Goal: Transaction & Acquisition: Purchase product/service

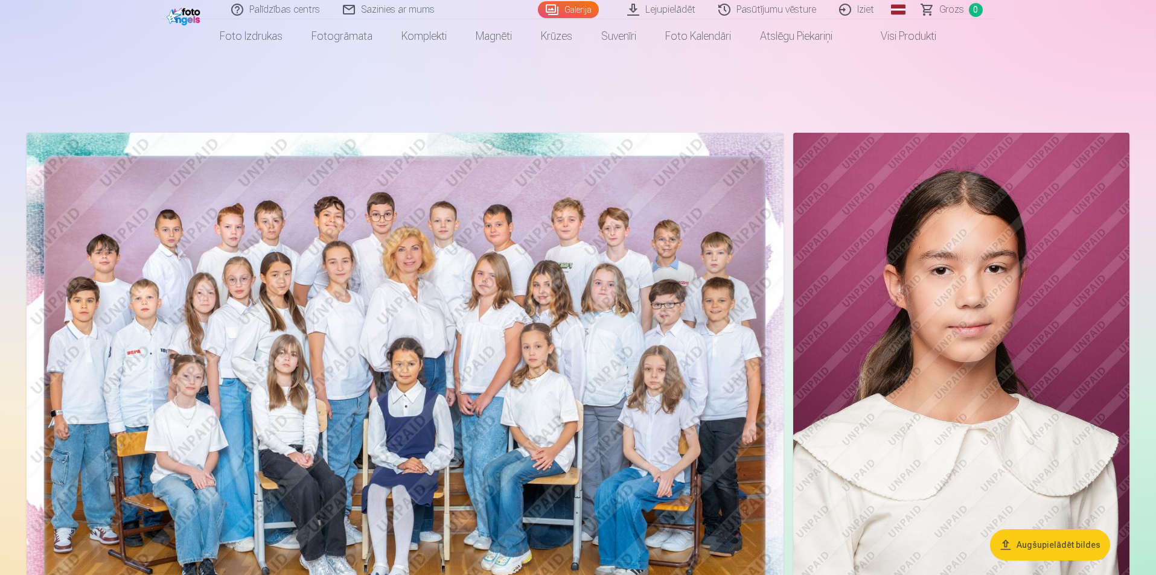
scroll to position [241, 0]
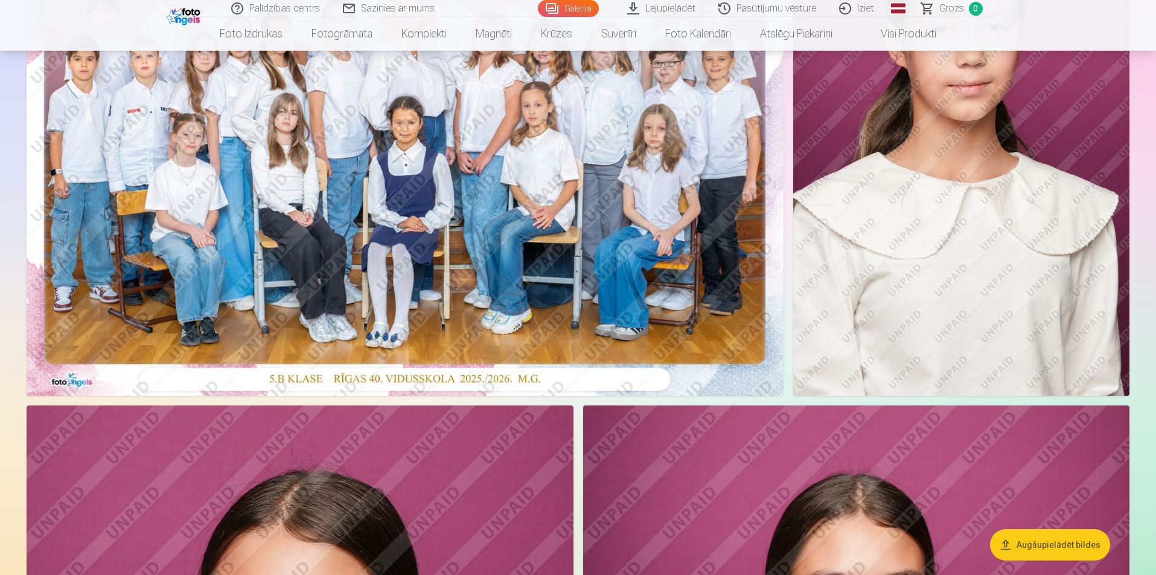
click at [1034, 549] on button "Augšupielādēt bildes" at bounding box center [1050, 544] width 120 height 31
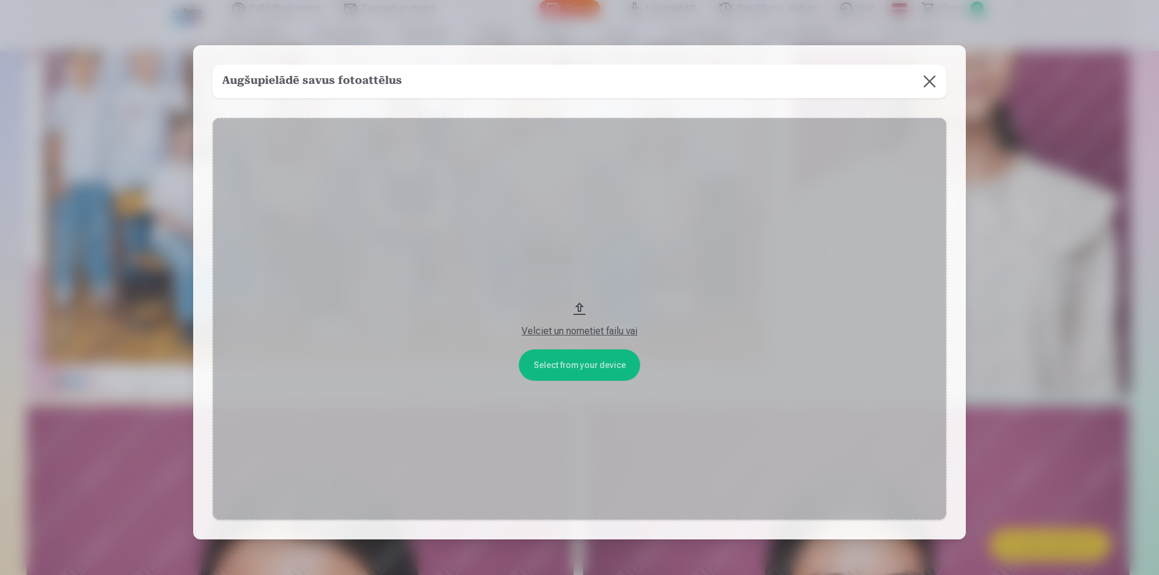
click at [920, 80] on button at bounding box center [930, 82] width 34 height 34
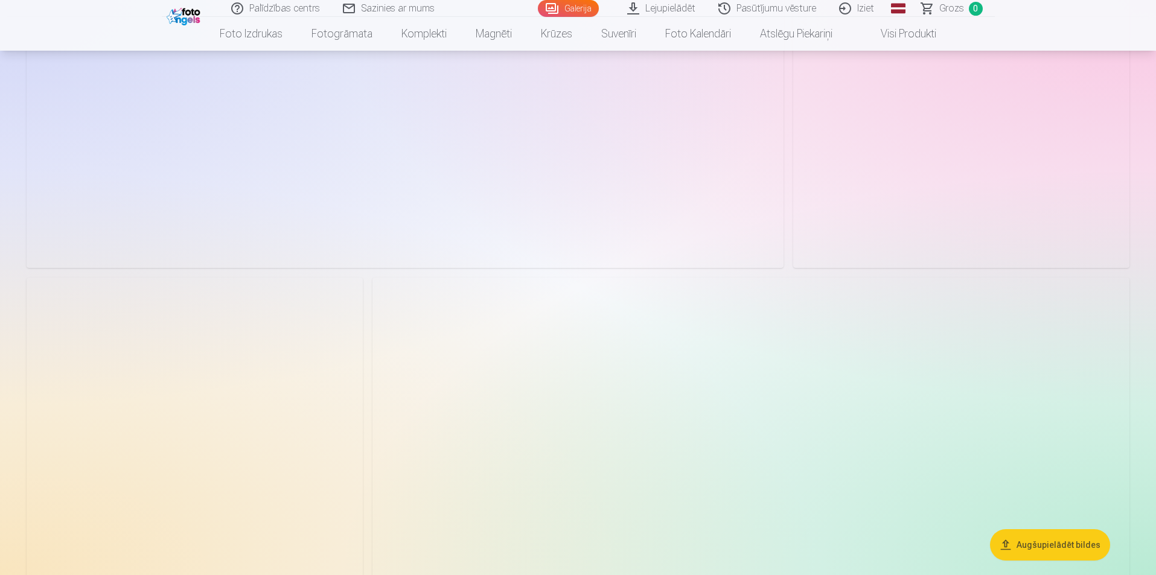
scroll to position [3500, 0]
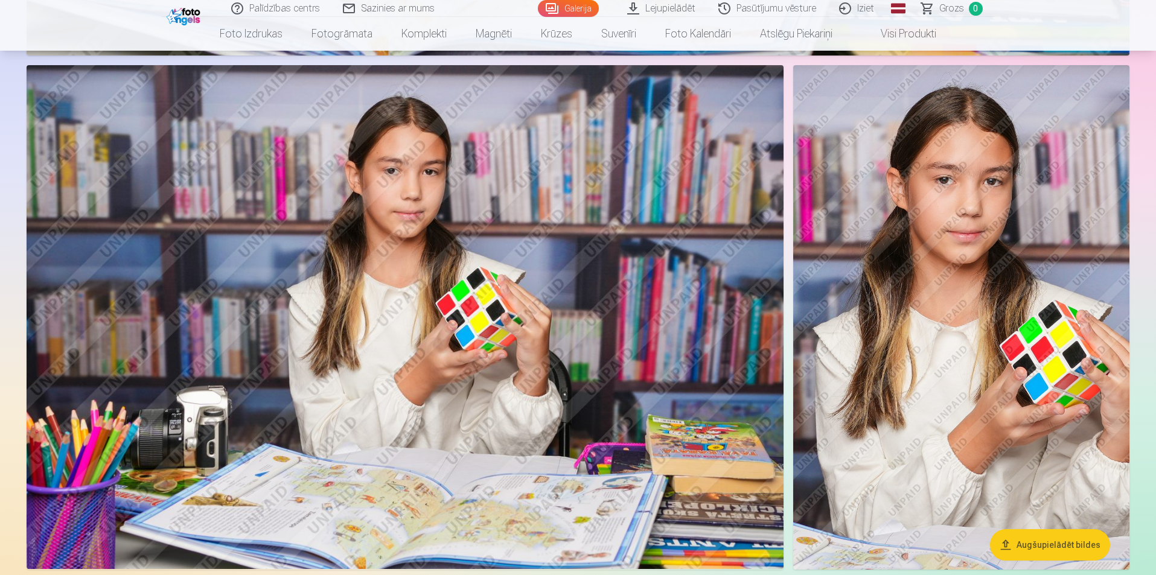
click at [677, 8] on link "Lejupielādēt" at bounding box center [661, 8] width 91 height 17
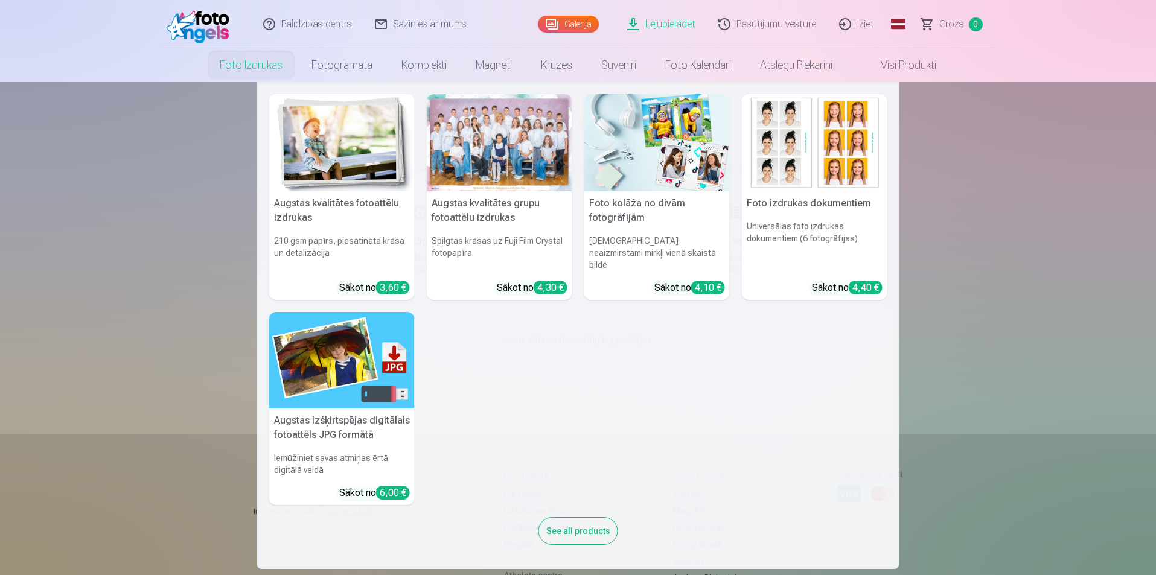
click at [241, 65] on link "Foto izdrukas" at bounding box center [251, 65] width 92 height 34
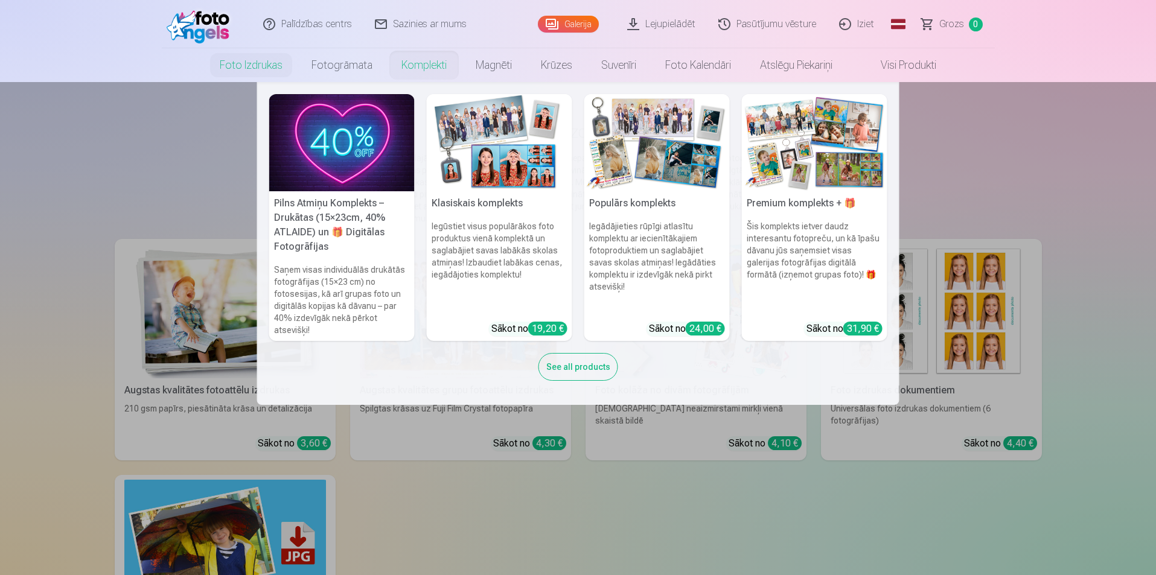
click at [430, 72] on link "Komplekti" at bounding box center [424, 65] width 74 height 34
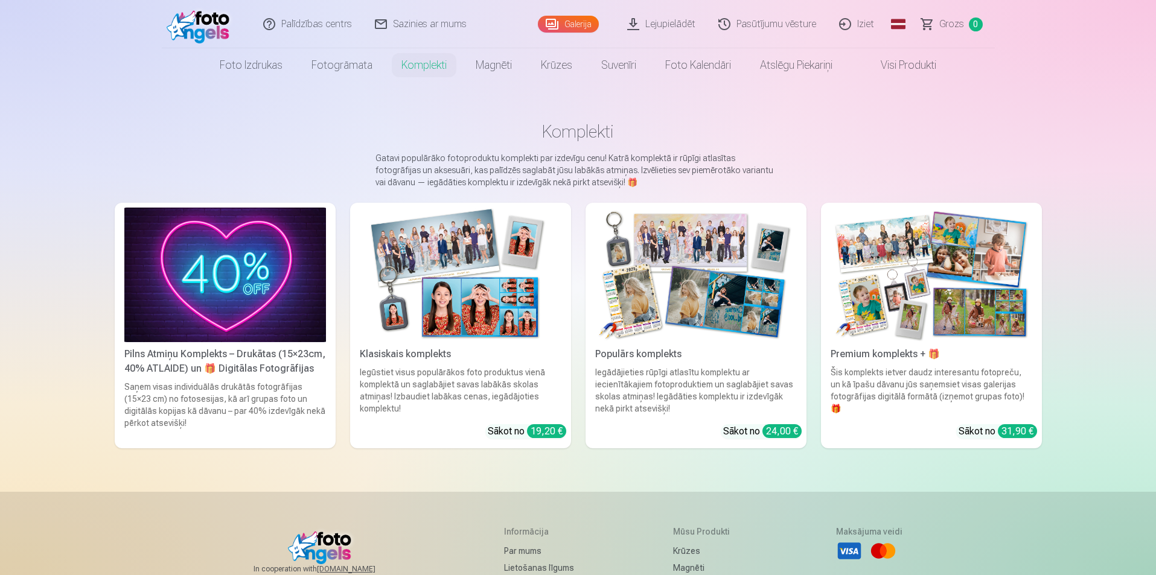
drag, startPoint x: 571, startPoint y: 20, endPoint x: 564, endPoint y: 29, distance: 11.6
click at [572, 19] on link "Galerija" at bounding box center [568, 24] width 61 height 17
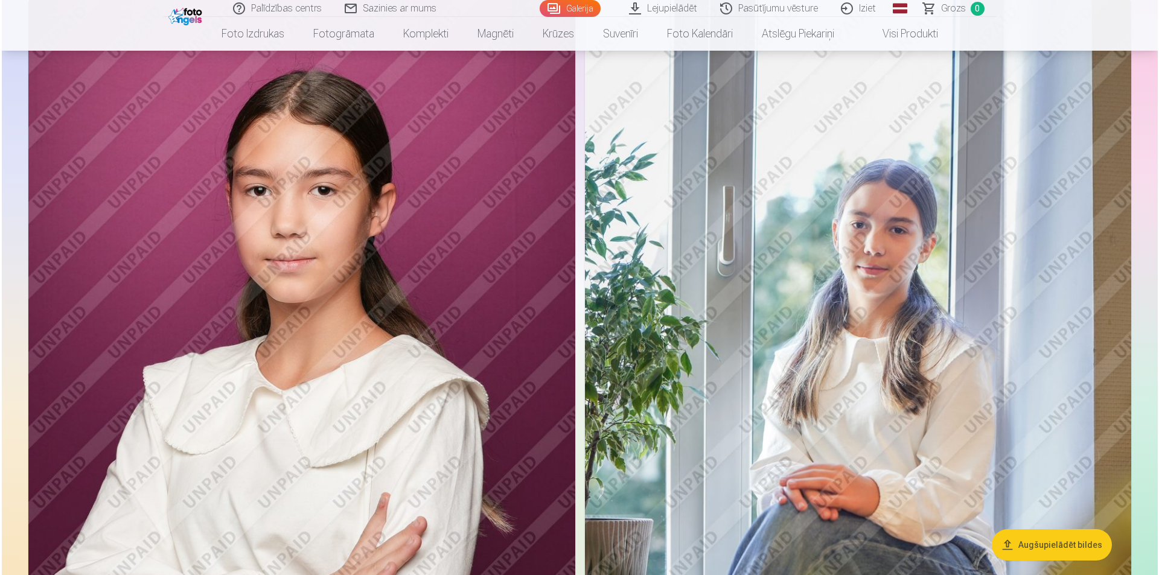
scroll to position [1992, 0]
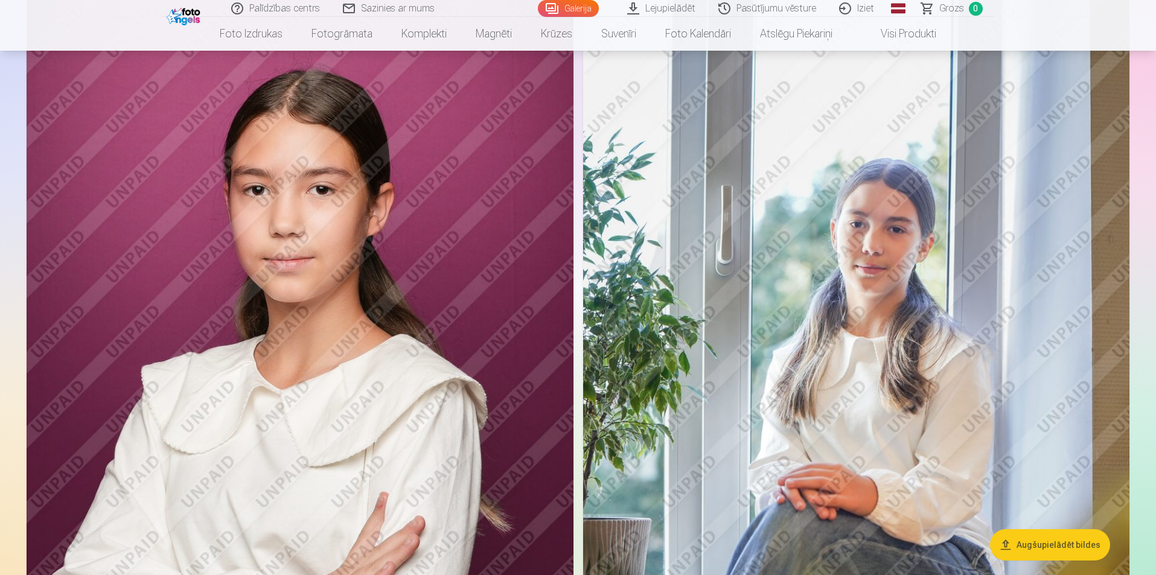
click at [387, 147] on img at bounding box center [300, 409] width 547 height 820
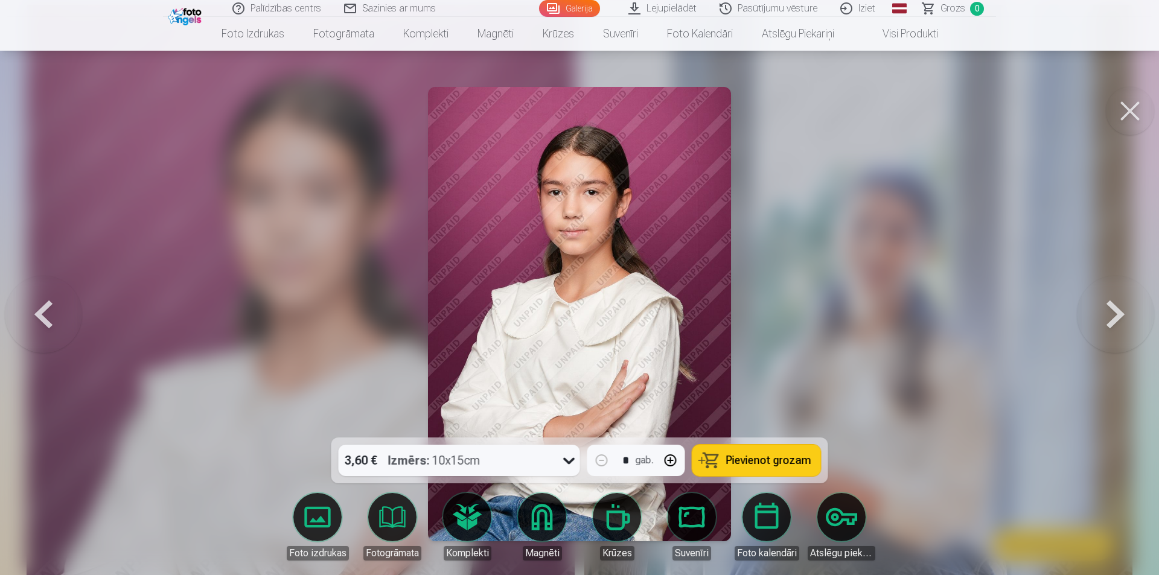
click at [384, 464] on div "3,60 € Izmērs : 10x15cm" at bounding box center [448, 460] width 218 height 31
click at [791, 455] on span "Pievienot grozam" at bounding box center [768, 460] width 85 height 11
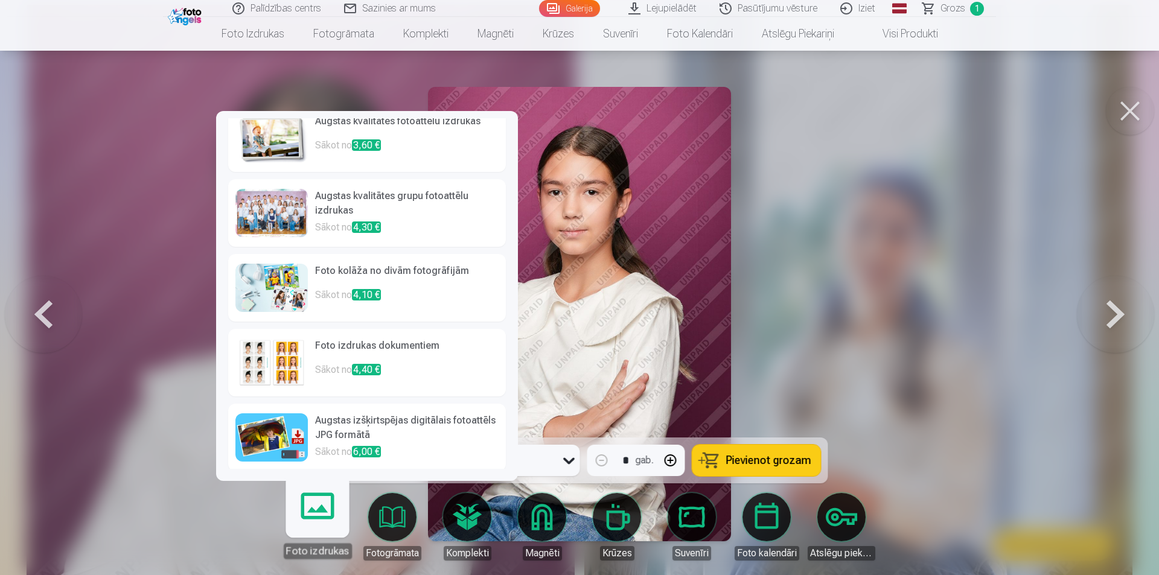
scroll to position [21, 0]
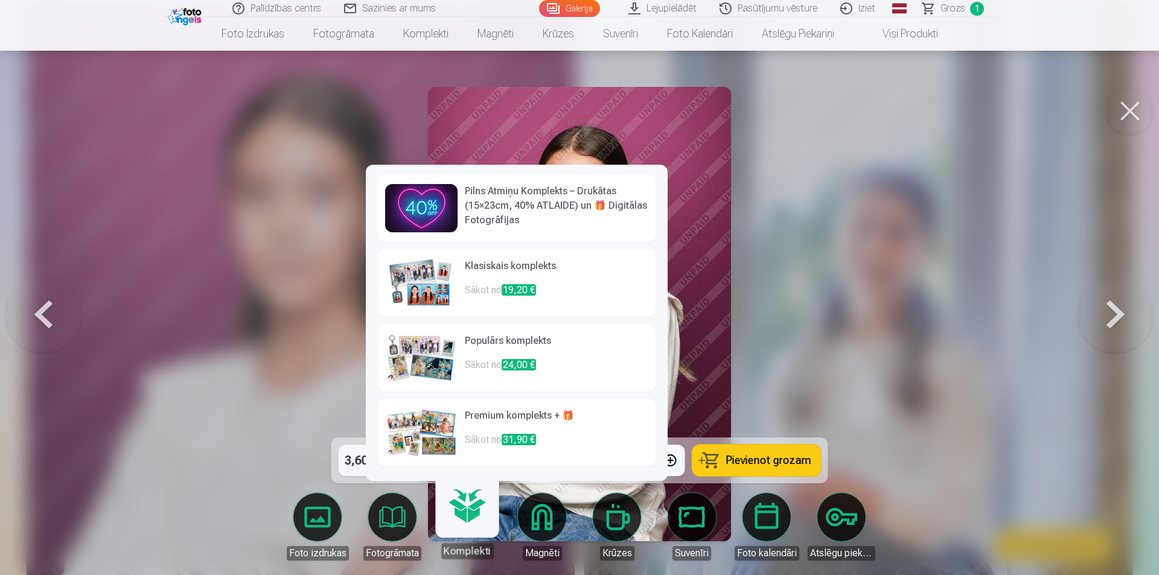
click at [470, 517] on link "Komplekti" at bounding box center [467, 522] width 74 height 74
click at [419, 279] on img at bounding box center [421, 283] width 72 height 48
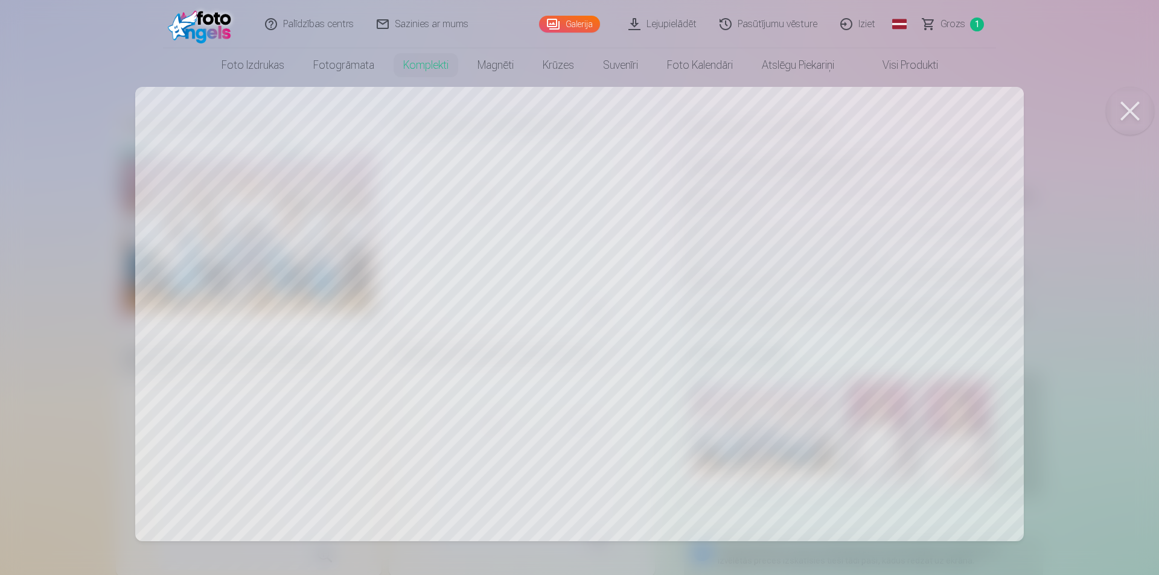
click at [664, 243] on div at bounding box center [579, 287] width 1159 height 575
click at [1138, 112] on button at bounding box center [1130, 111] width 48 height 48
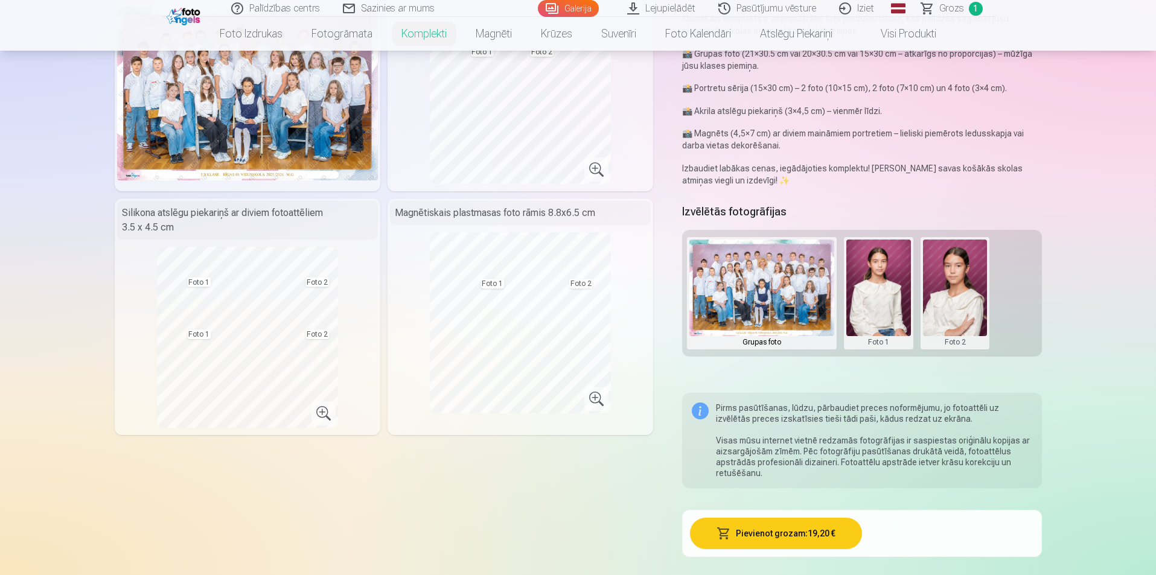
scroll to position [121, 0]
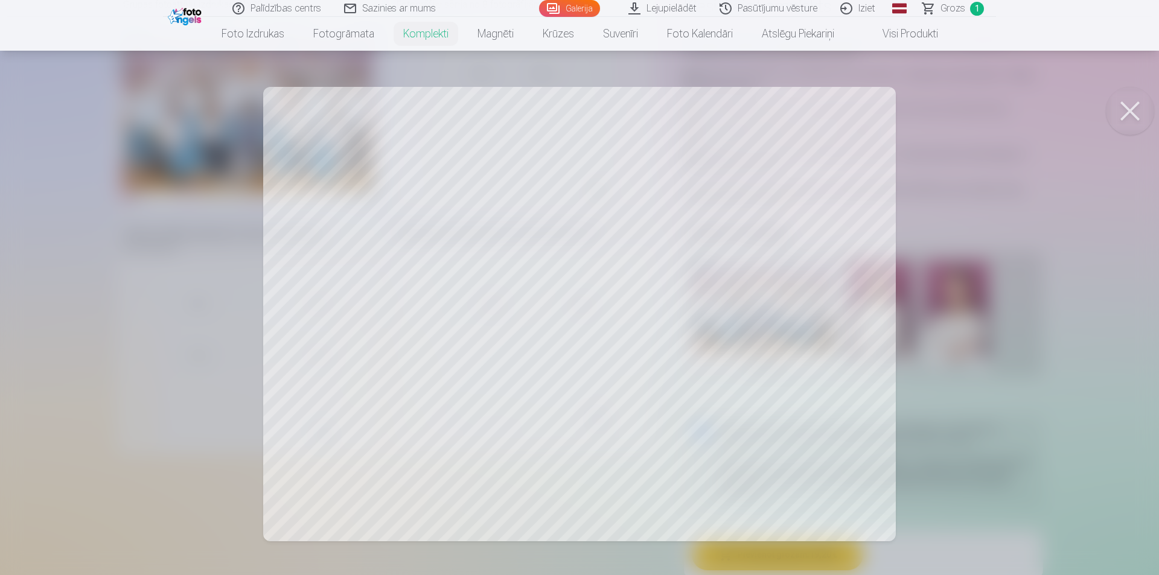
click at [1133, 100] on button at bounding box center [1130, 111] width 48 height 48
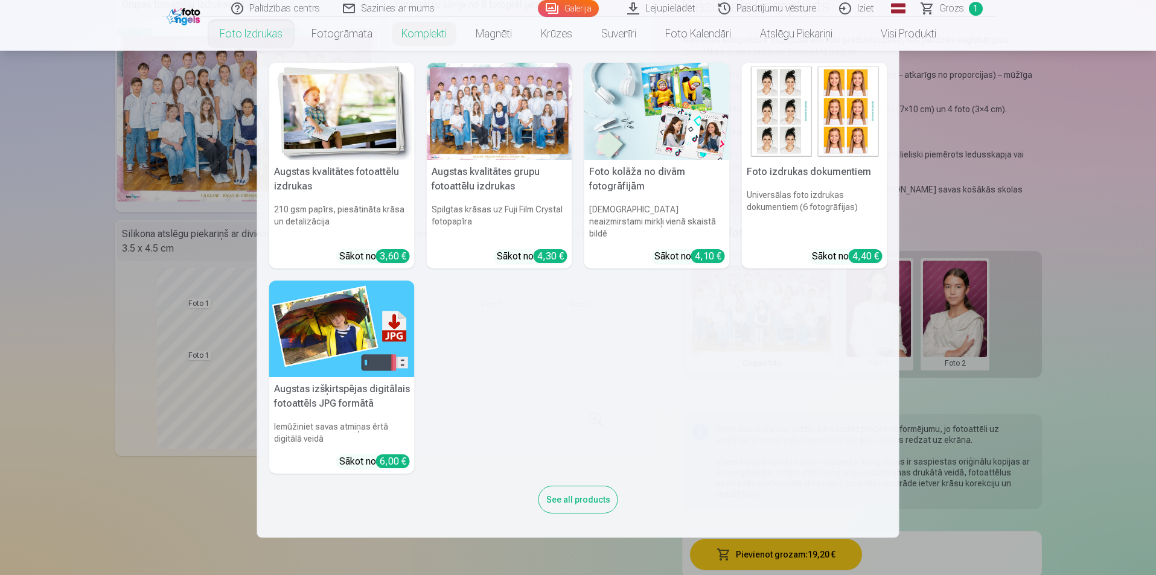
click at [247, 40] on link "Foto izdrukas" at bounding box center [251, 34] width 92 height 34
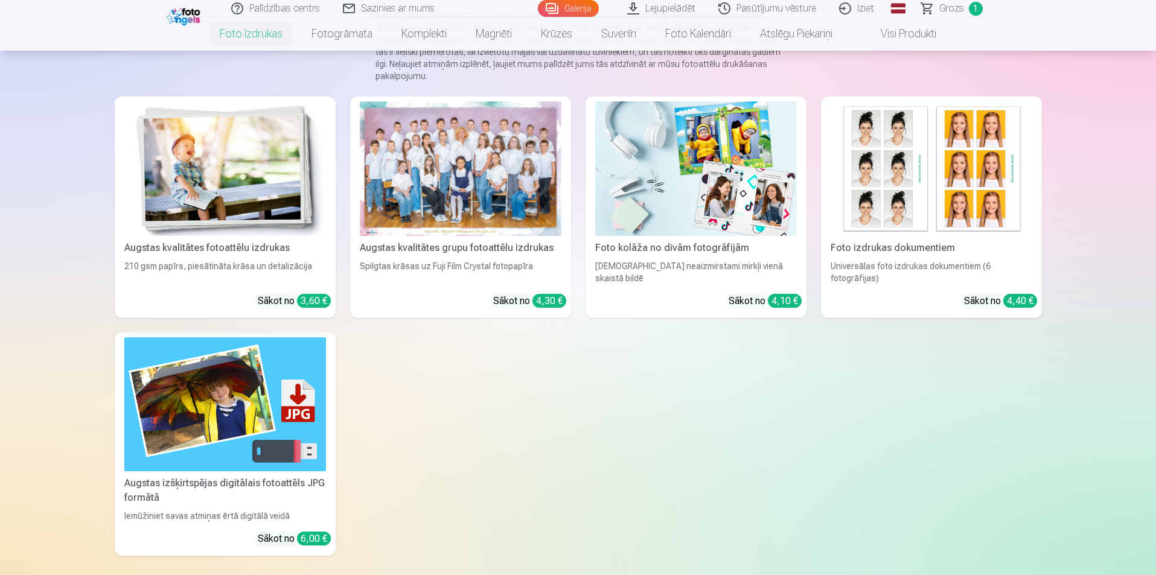
scroll to position [121, 0]
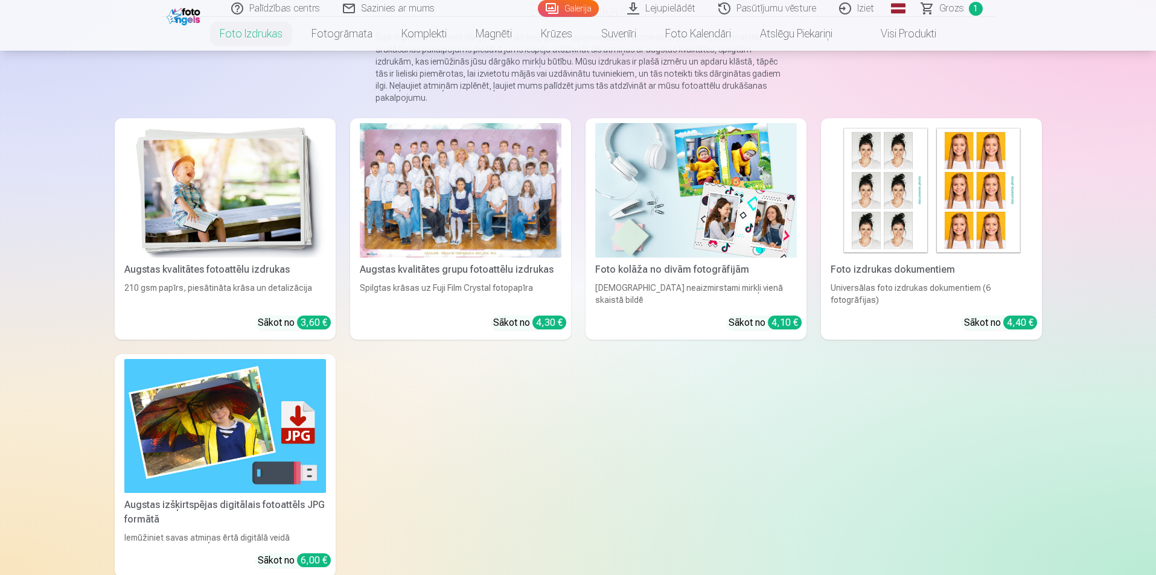
click at [297, 226] on img at bounding box center [225, 190] width 202 height 135
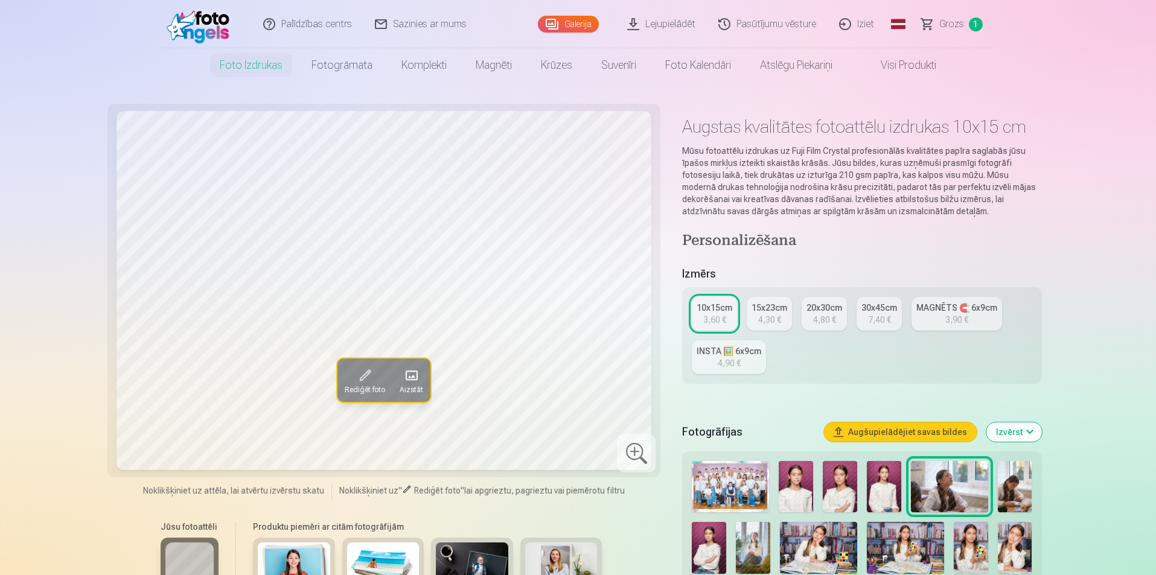
click at [708, 313] on div "10x15cm" at bounding box center [714, 308] width 36 height 12
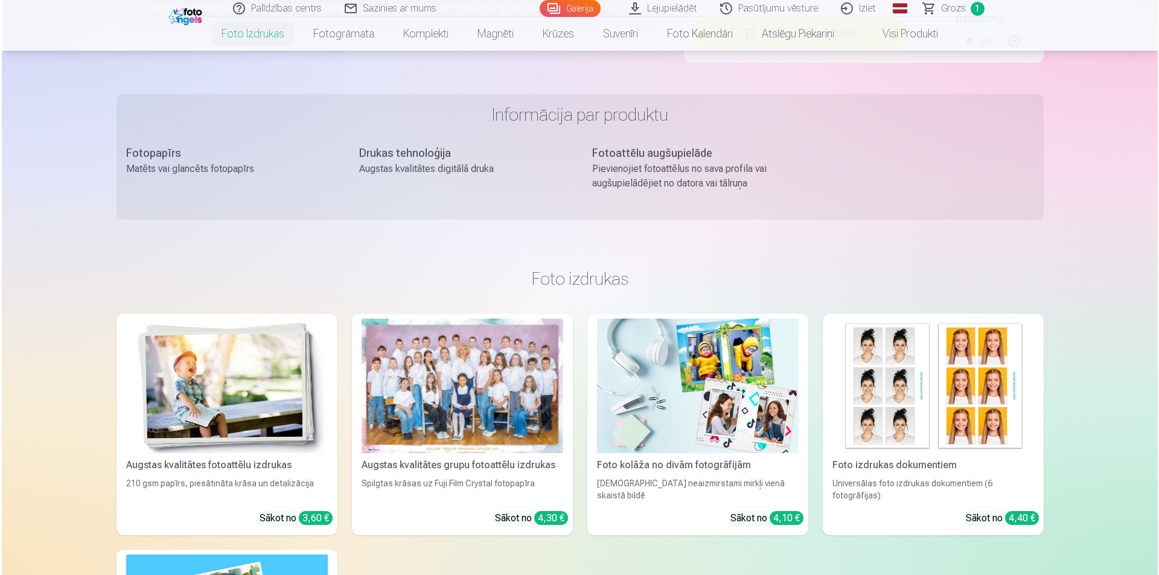
scroll to position [845, 0]
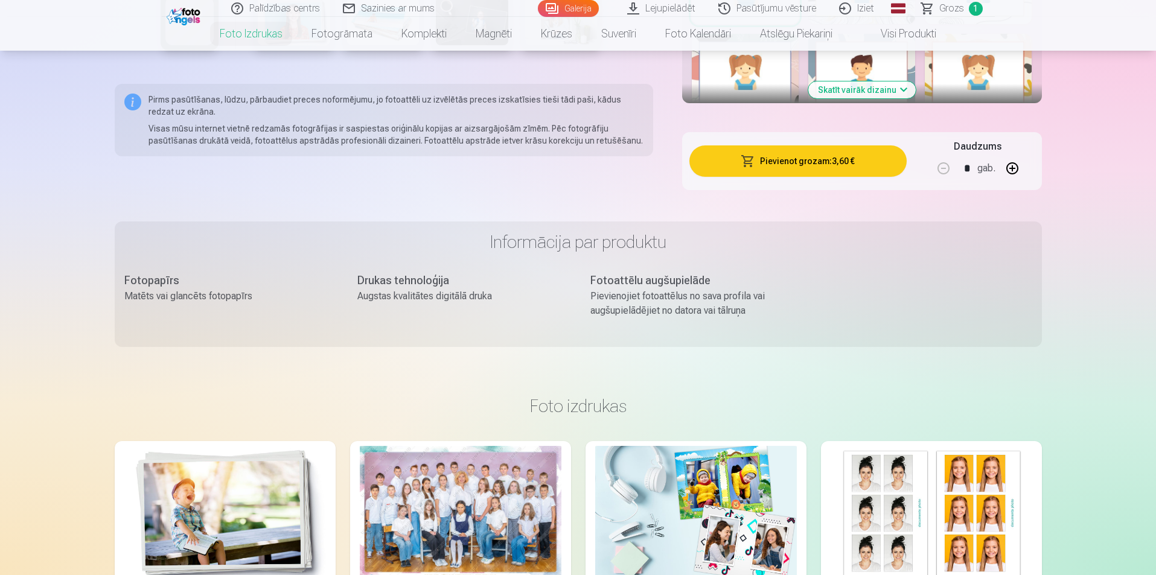
click at [771, 167] on button "Pievienot grozam : 3,60 €" at bounding box center [797, 160] width 217 height 31
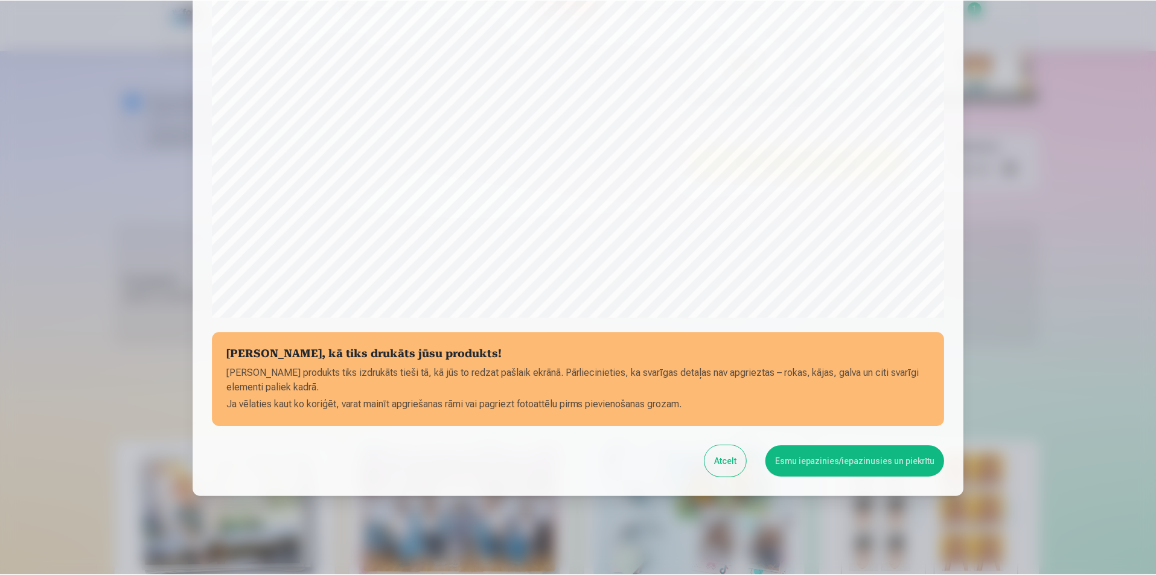
scroll to position [294, 0]
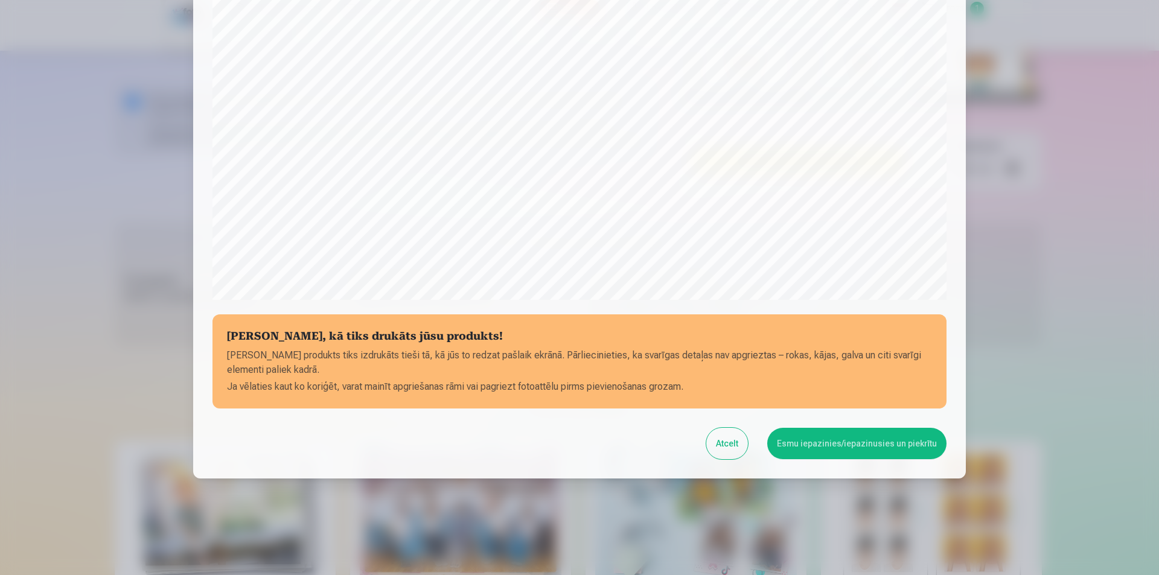
click at [832, 448] on button "Esmu iepazinies/iepazinusies un piekrītu" at bounding box center [856, 443] width 179 height 31
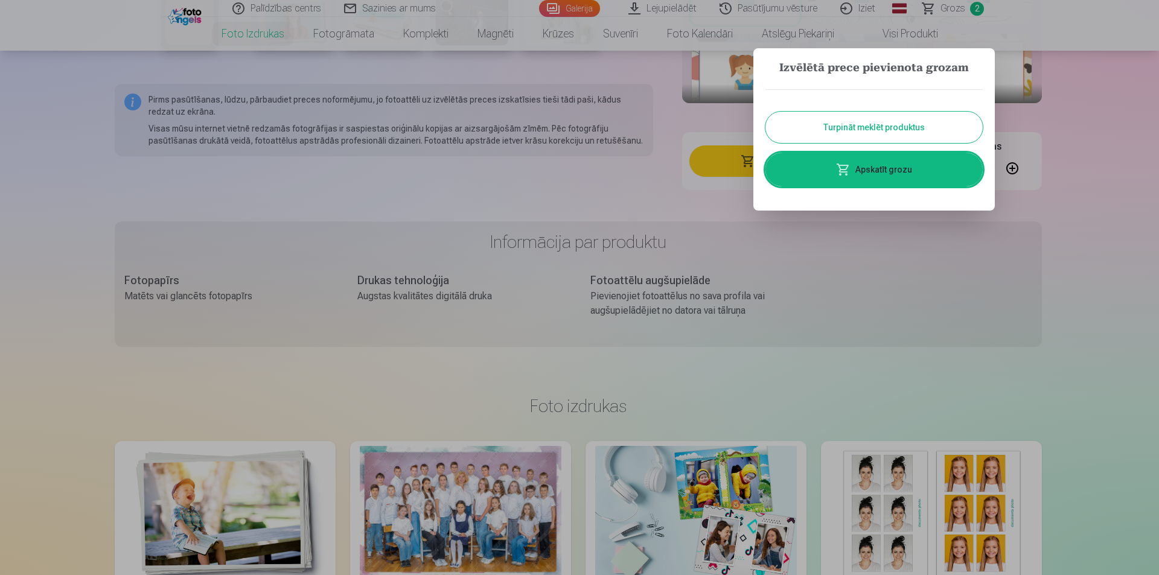
click at [881, 126] on button "Turpināt meklēt produktus" at bounding box center [873, 127] width 217 height 31
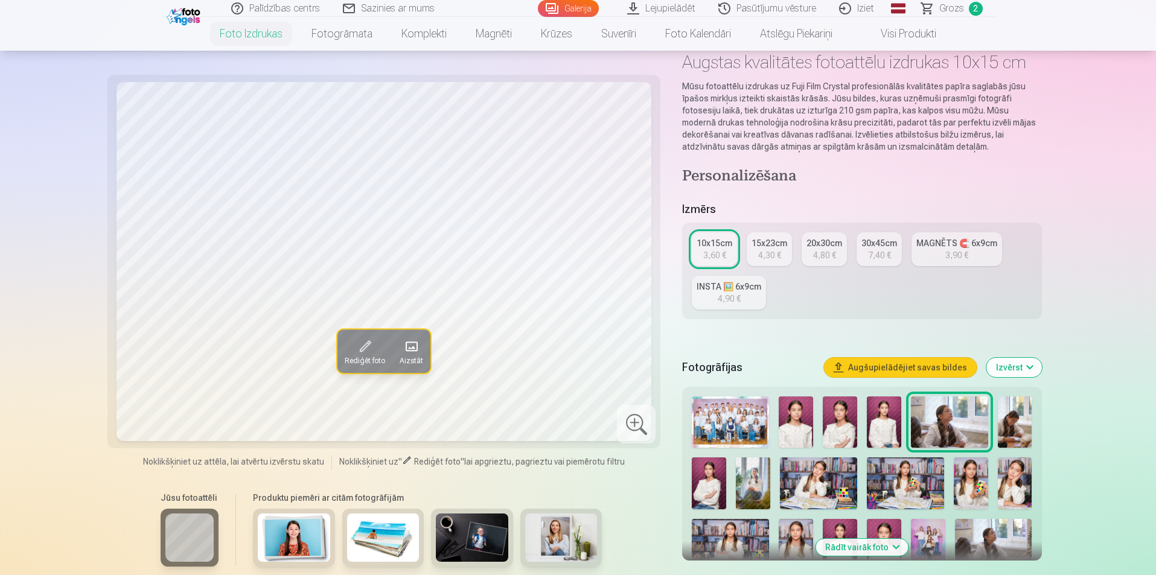
scroll to position [181, 0]
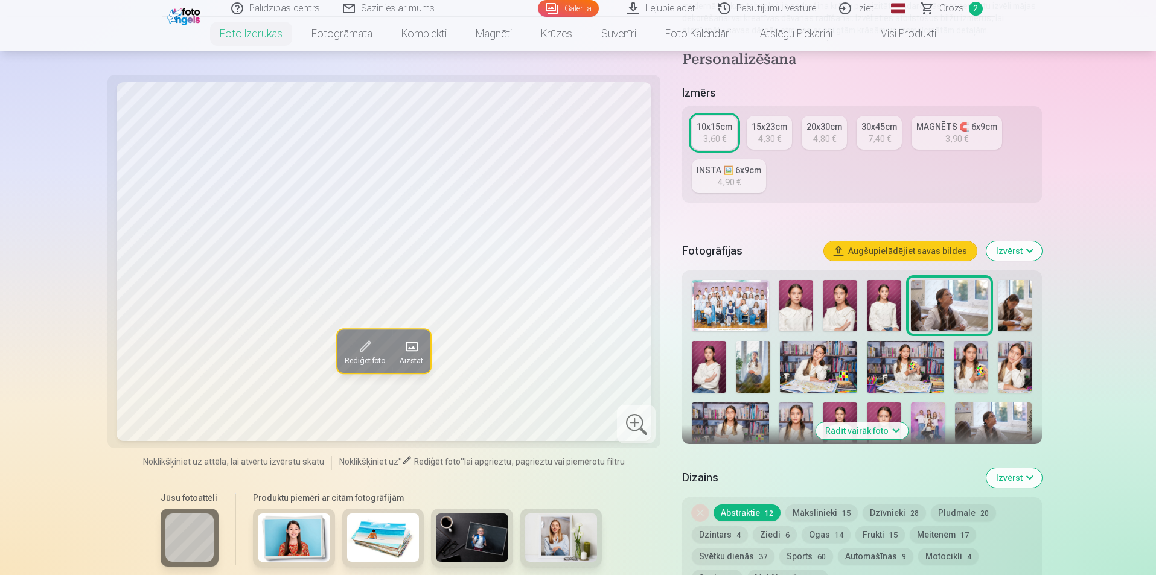
drag, startPoint x: 738, startPoint y: 310, endPoint x: 751, endPoint y: 309, distance: 12.7
click at [739, 310] on img at bounding box center [730, 305] width 77 height 51
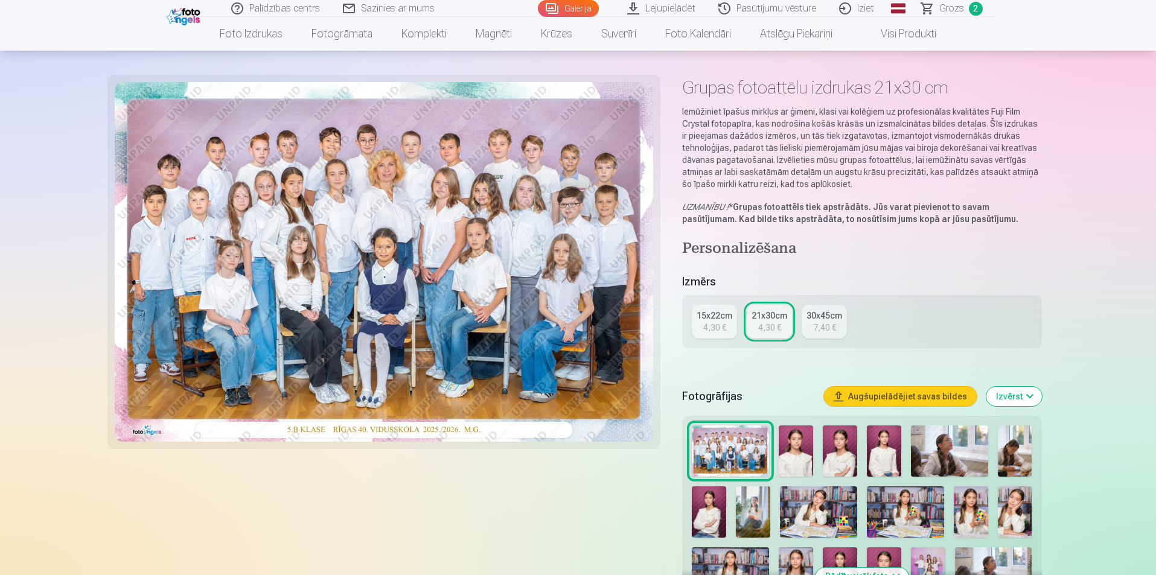
scroll to position [60, 0]
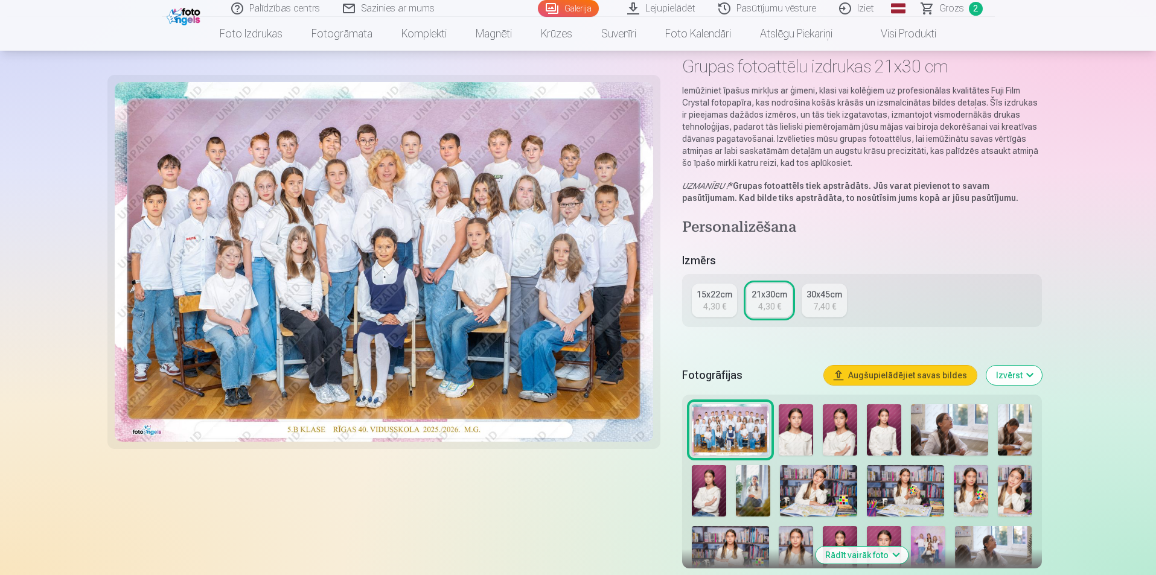
click at [786, 421] on img at bounding box center [796, 429] width 34 height 51
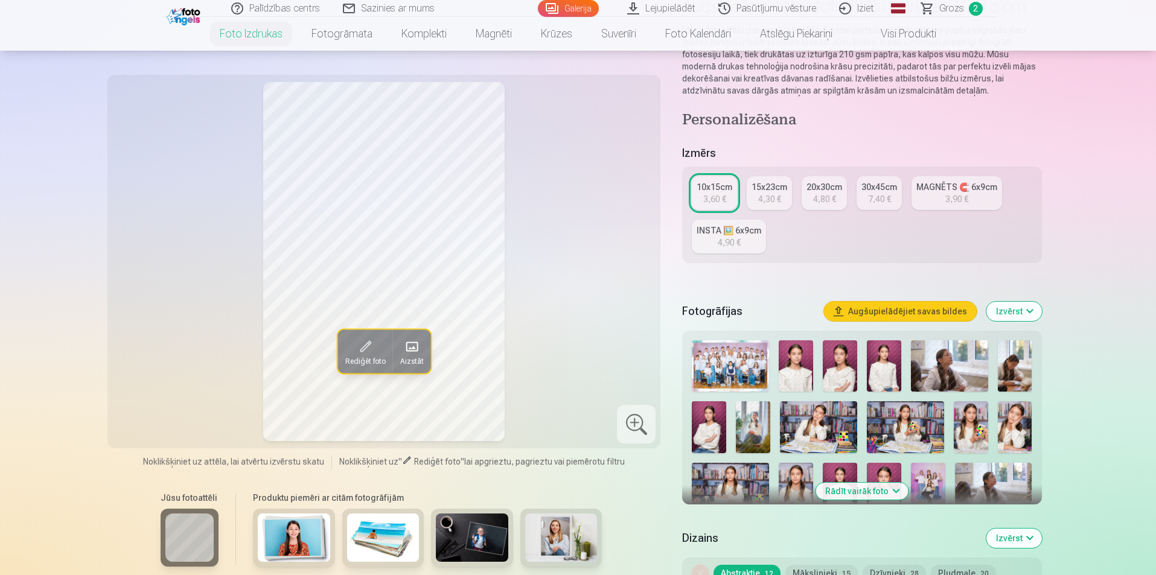
scroll to position [60, 0]
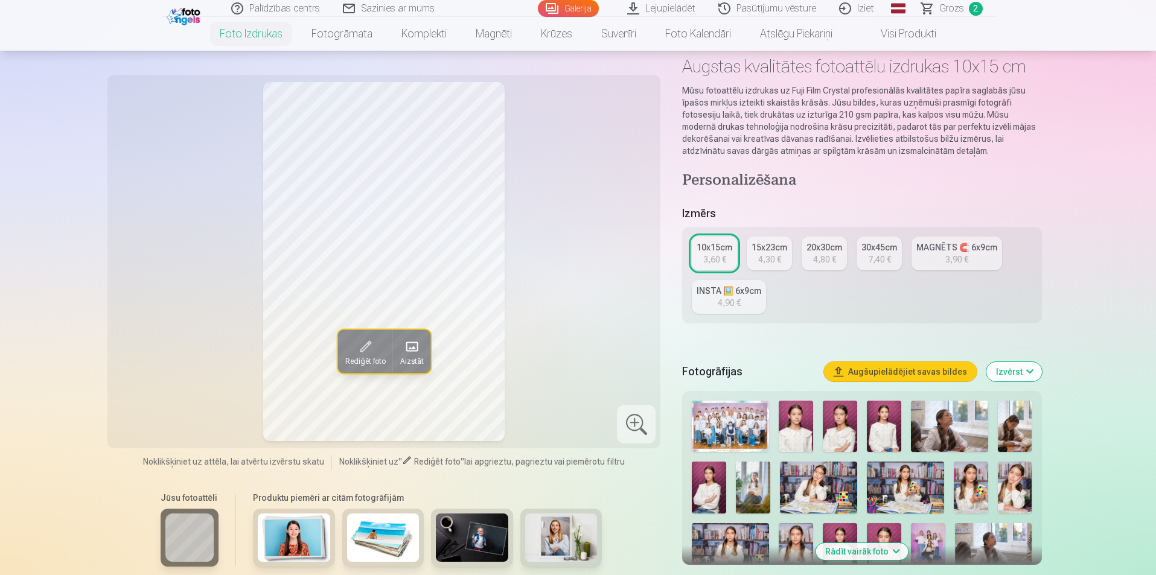
click at [642, 301] on div "Rediģēt foto Aizstāt" at bounding box center [384, 261] width 539 height 359
drag, startPoint x: 162, startPoint y: 240, endPoint x: 200, endPoint y: 246, distance: 38.4
click at [162, 241] on div "Rediģēt foto Aizstāt" at bounding box center [384, 261] width 539 height 359
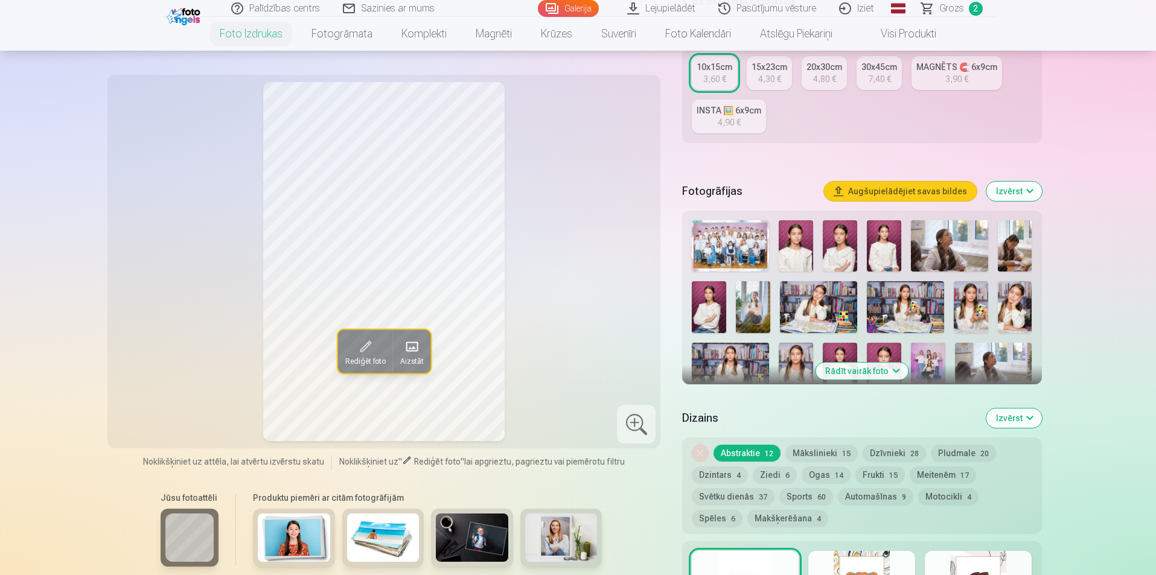
scroll to position [241, 0]
click at [862, 371] on button "Rādīt vairāk foto" at bounding box center [861, 370] width 92 height 17
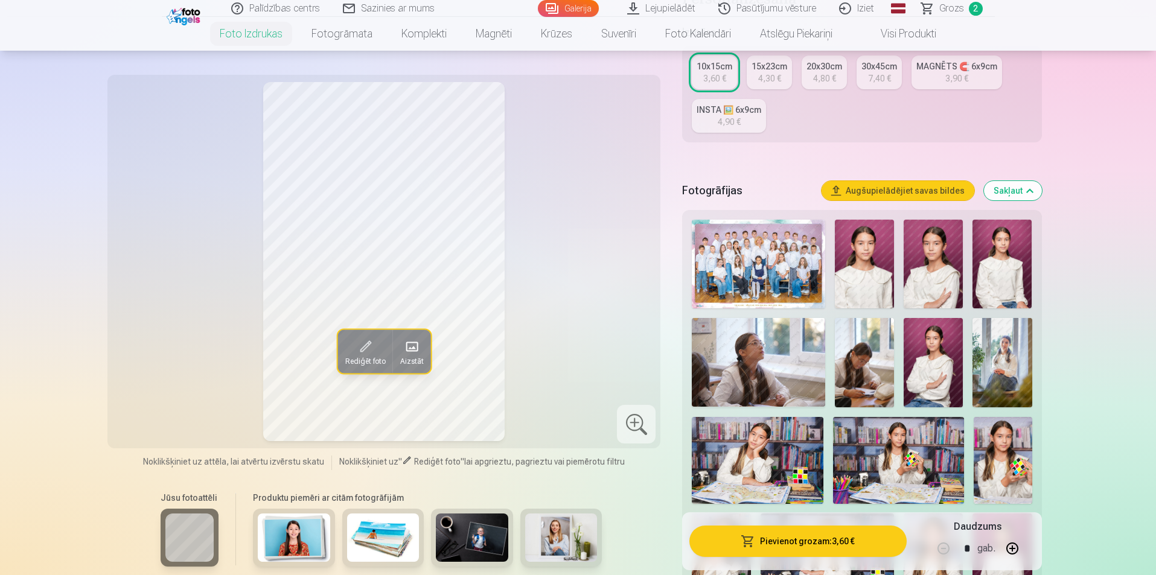
click at [868, 351] on img at bounding box center [864, 362] width 59 height 89
click at [920, 356] on img at bounding box center [932, 362] width 59 height 89
click at [939, 286] on img at bounding box center [932, 264] width 59 height 89
click at [868, 276] on img at bounding box center [864, 264] width 59 height 89
click at [992, 263] on img at bounding box center [1001, 264] width 59 height 89
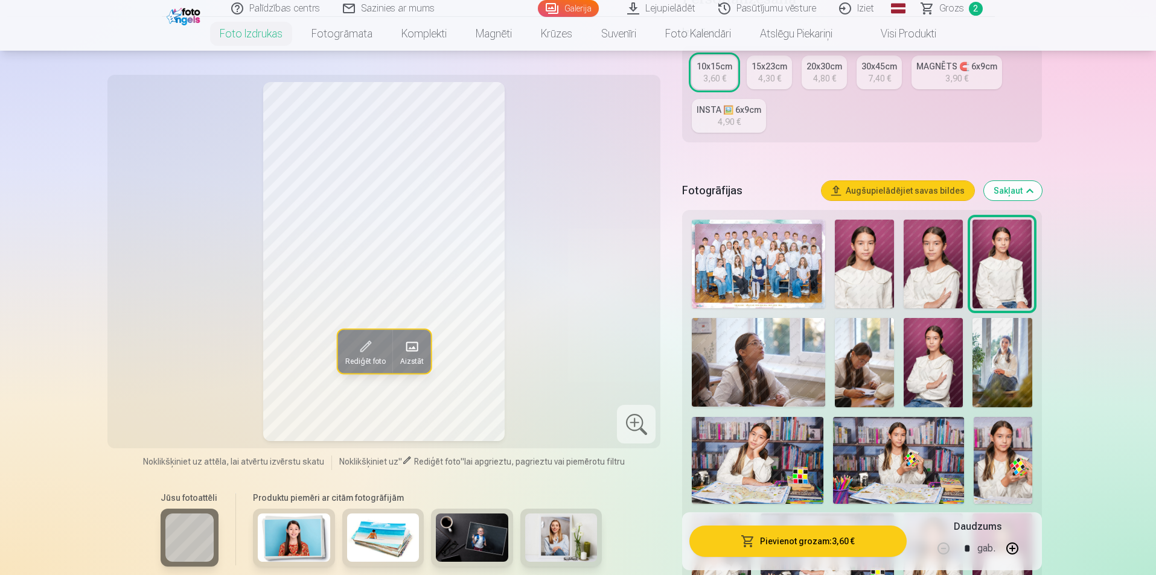
click at [958, 327] on img at bounding box center [932, 362] width 59 height 89
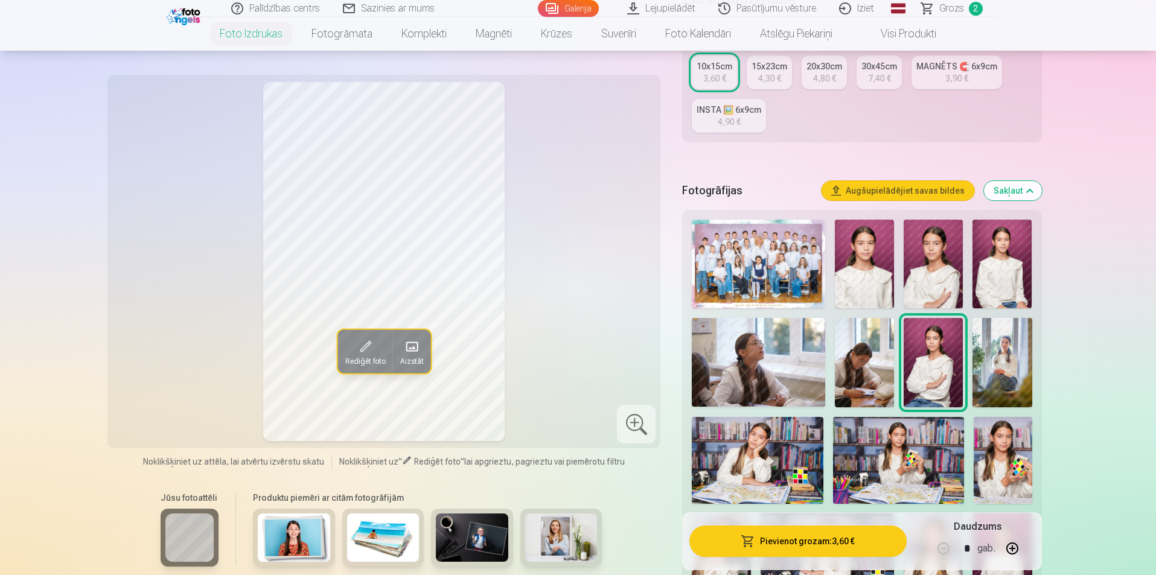
click at [933, 280] on img at bounding box center [932, 264] width 59 height 89
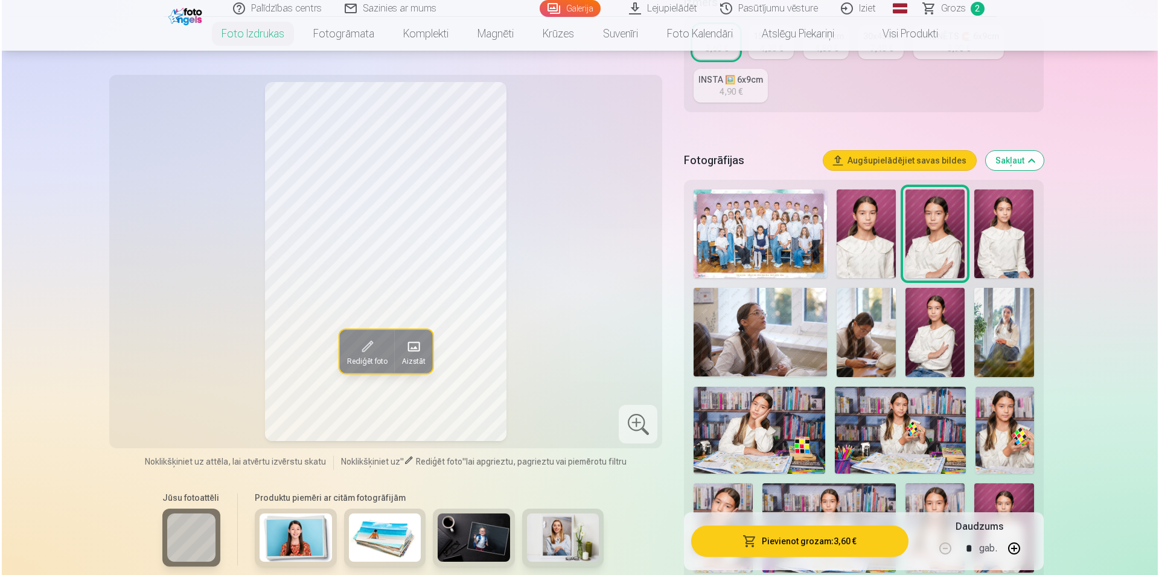
scroll to position [302, 0]
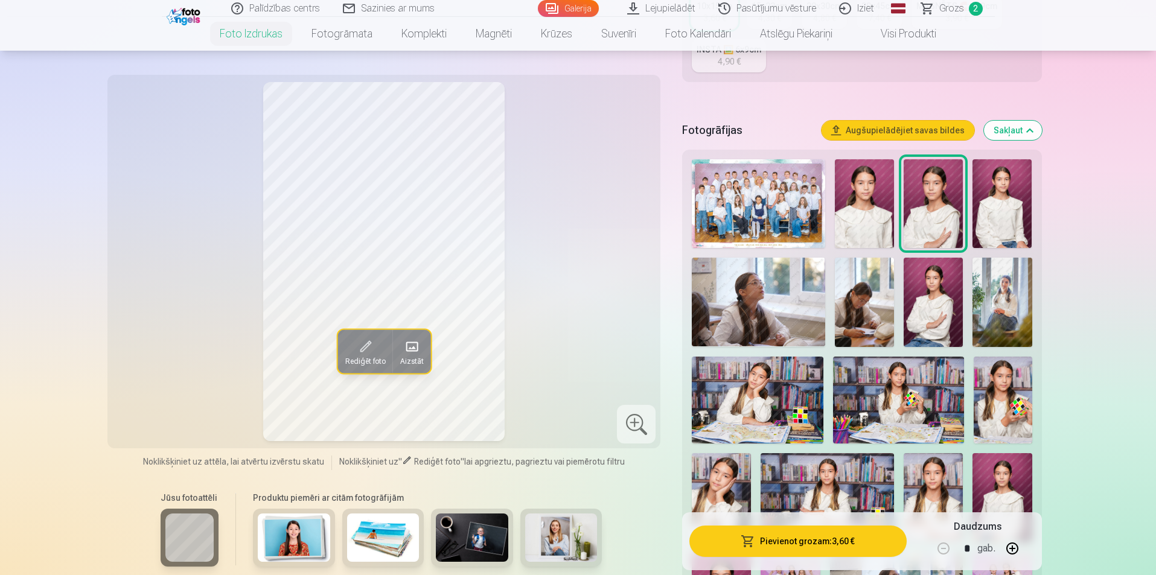
click at [999, 309] on img at bounding box center [1001, 302] width 59 height 89
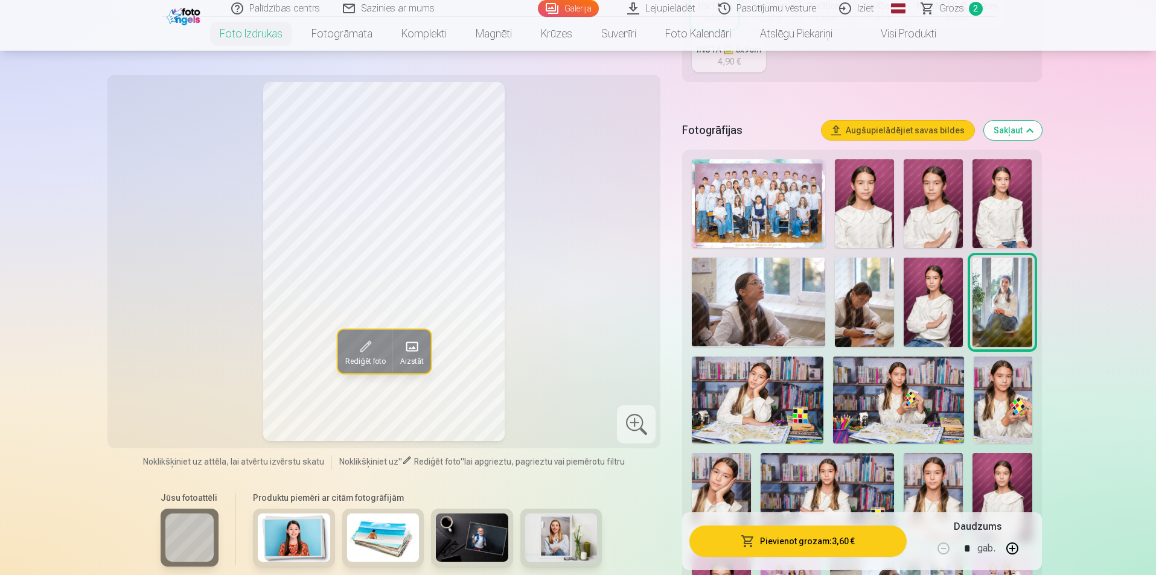
click at [803, 540] on button "Pievienot grozam : 3,60 €" at bounding box center [797, 541] width 217 height 31
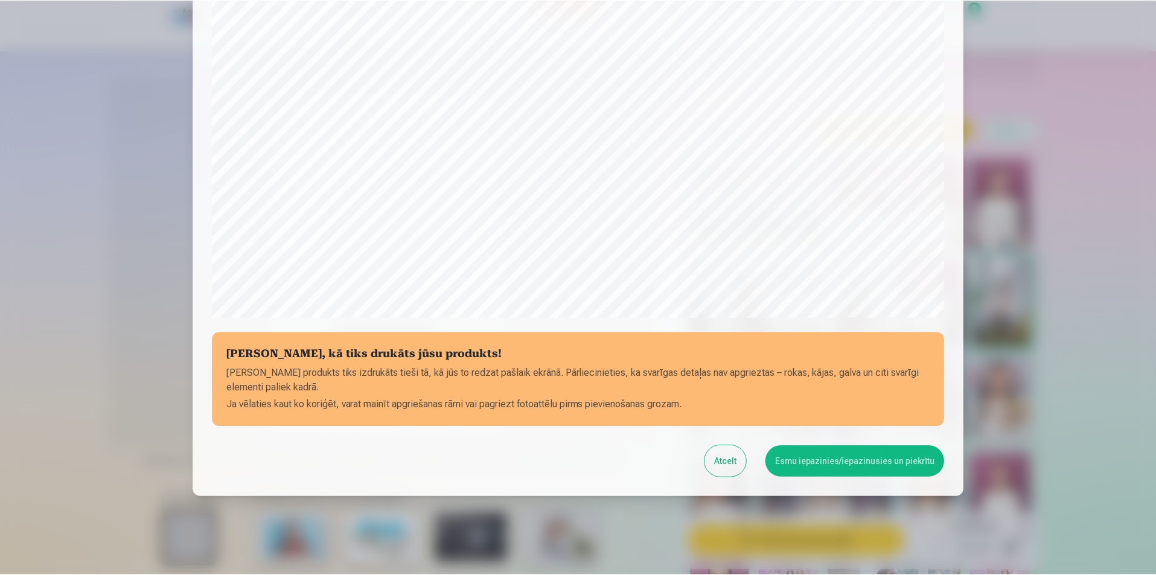
scroll to position [294, 0]
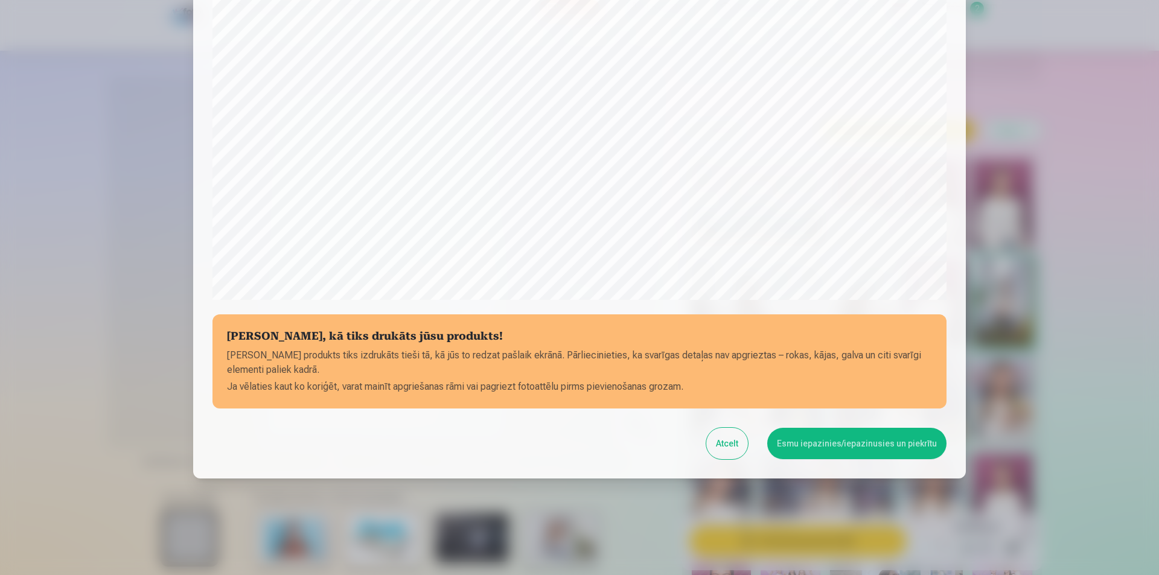
click at [840, 449] on button "Esmu iepazinies/iepazinusies un piekrītu" at bounding box center [856, 443] width 179 height 31
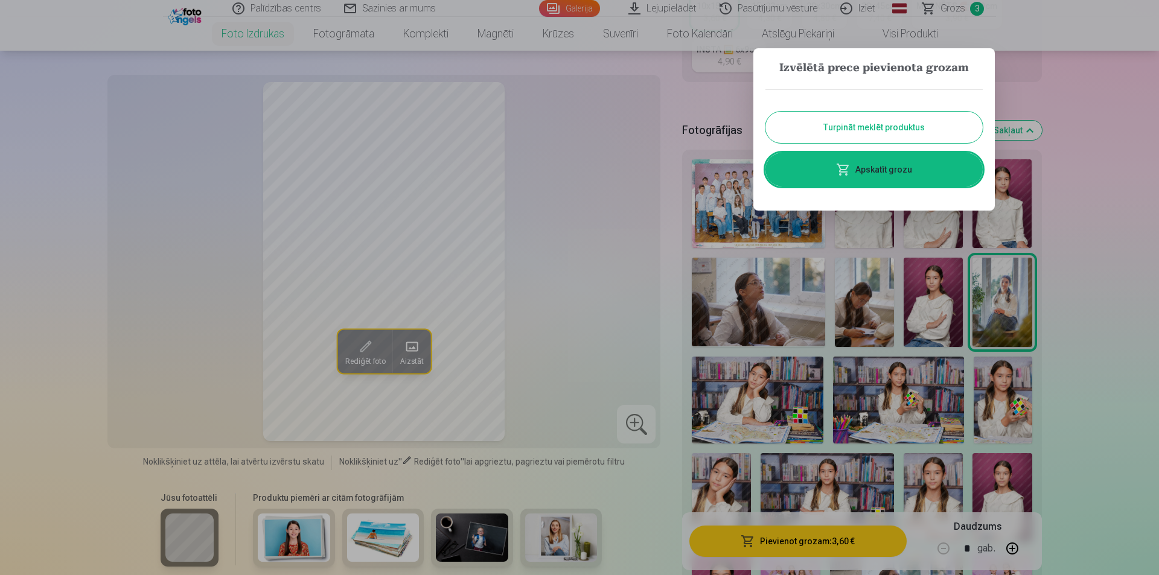
click at [784, 427] on div at bounding box center [579, 287] width 1159 height 575
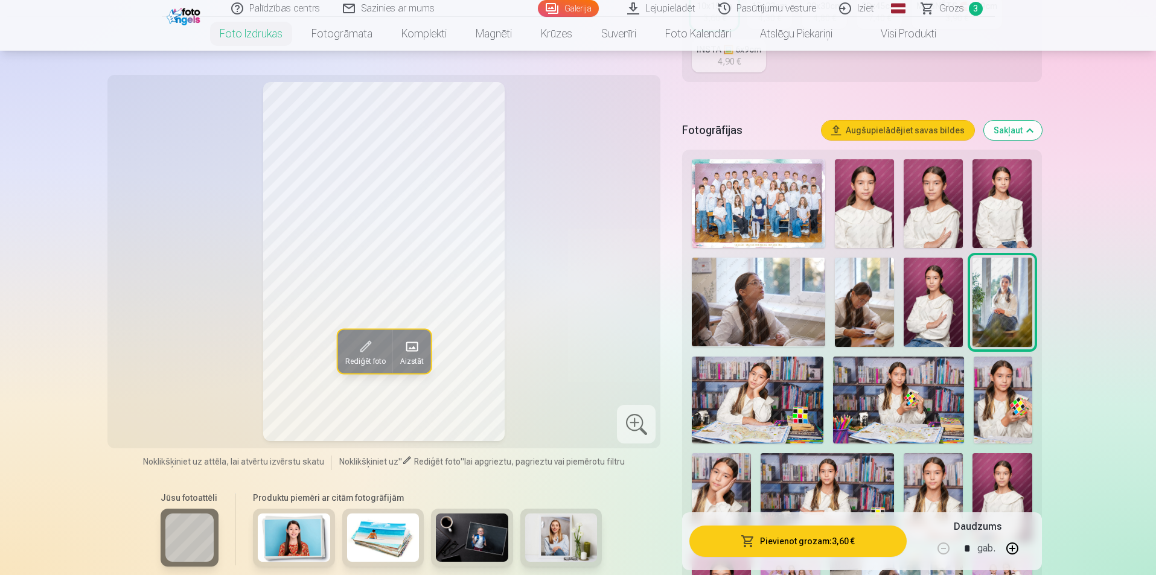
click at [773, 407] on img at bounding box center [757, 401] width 131 height 88
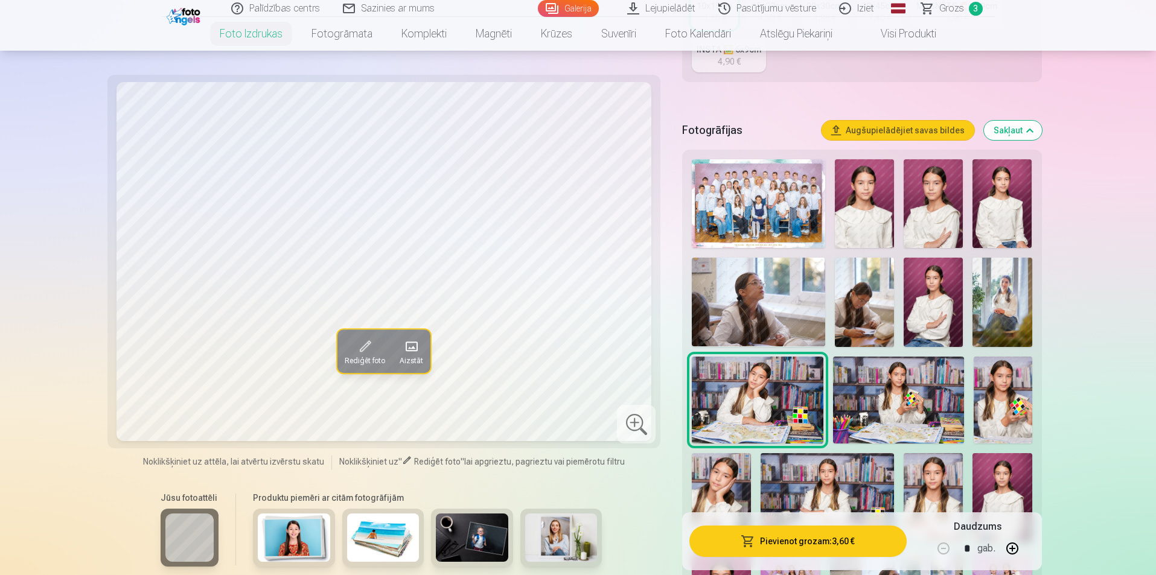
click at [857, 394] on img at bounding box center [898, 401] width 131 height 88
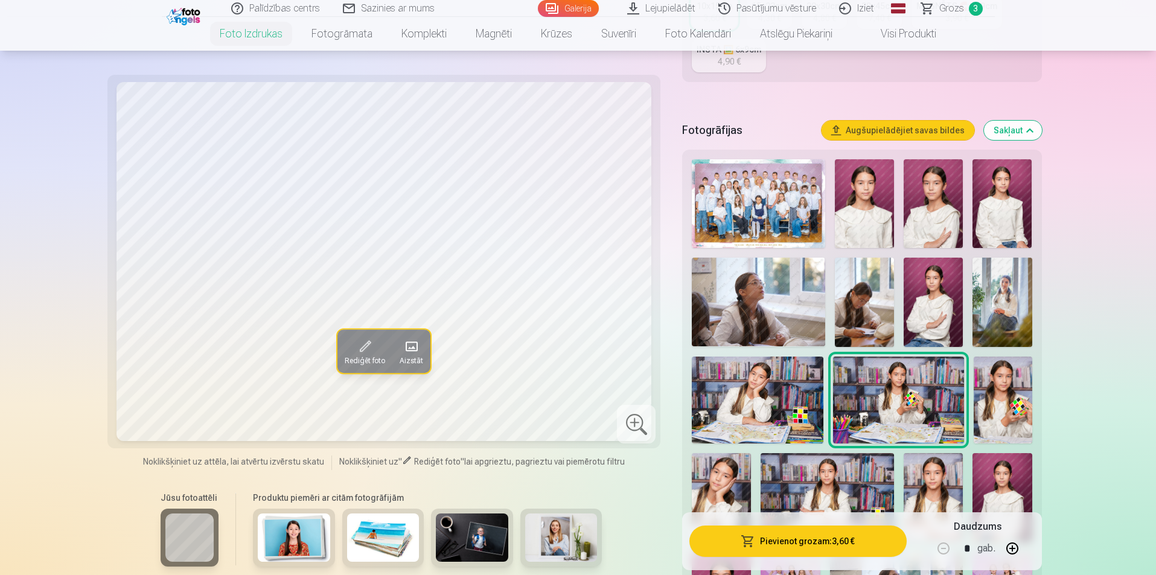
click at [1021, 385] on img at bounding box center [1003, 401] width 59 height 88
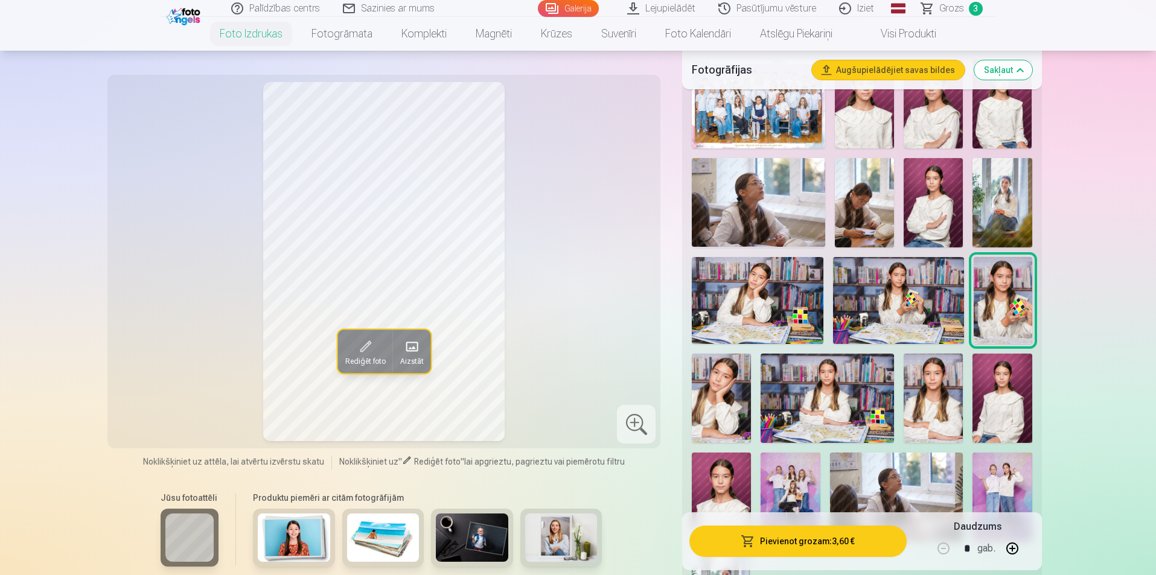
scroll to position [422, 0]
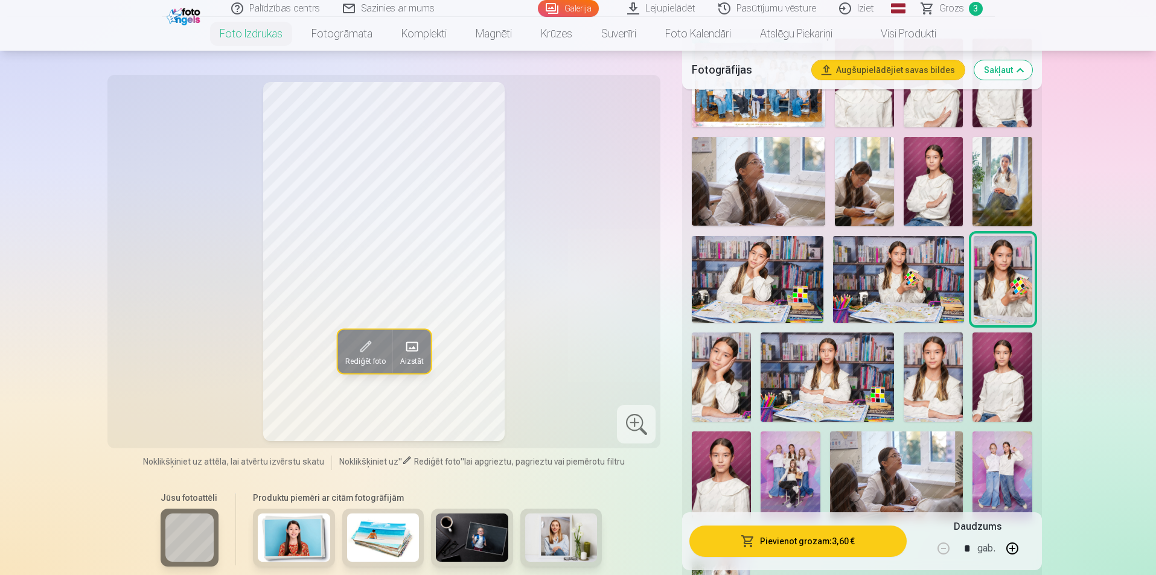
click at [709, 370] on img at bounding box center [721, 377] width 59 height 89
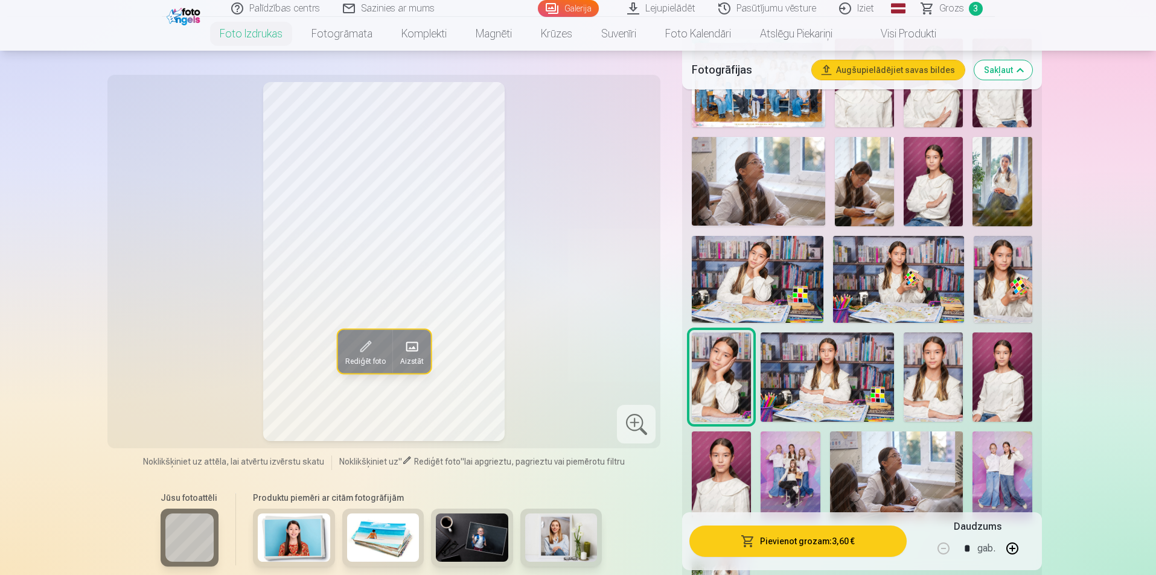
click at [924, 380] on img at bounding box center [932, 377] width 59 height 89
click at [1010, 391] on img at bounding box center [1001, 377] width 59 height 89
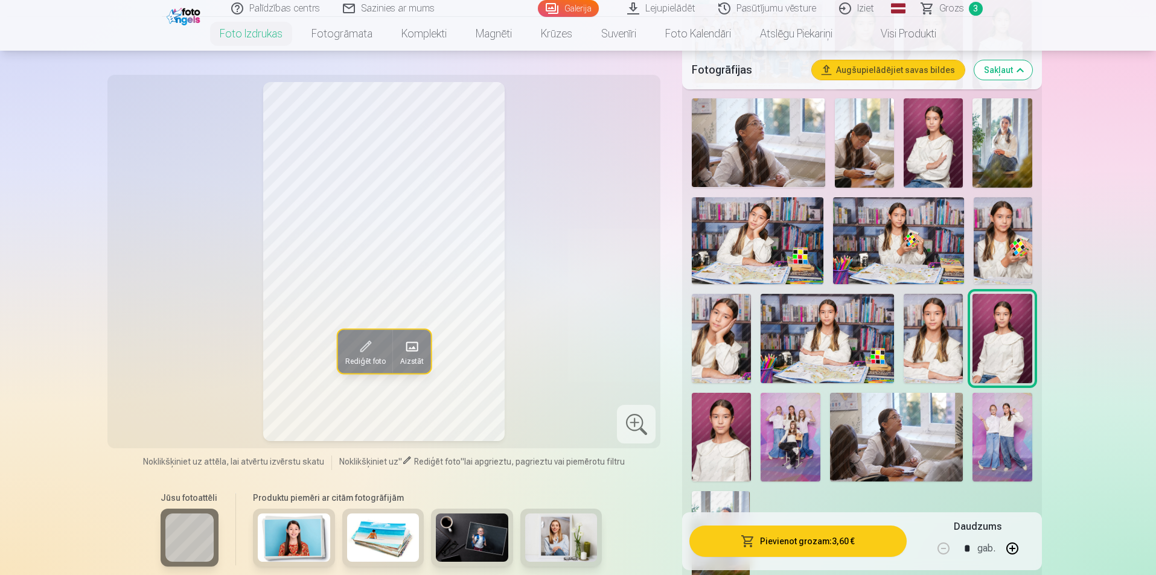
scroll to position [483, 0]
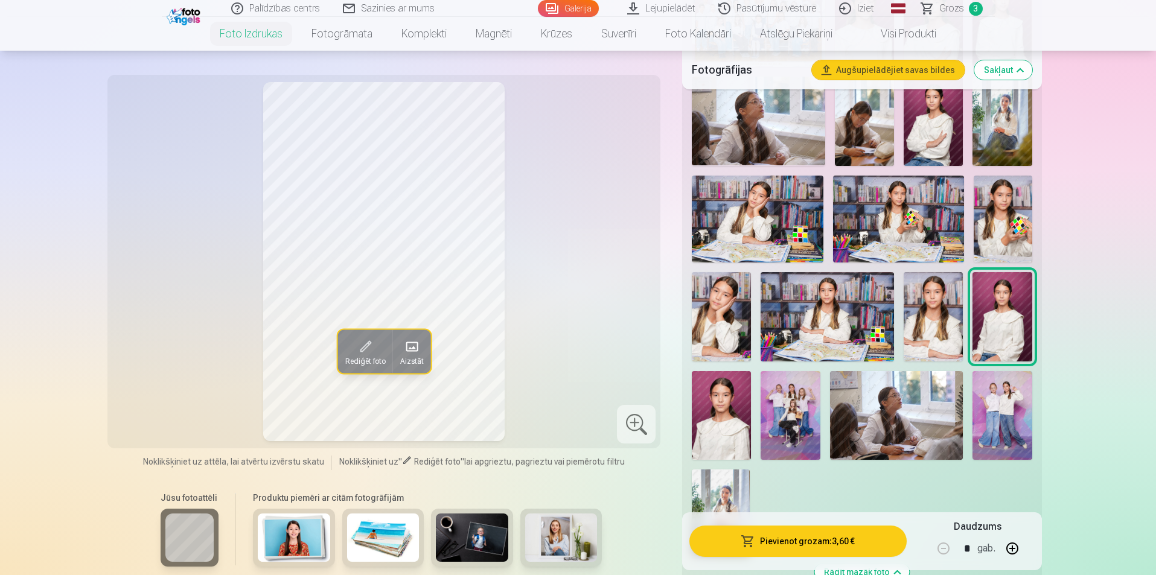
click at [730, 419] on img at bounding box center [721, 415] width 59 height 89
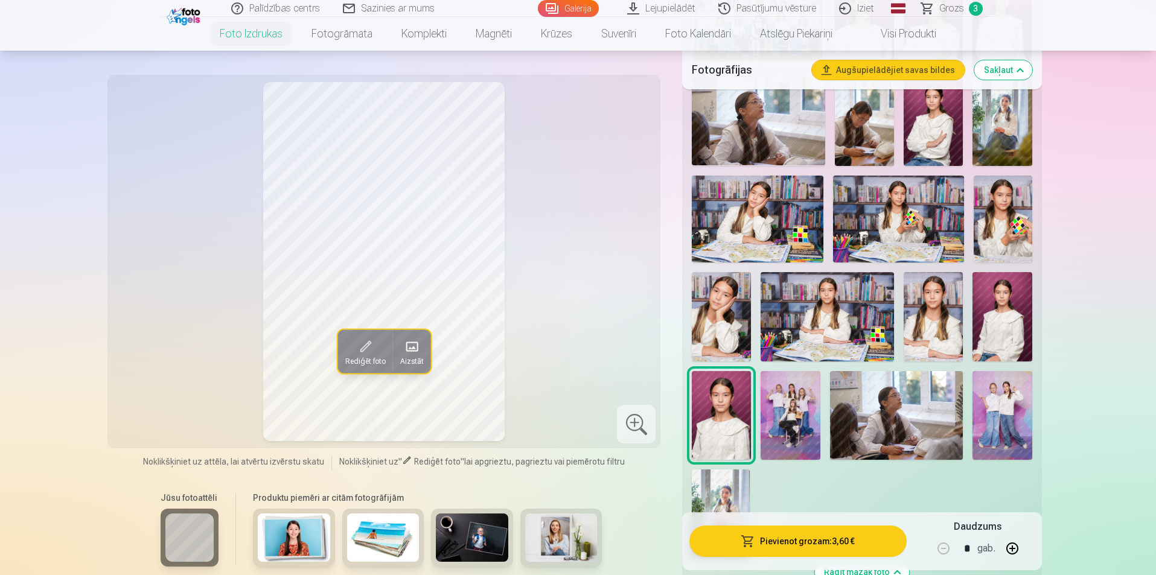
click at [797, 421] on img at bounding box center [789, 415] width 59 height 89
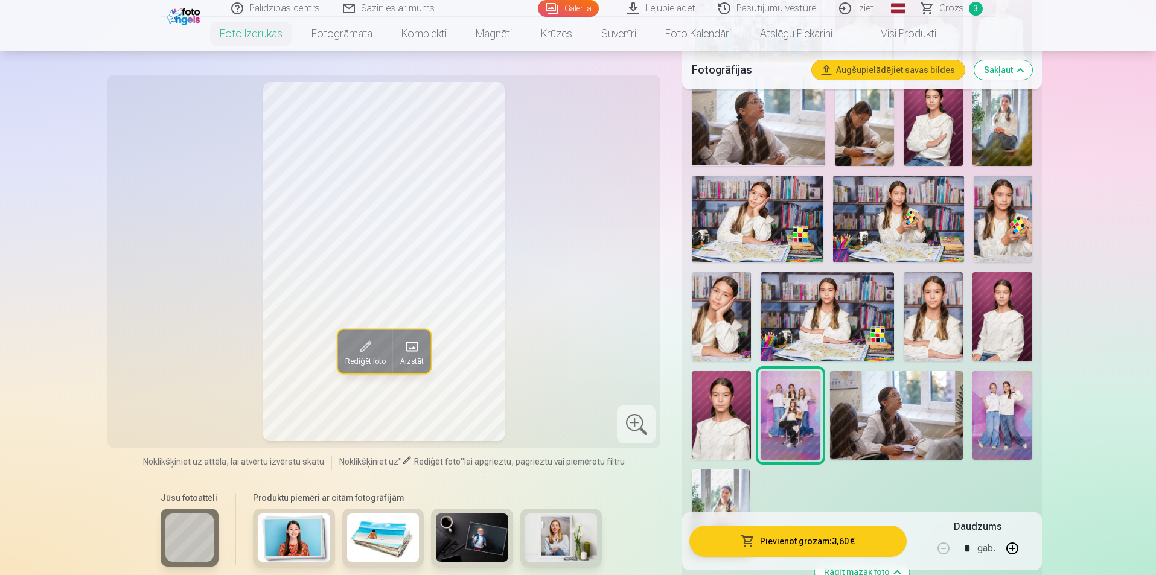
click at [861, 409] on img at bounding box center [896, 415] width 133 height 89
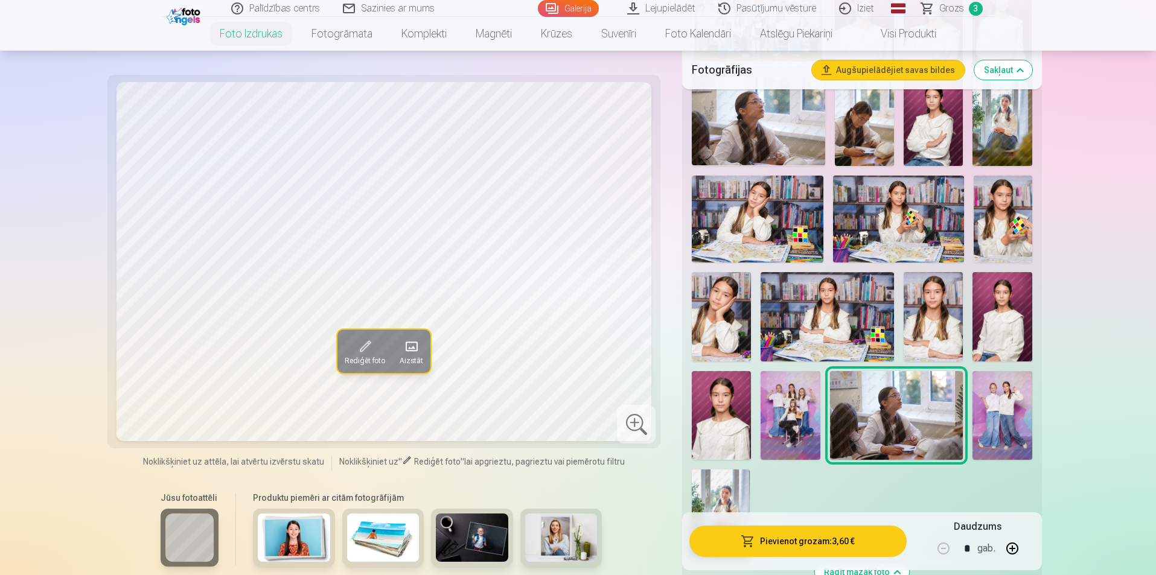
click at [995, 403] on img at bounding box center [1001, 415] width 59 height 89
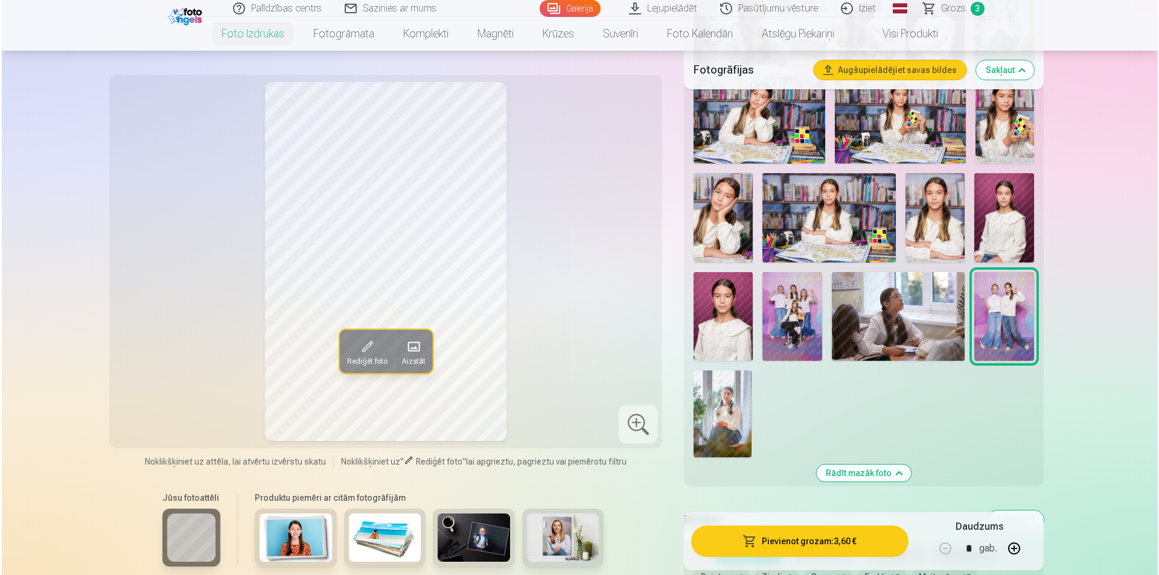
scroll to position [604, 0]
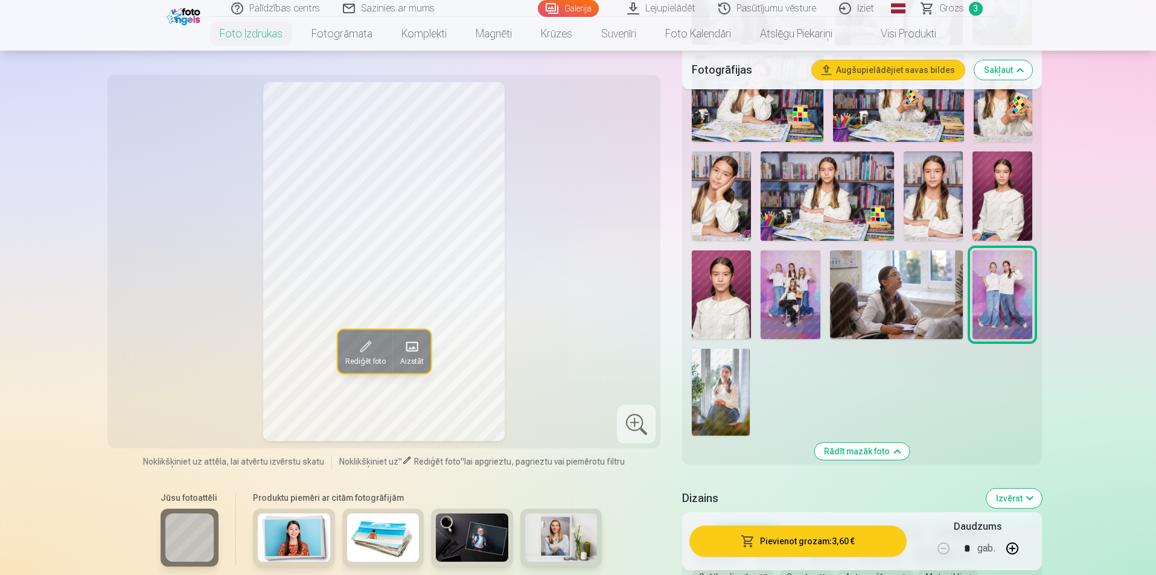
click at [805, 545] on button "Pievienot grozam : 3,60 €" at bounding box center [797, 541] width 217 height 31
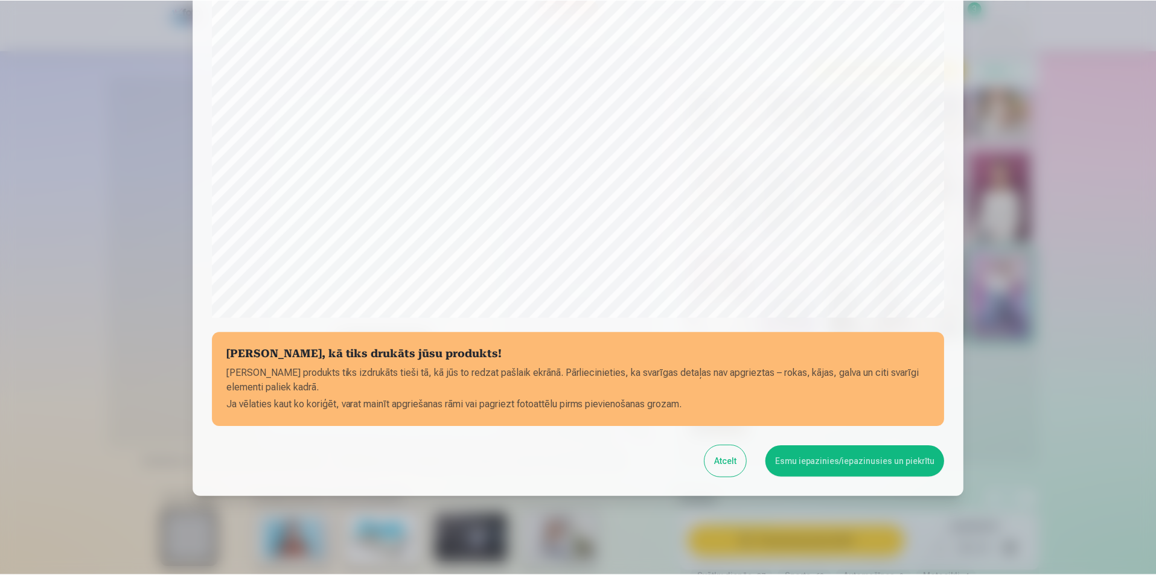
scroll to position [294, 0]
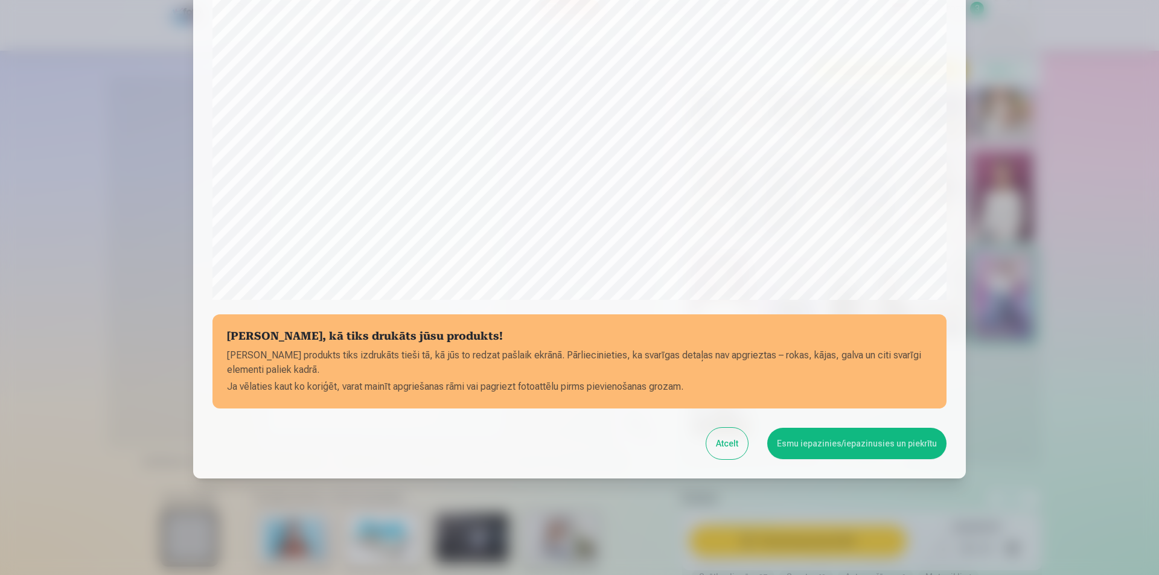
click at [858, 436] on button "Esmu iepazinies/iepazinusies un piekrītu" at bounding box center [856, 443] width 179 height 31
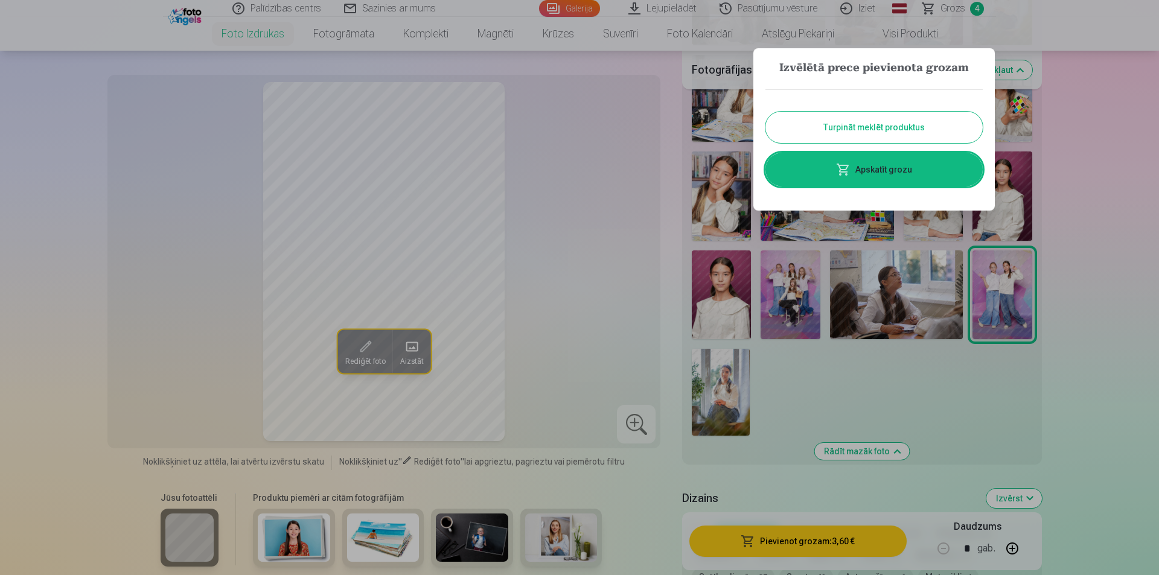
click at [902, 127] on button "Turpināt meklēt produktus" at bounding box center [873, 127] width 217 height 31
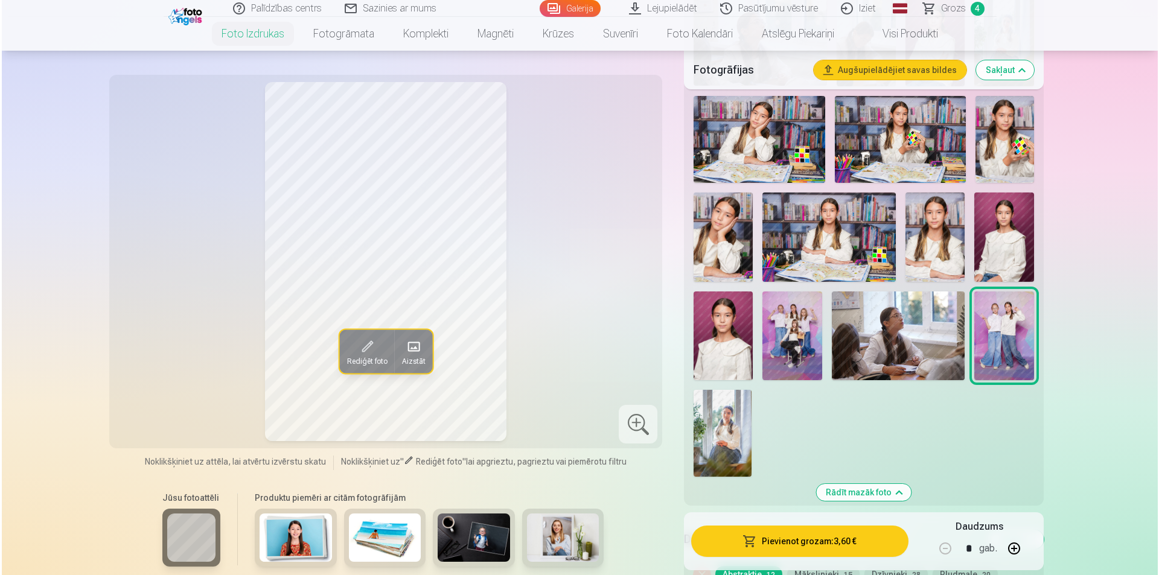
scroll to position [483, 0]
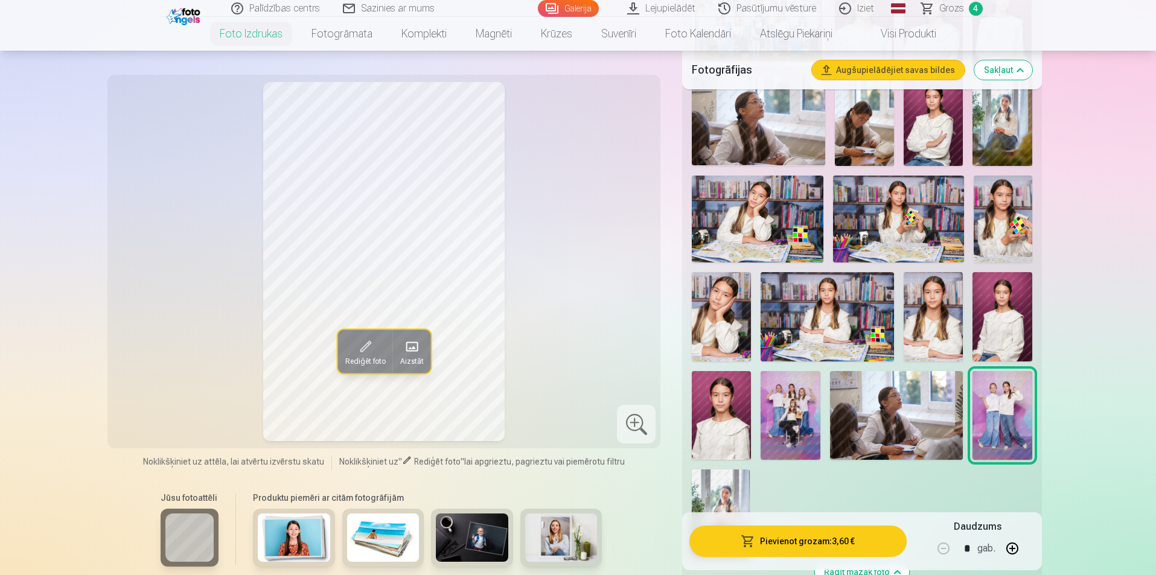
click at [792, 406] on img at bounding box center [789, 415] width 59 height 89
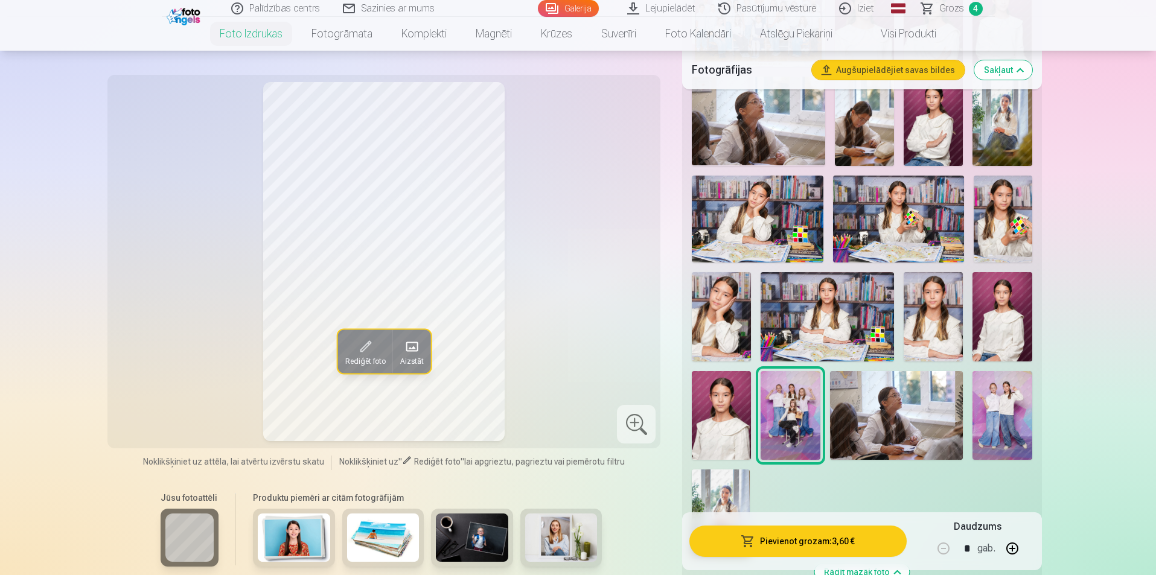
click at [776, 537] on button "Pievienot grozam : 3,60 €" at bounding box center [797, 541] width 217 height 31
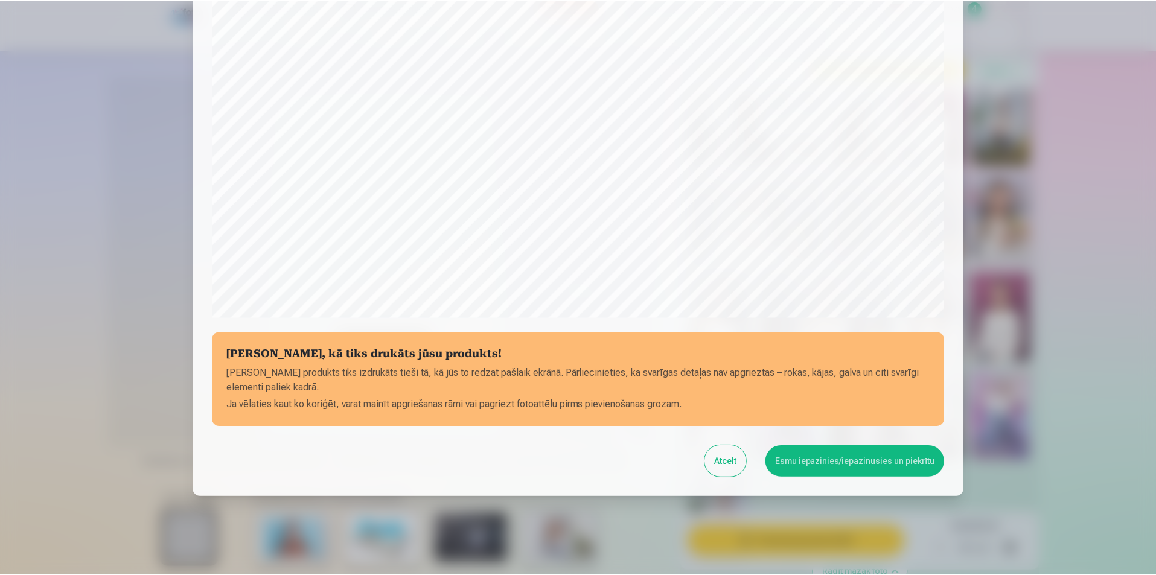
scroll to position [294, 0]
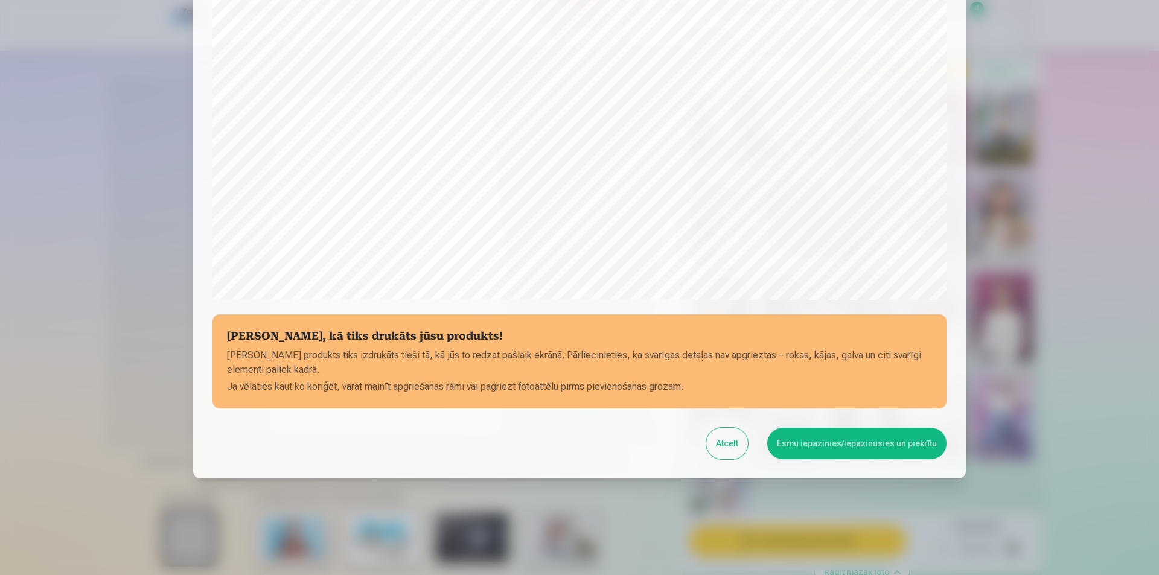
click at [823, 442] on button "Esmu iepazinies/iepazinusies un piekrītu" at bounding box center [856, 443] width 179 height 31
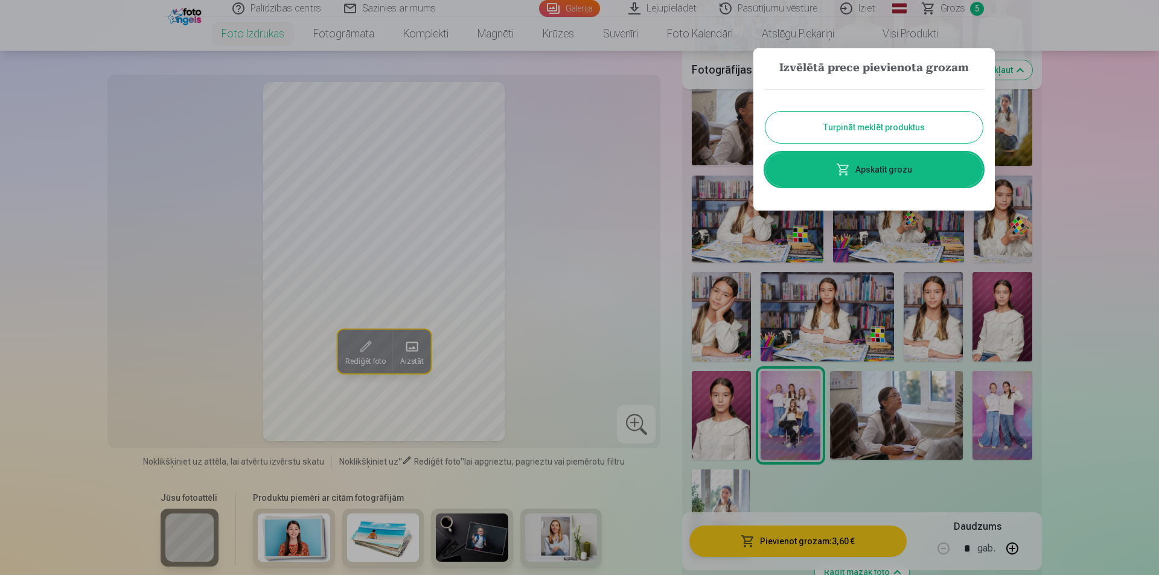
click at [857, 130] on button "Turpināt meklēt produktus" at bounding box center [873, 127] width 217 height 31
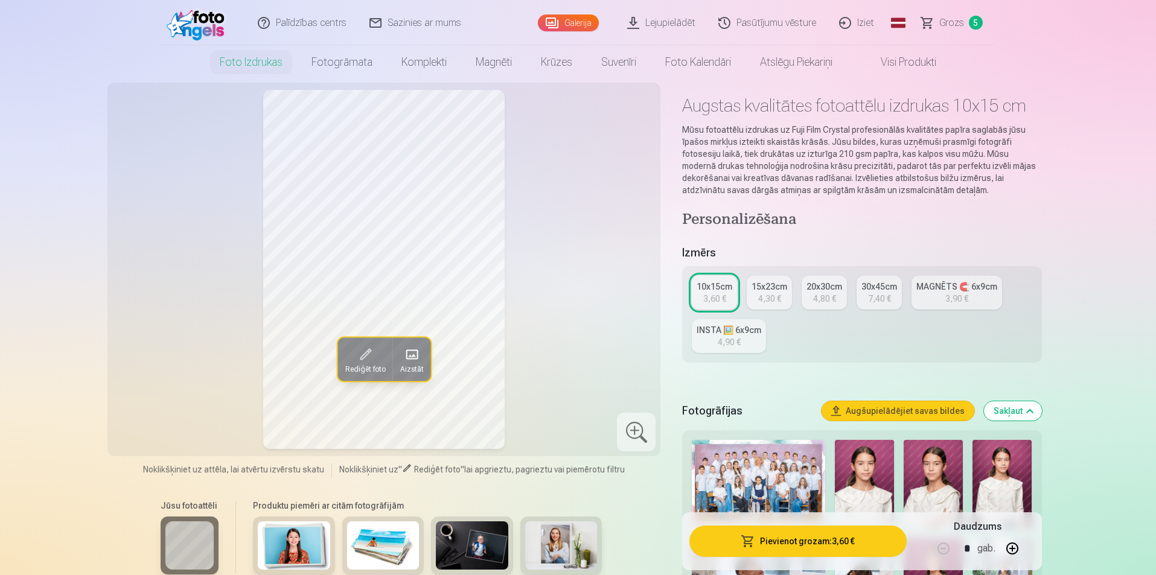
scroll to position [0, 0]
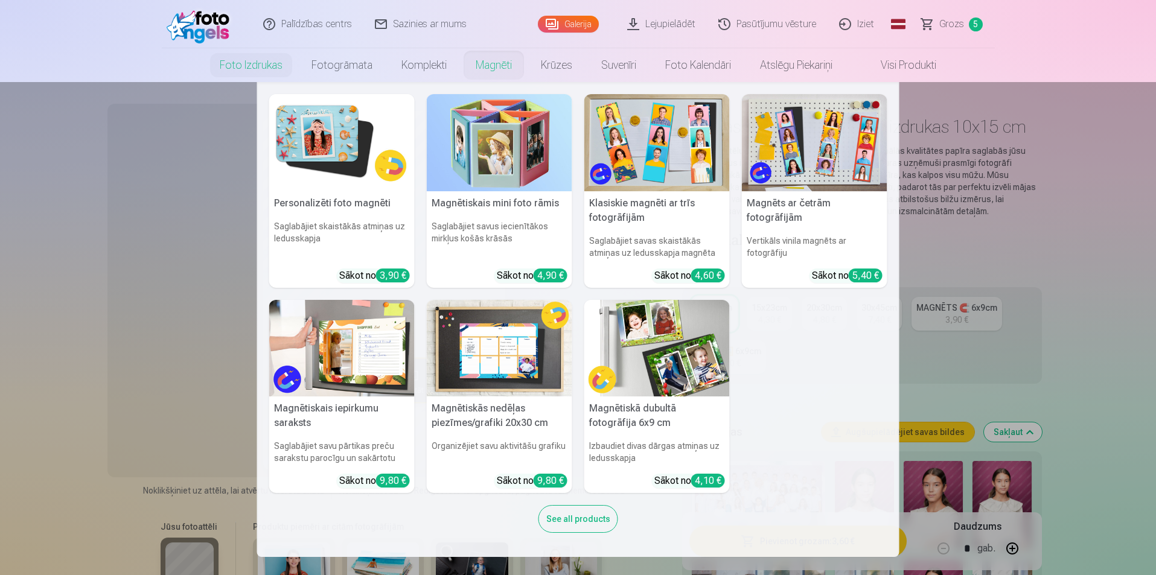
click at [479, 63] on link "Magnēti" at bounding box center [493, 65] width 65 height 34
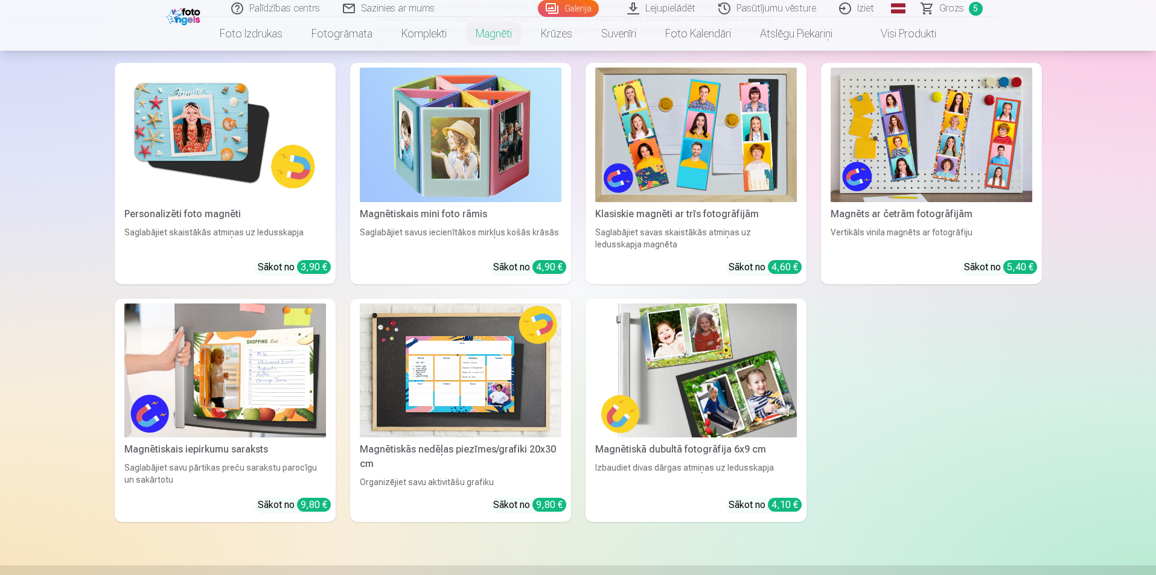
scroll to position [181, 0]
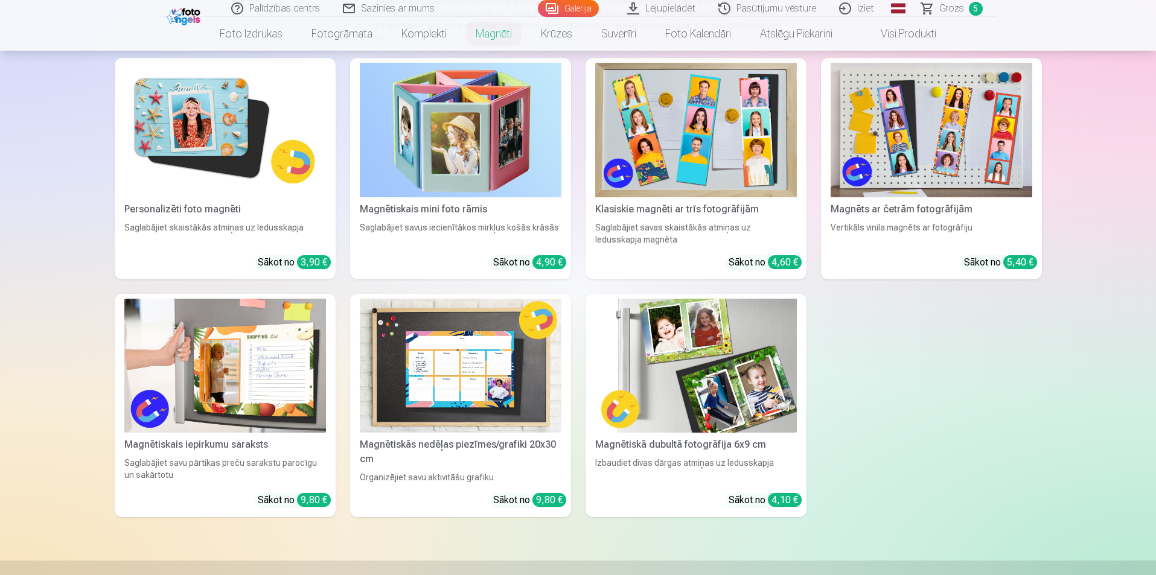
click at [256, 161] on img at bounding box center [225, 130] width 202 height 135
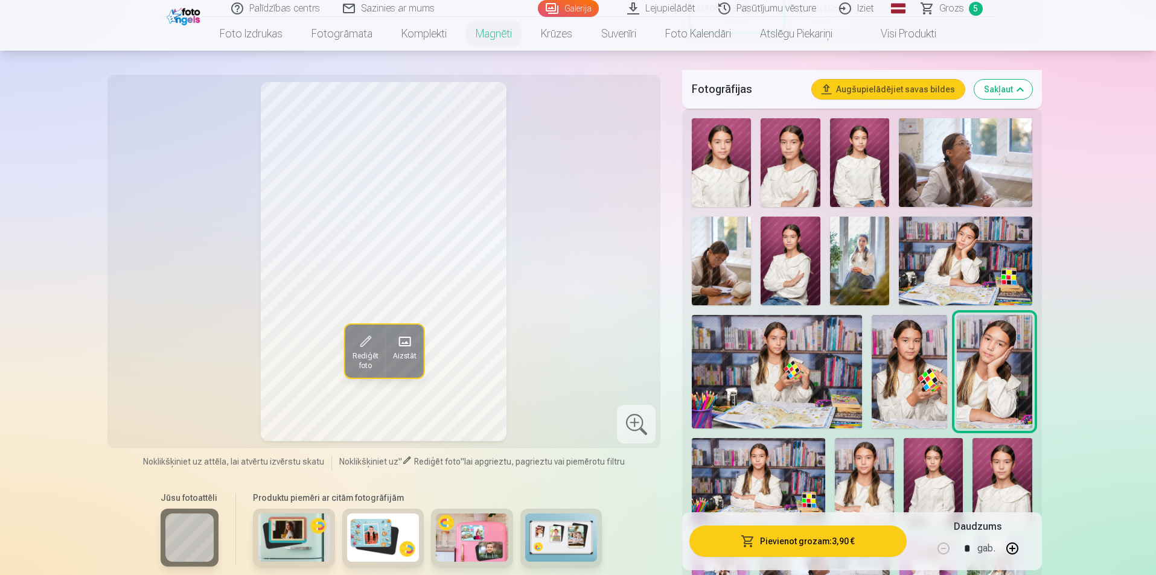
scroll to position [302, 0]
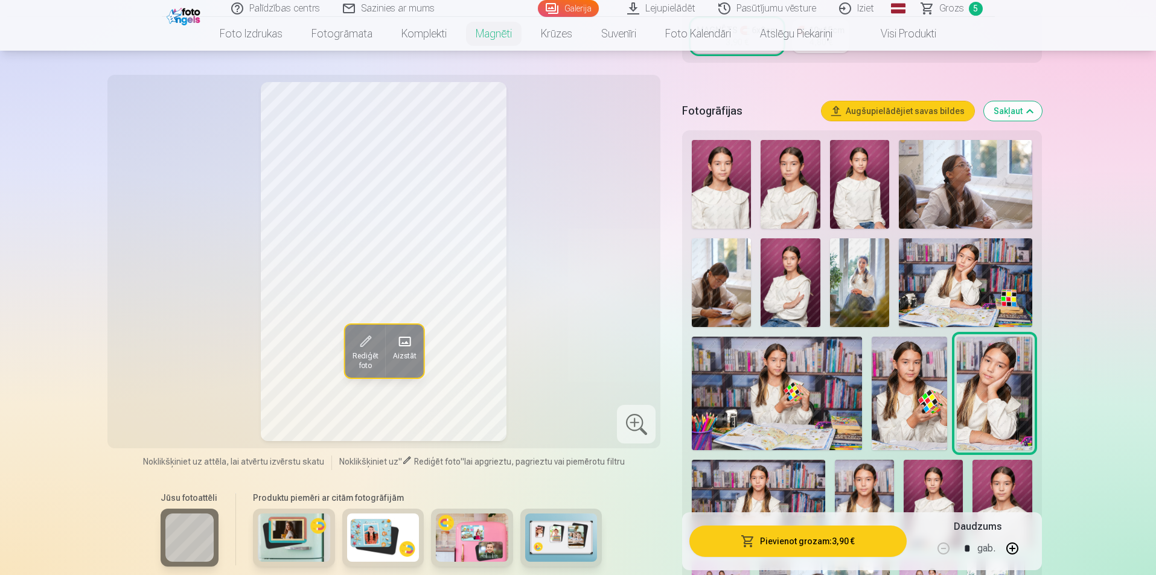
click at [941, 357] on img at bounding box center [909, 393] width 75 height 113
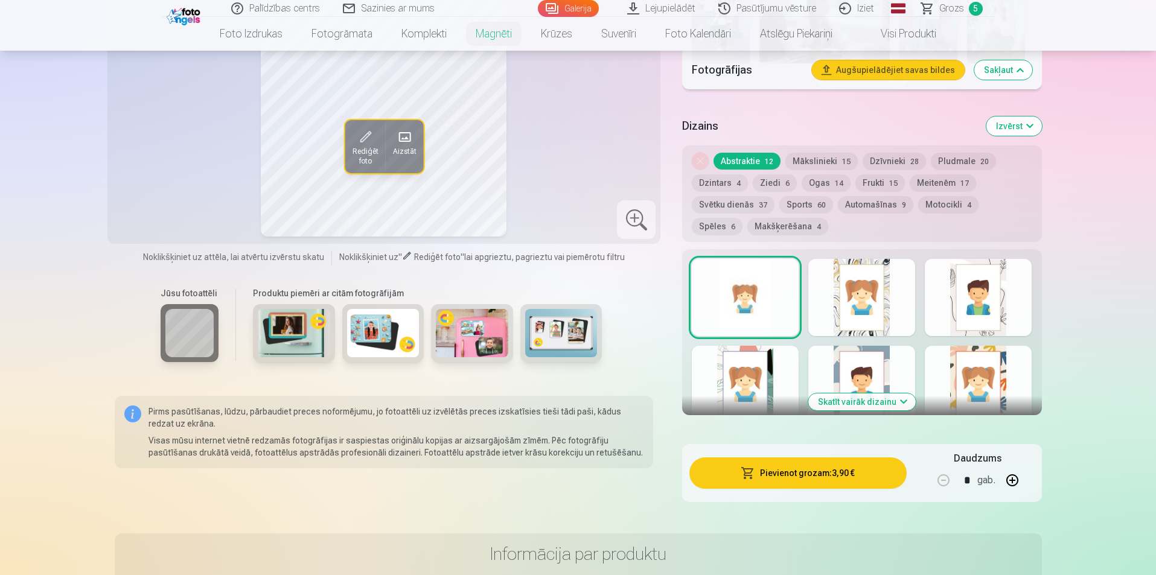
scroll to position [905, 0]
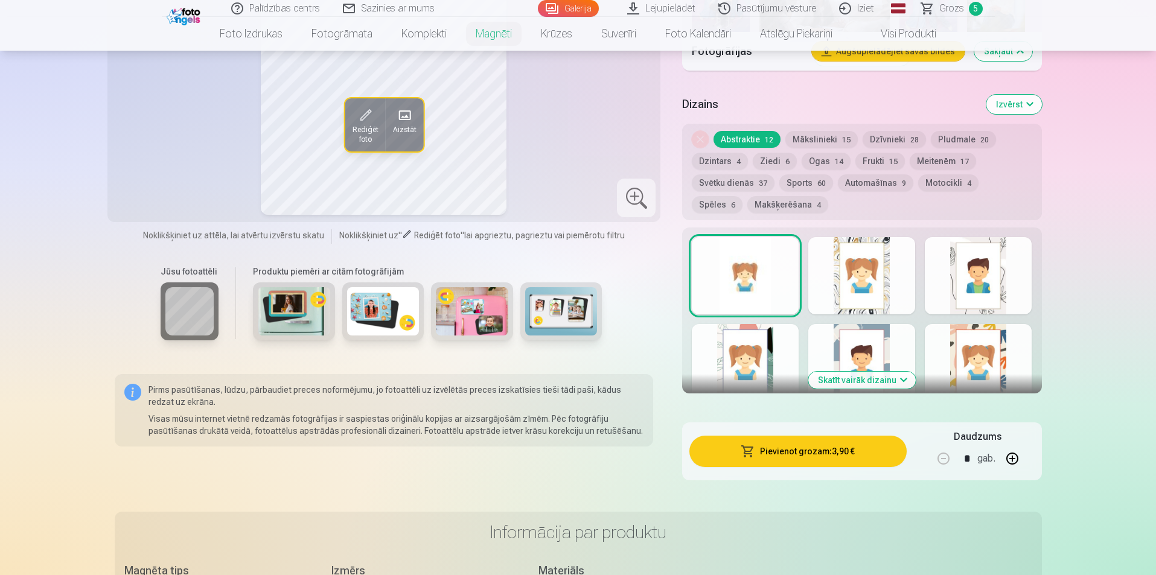
click at [852, 272] on div at bounding box center [861, 275] width 107 height 77
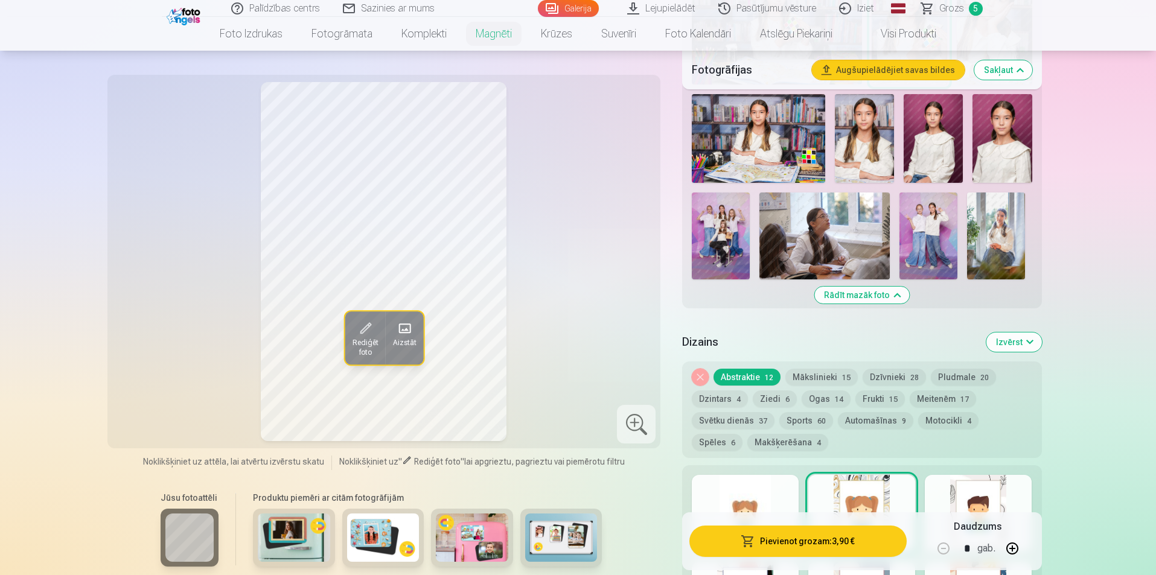
scroll to position [664, 0]
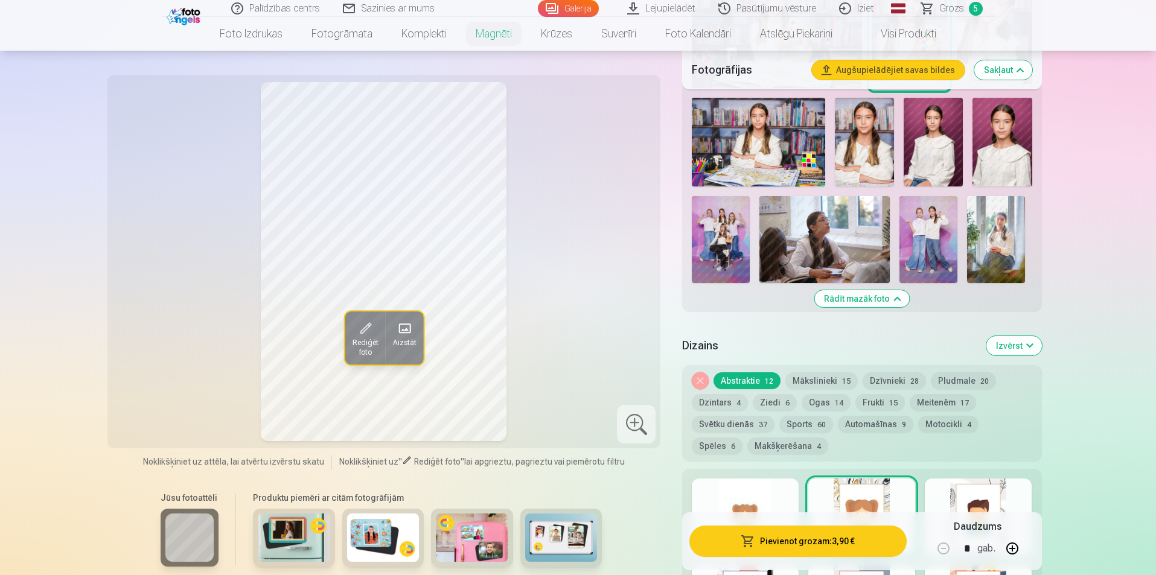
click at [976, 479] on div at bounding box center [978, 517] width 107 height 77
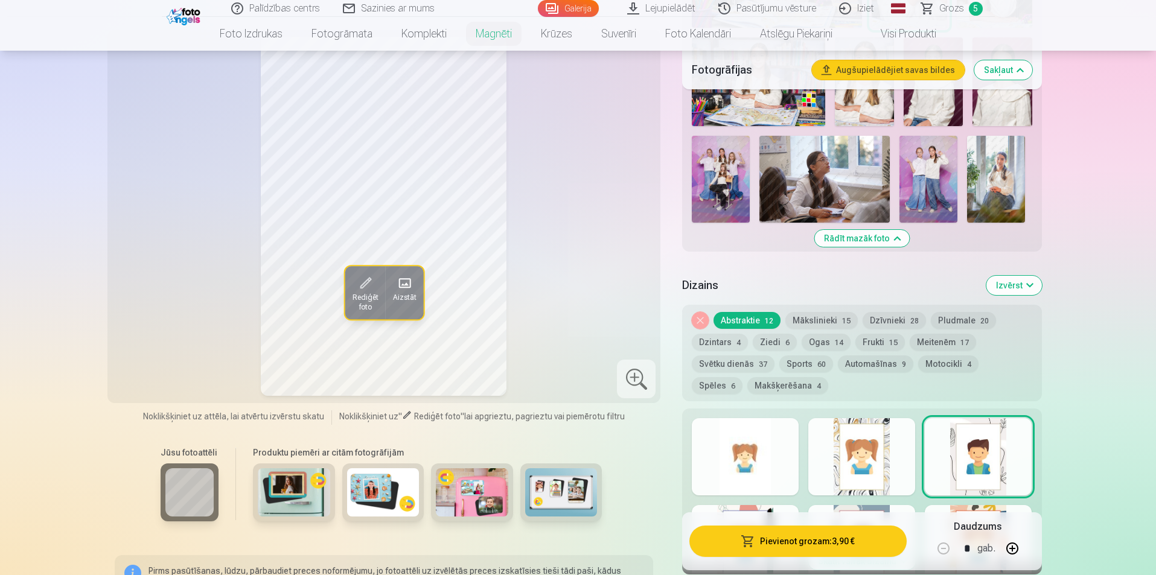
scroll to position [785, 0]
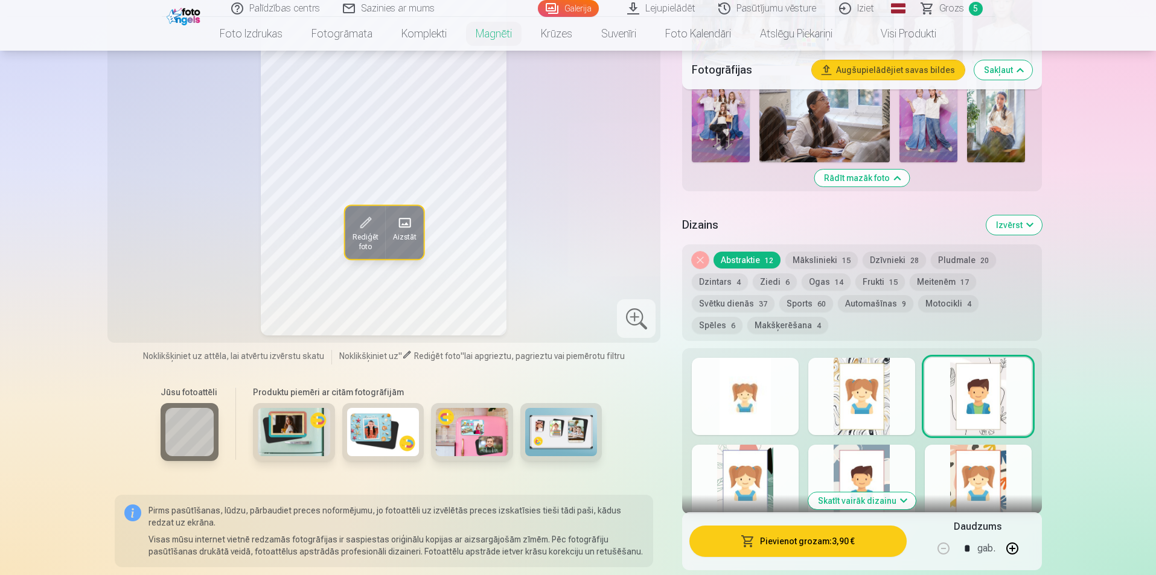
click at [767, 465] on div at bounding box center [745, 483] width 107 height 77
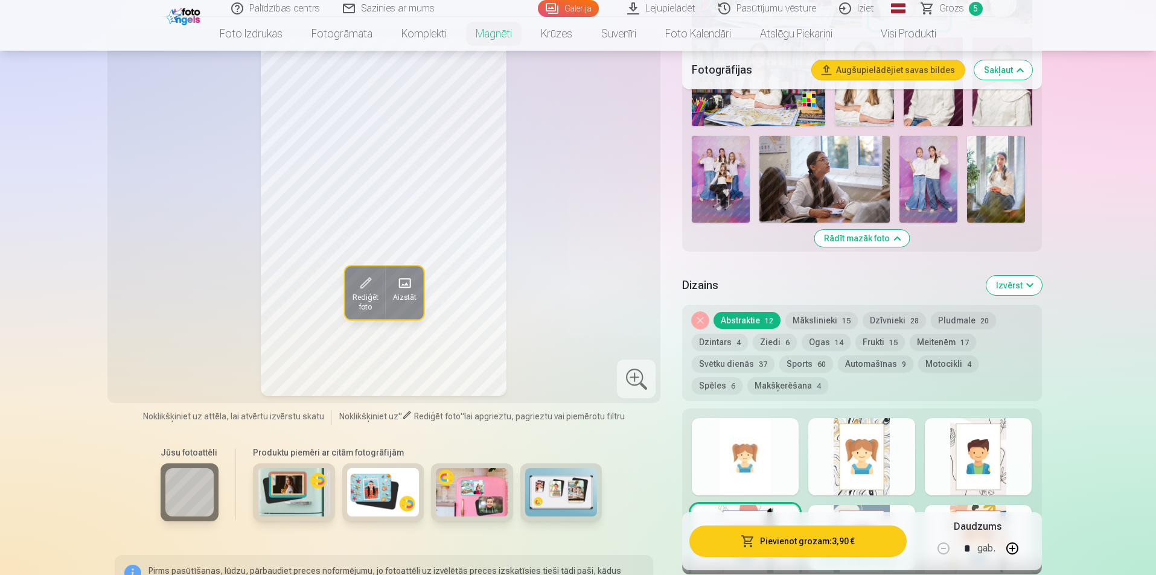
click at [870, 460] on div at bounding box center [861, 456] width 107 height 77
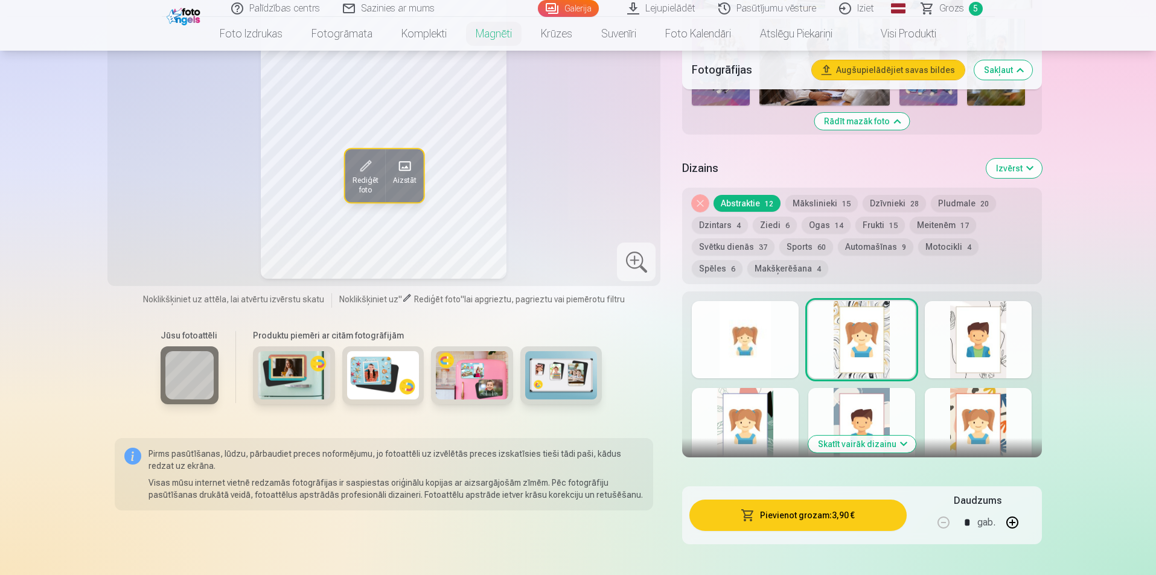
scroll to position [845, 0]
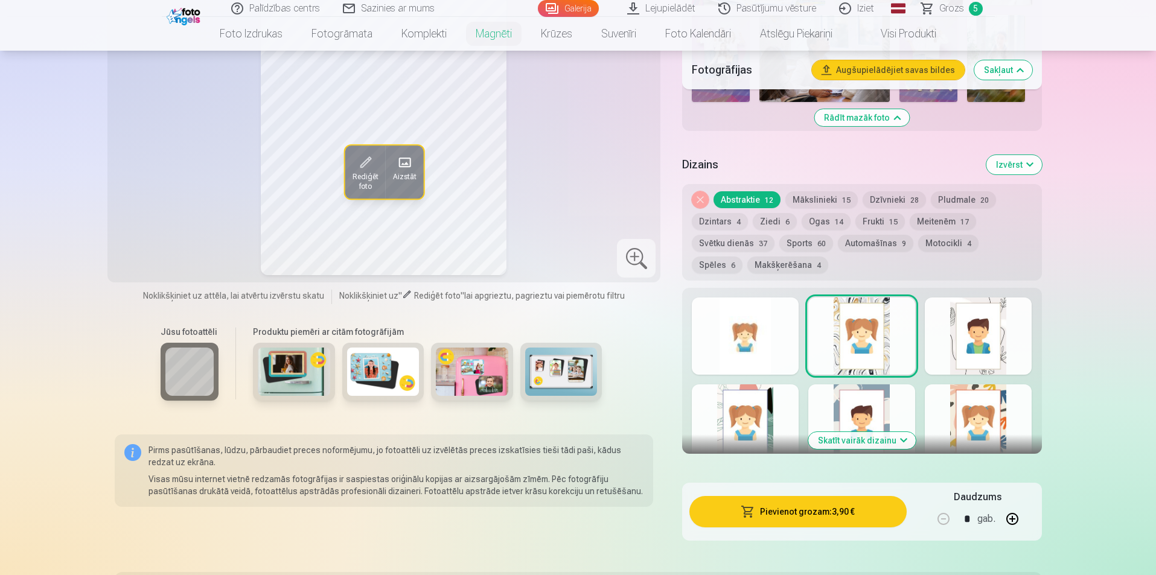
click at [990, 412] on div at bounding box center [978, 422] width 107 height 77
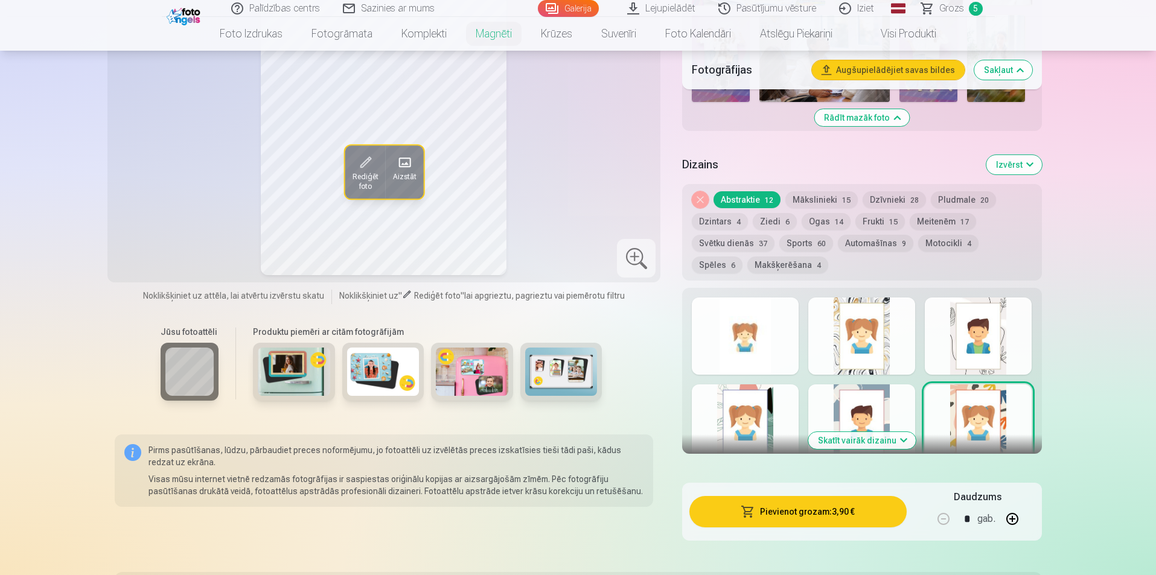
click at [849, 432] on button "Skatīt vairāk dizainu" at bounding box center [861, 440] width 107 height 17
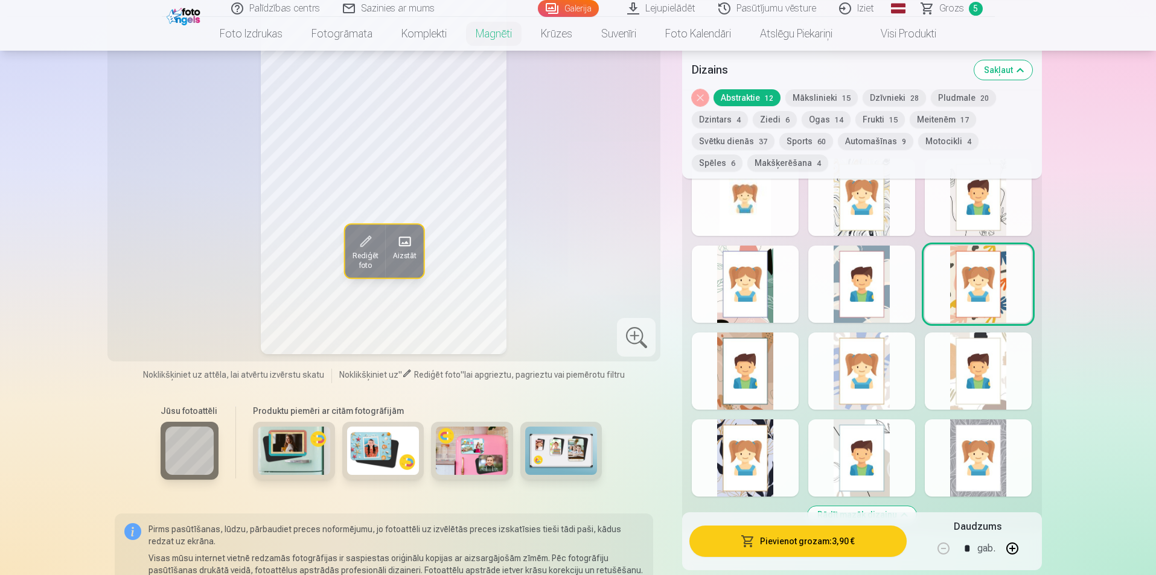
scroll to position [966, 0]
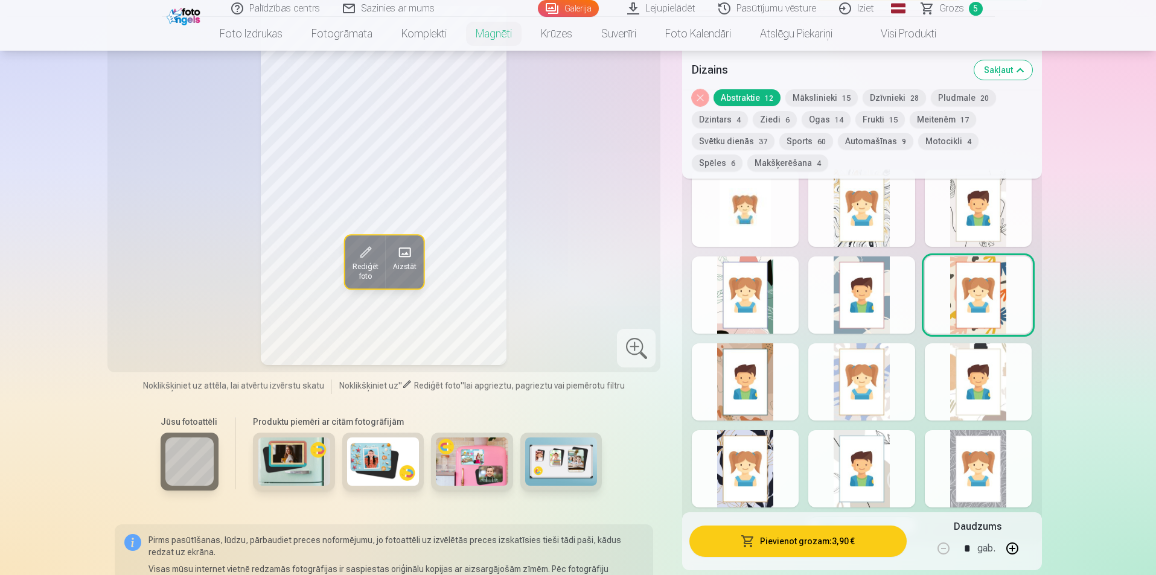
click at [954, 444] on div at bounding box center [978, 468] width 107 height 77
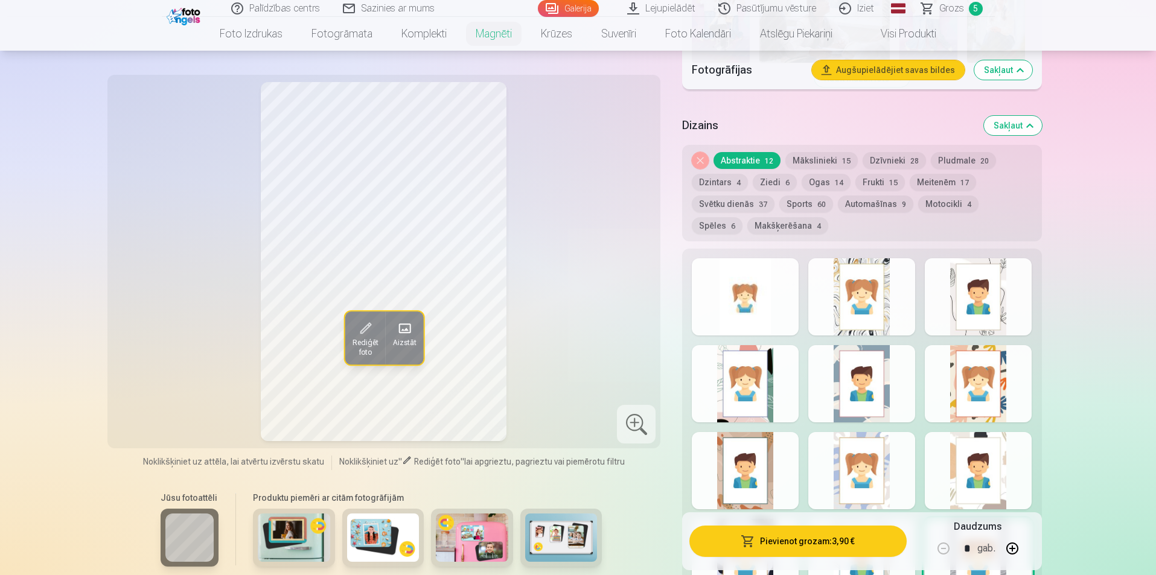
scroll to position [905, 0]
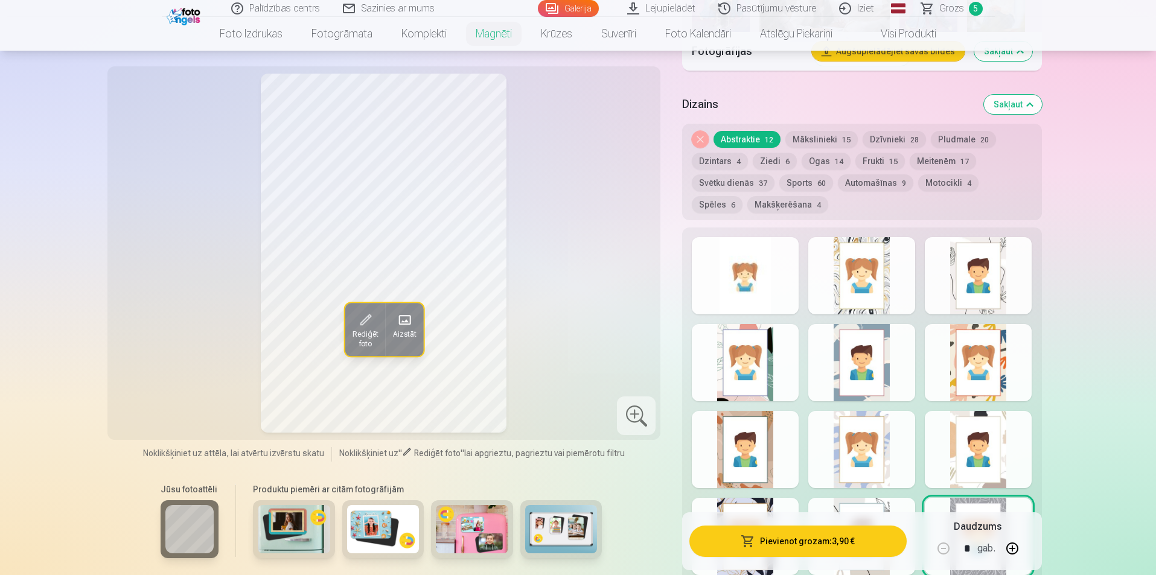
click at [739, 267] on div at bounding box center [745, 275] width 107 height 77
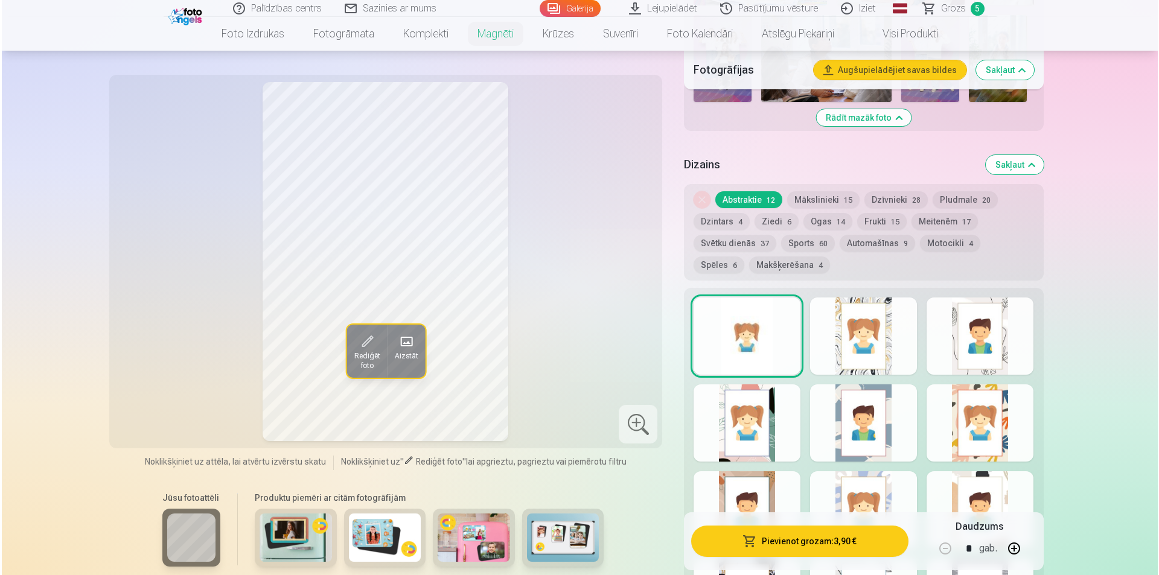
scroll to position [785, 0]
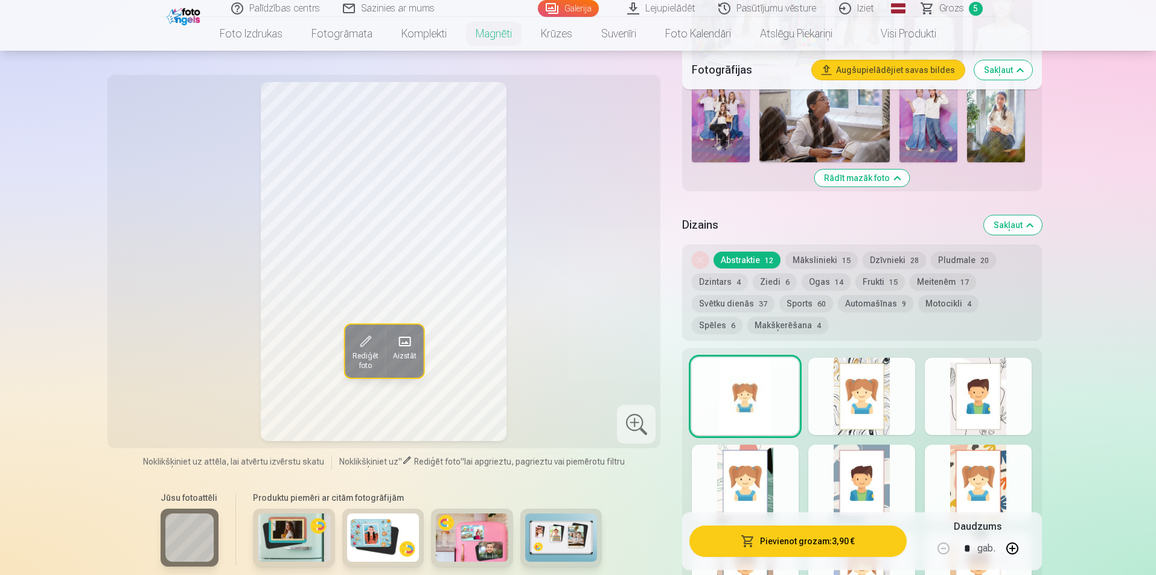
click at [804, 544] on button "Pievienot grozam : 3,90 €" at bounding box center [797, 541] width 217 height 31
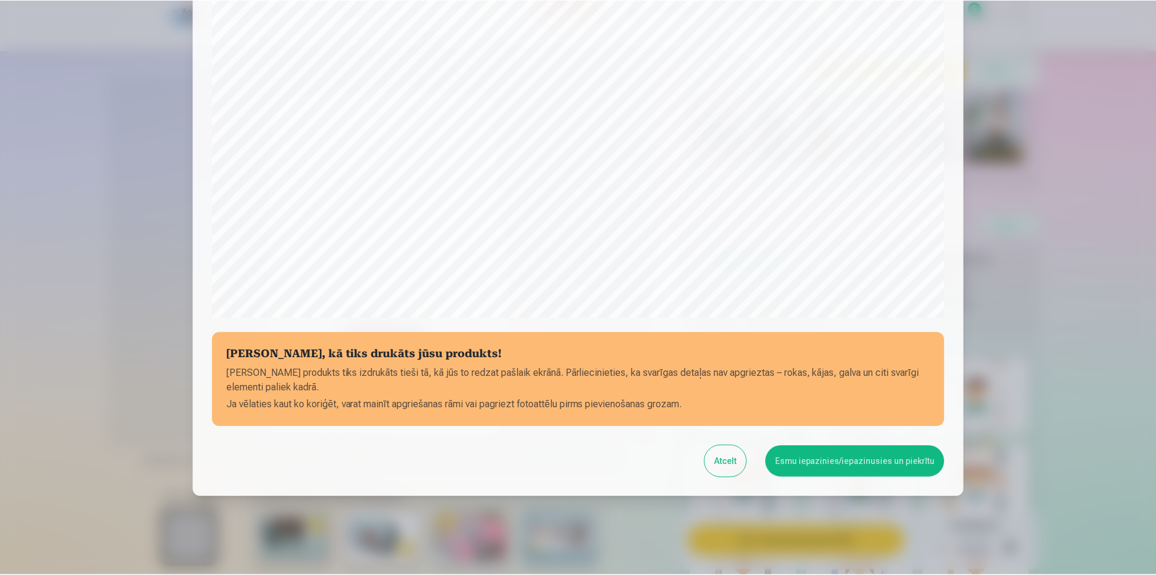
scroll to position [294, 0]
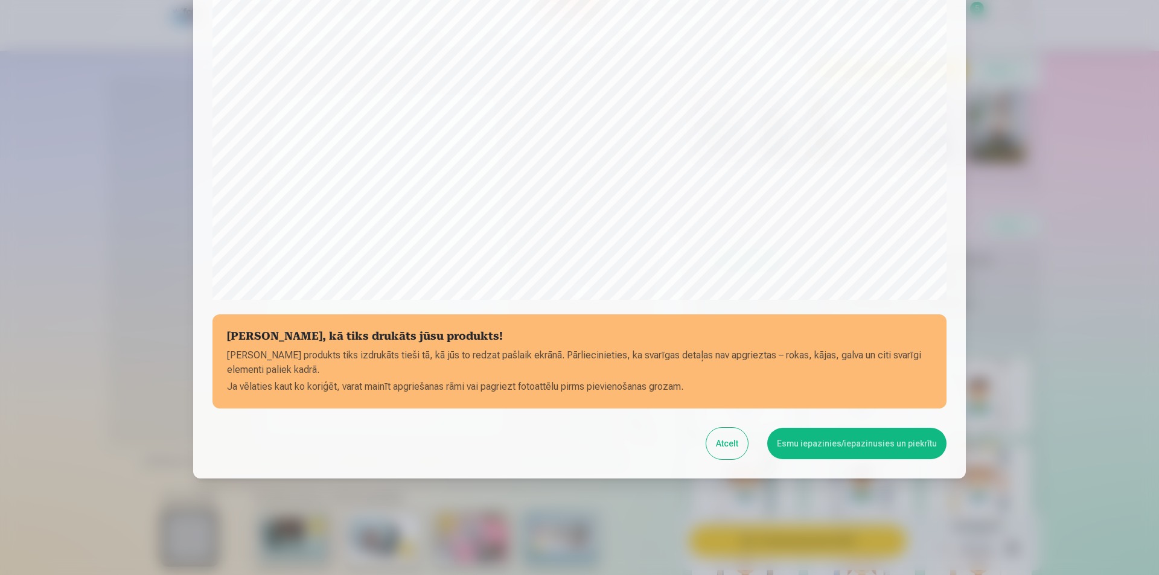
click at [817, 438] on button "Esmu iepazinies/iepazinusies un piekrītu" at bounding box center [856, 443] width 179 height 31
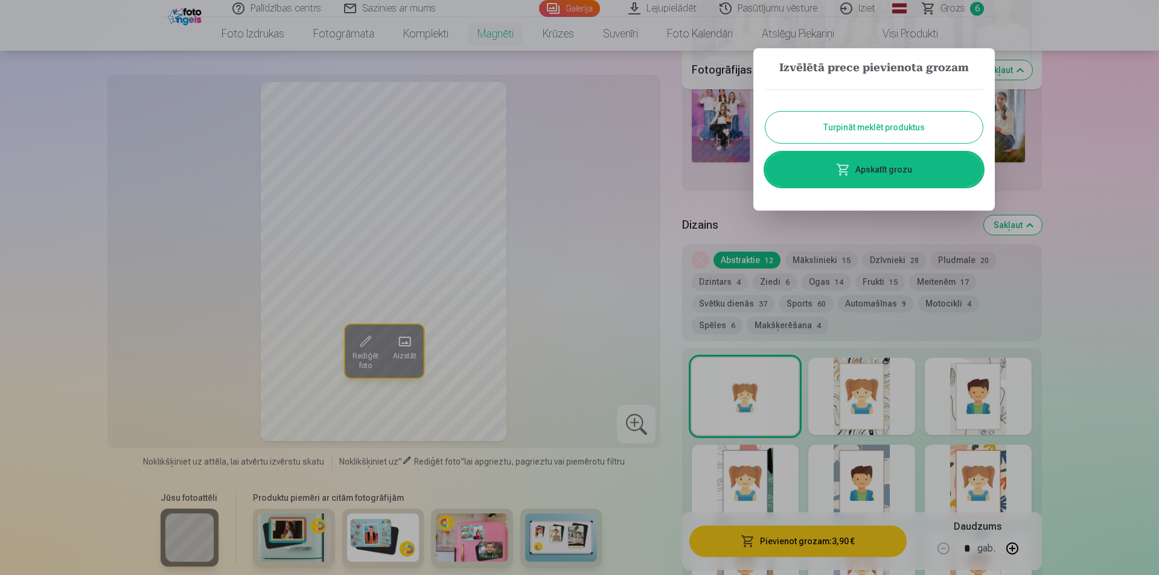
click at [849, 127] on button "Turpināt meklēt produktus" at bounding box center [873, 127] width 217 height 31
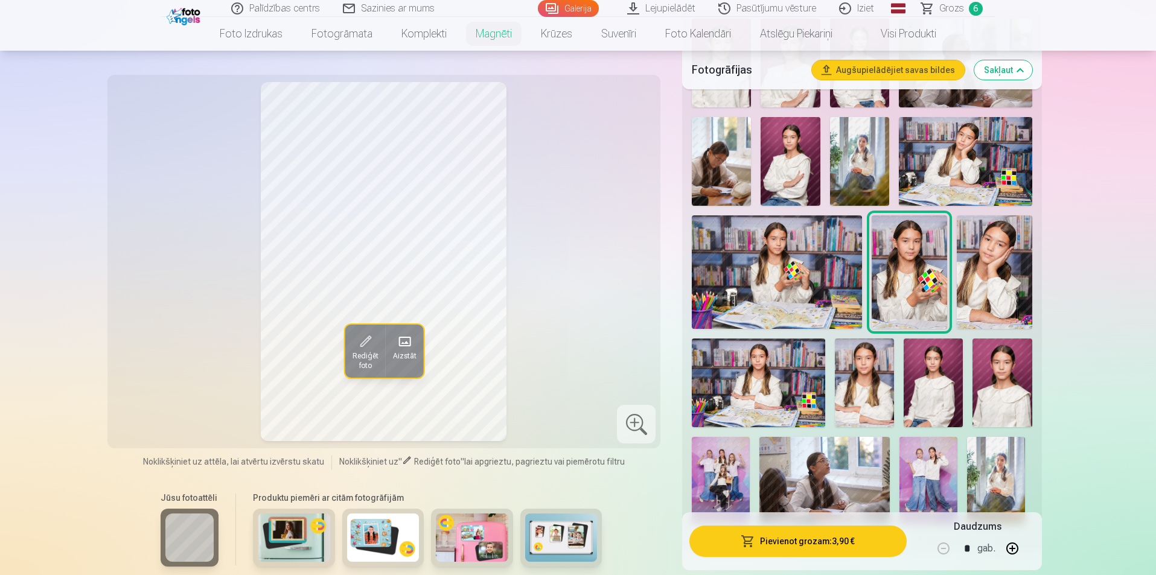
scroll to position [422, 0]
click at [989, 259] on img at bounding box center [994, 272] width 75 height 113
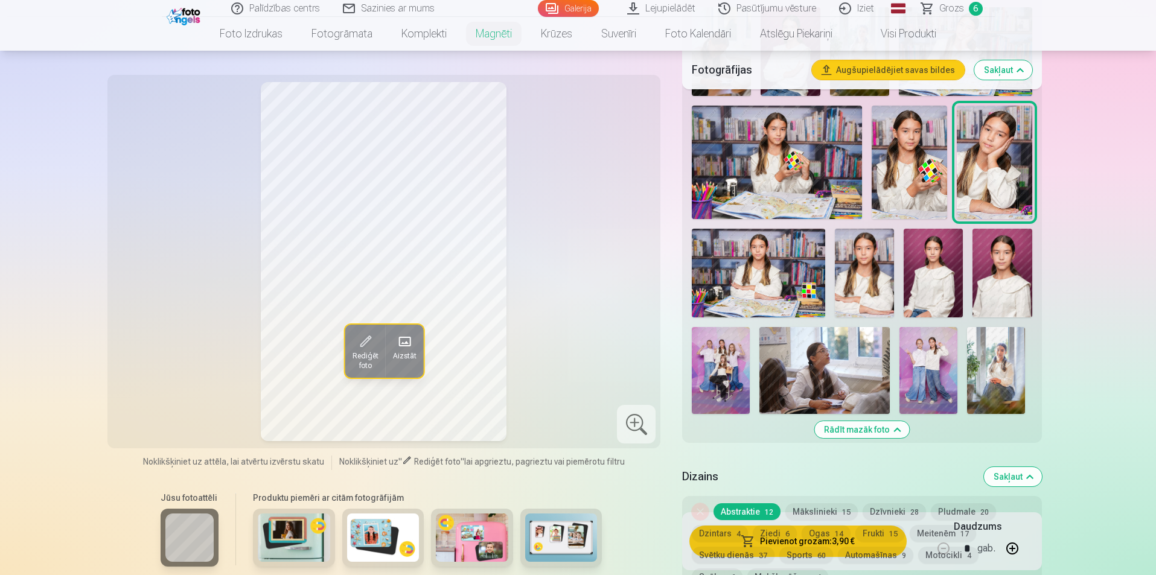
scroll to position [543, 0]
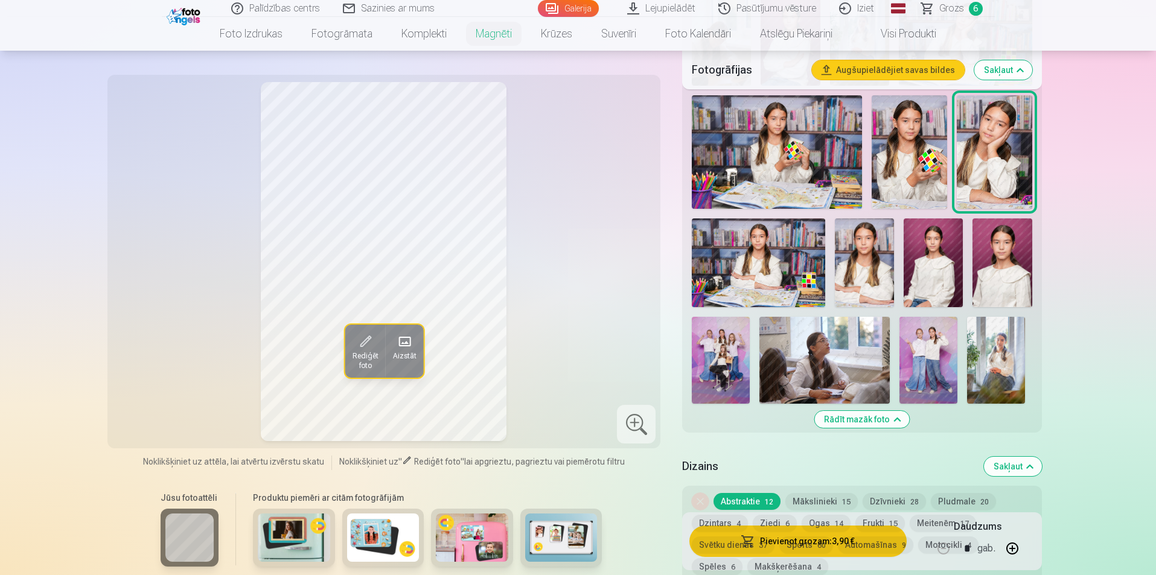
click at [1013, 548] on div "Noņemiet dizainu Abstraktie 12 Mākslinieki 15 Dzīvnieki 28 Pludmale 20 Dzintars…" at bounding box center [861, 534] width 359 height 97
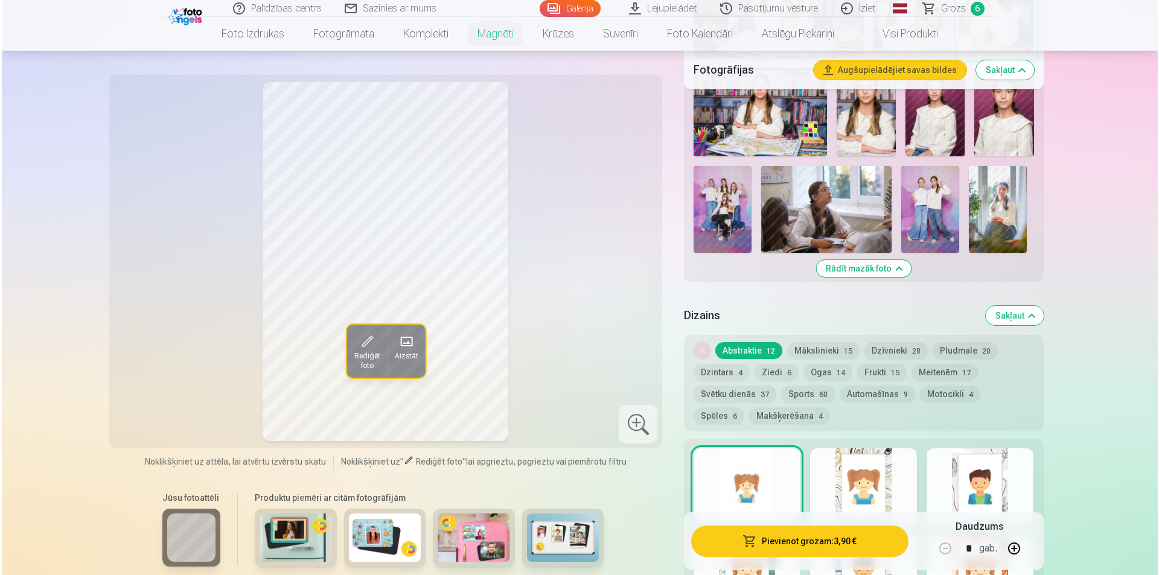
scroll to position [724, 0]
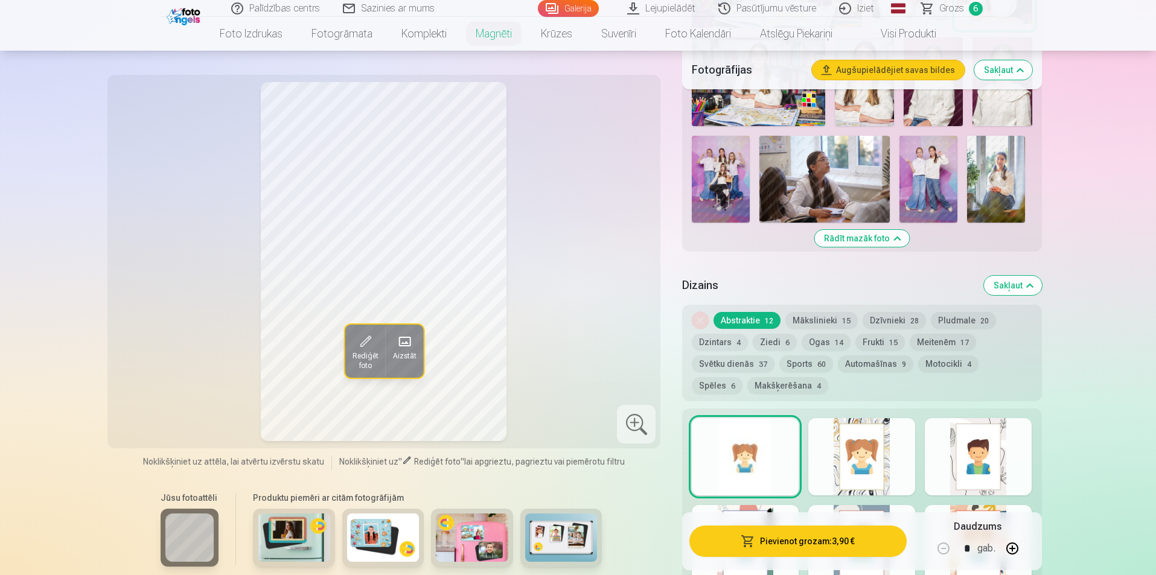
click at [1014, 549] on button "button" at bounding box center [1012, 548] width 29 height 29
type input "*"
click at [804, 543] on button "Pievienot grozam : 7,80 €" at bounding box center [797, 541] width 217 height 31
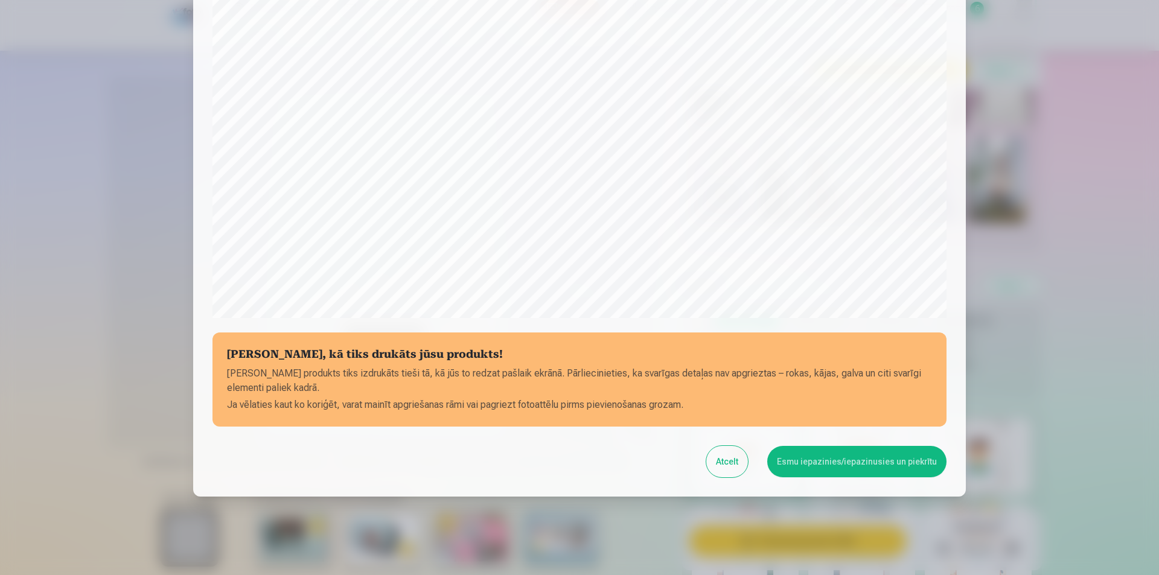
scroll to position [294, 0]
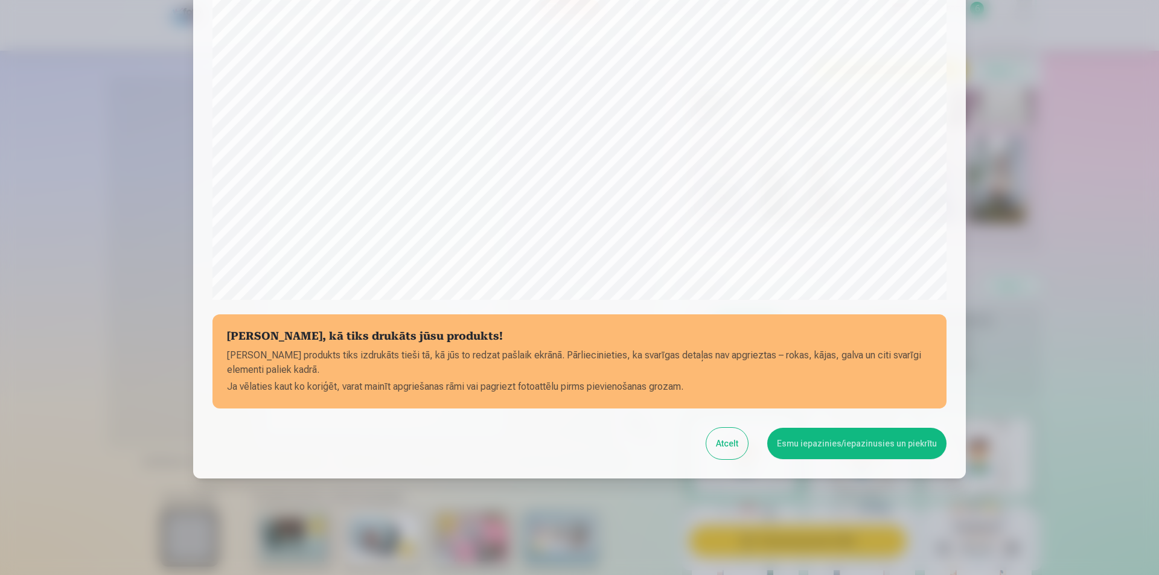
click at [841, 446] on button "Esmu iepazinies/iepazinusies un piekrītu" at bounding box center [856, 443] width 179 height 31
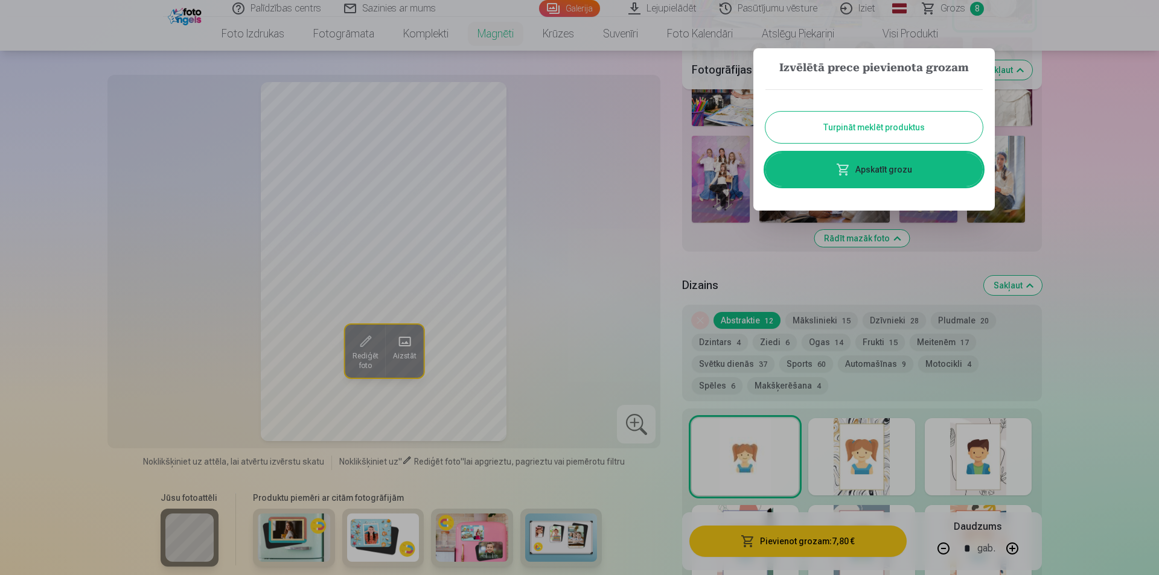
click at [876, 165] on link "Apskatīt grozu" at bounding box center [873, 170] width 217 height 34
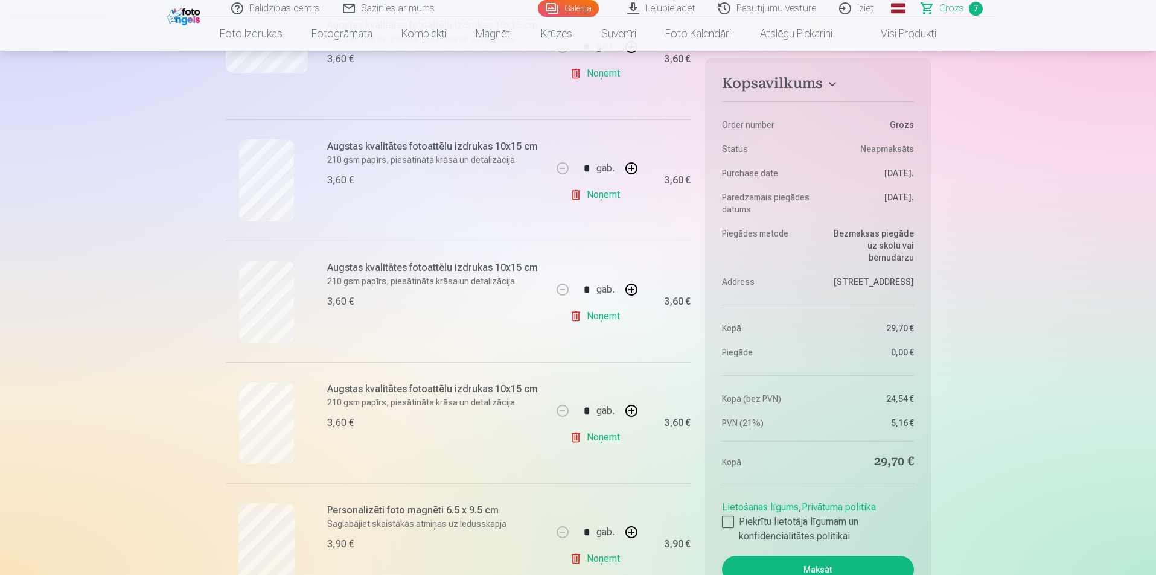
scroll to position [422, 0]
click at [477, 271] on h6 "Augstas kvalitātes fotoattēlu izdrukas 10x15 cm" at bounding box center [436, 265] width 218 height 14
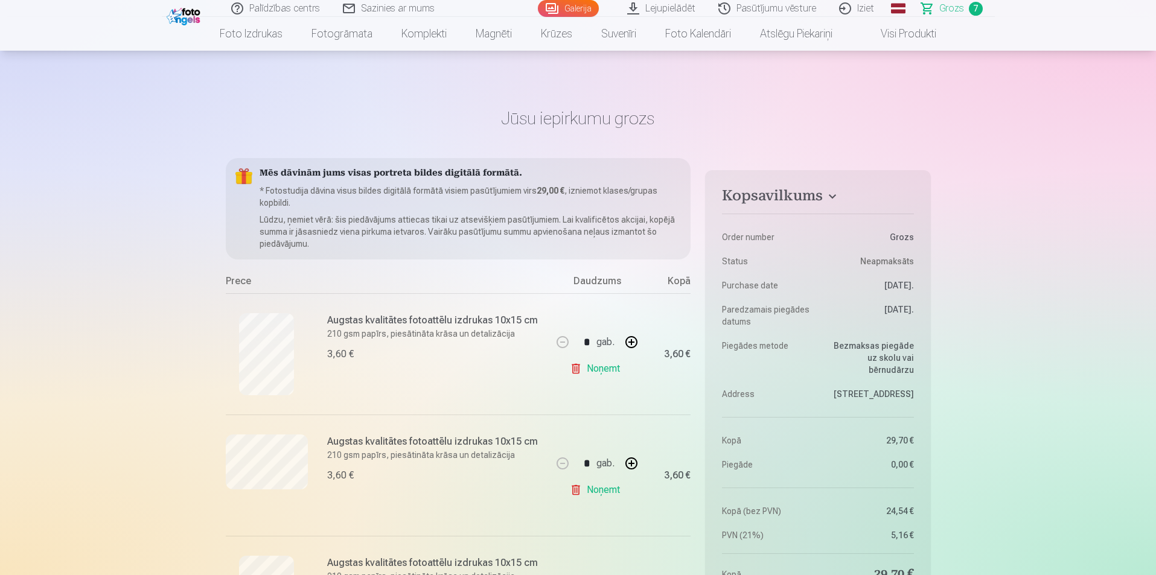
scroll to position [0, 0]
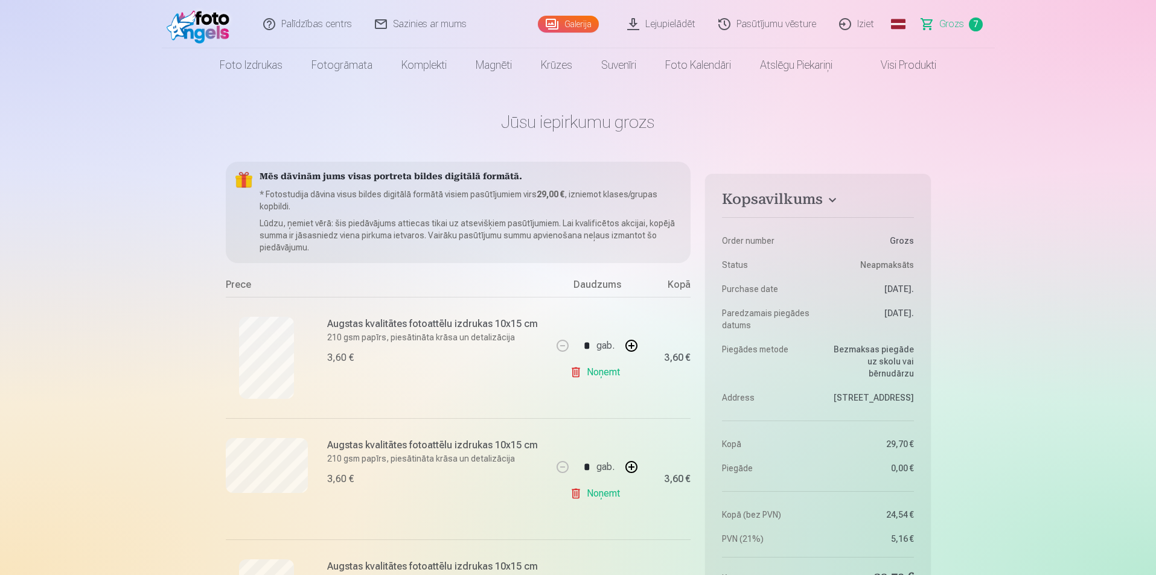
click at [594, 374] on link "Noņemt" at bounding box center [597, 372] width 55 height 24
type input "*"
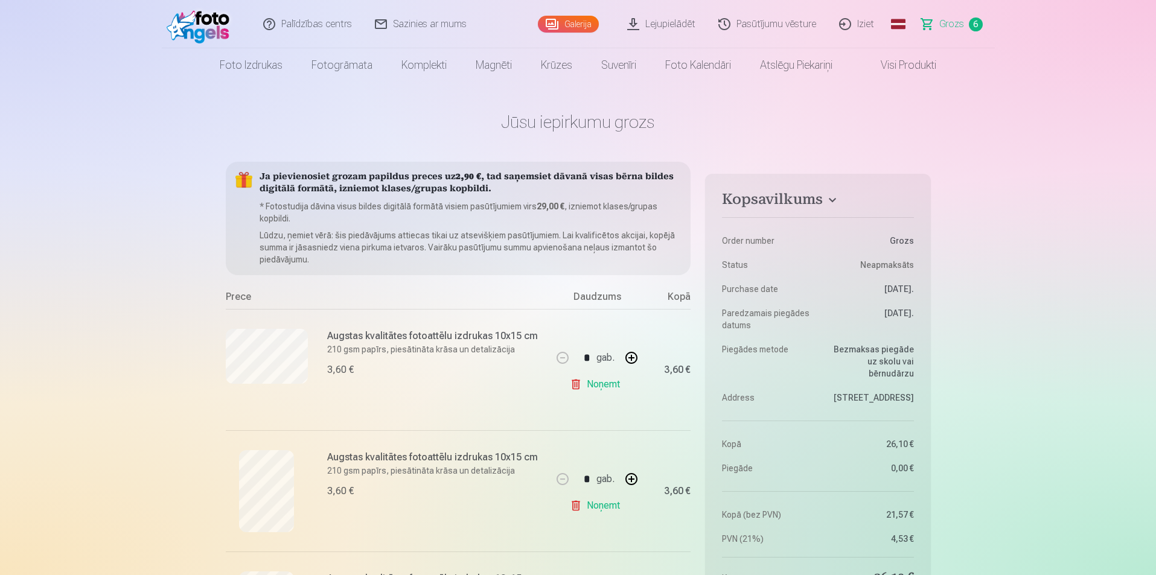
click at [912, 63] on link "Visi produkti" at bounding box center [899, 65] width 104 height 34
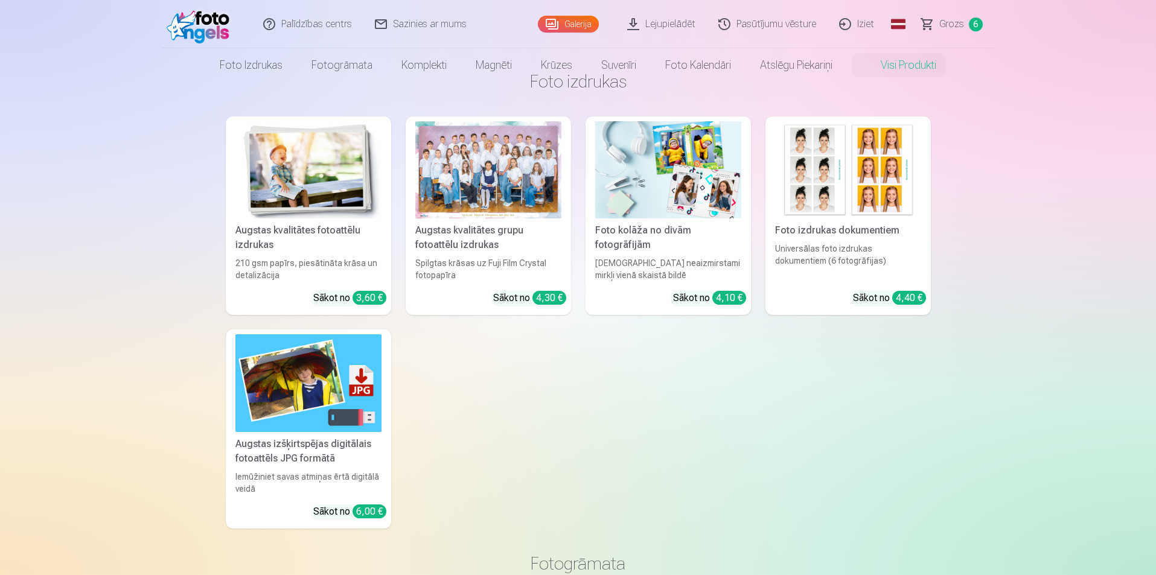
scroll to position [60, 0]
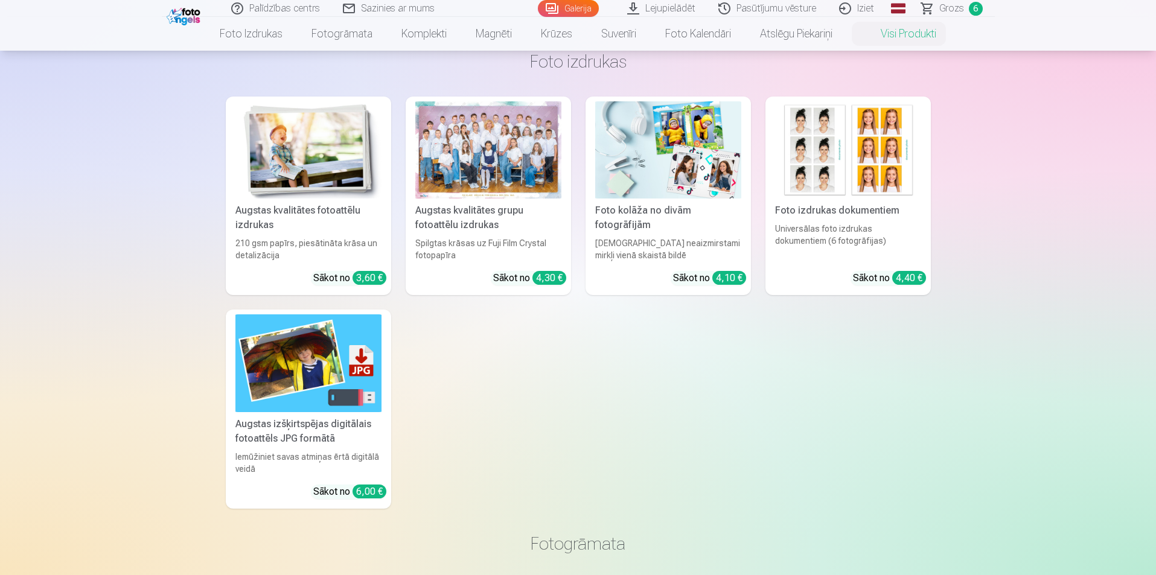
click at [626, 126] on img at bounding box center [668, 149] width 146 height 97
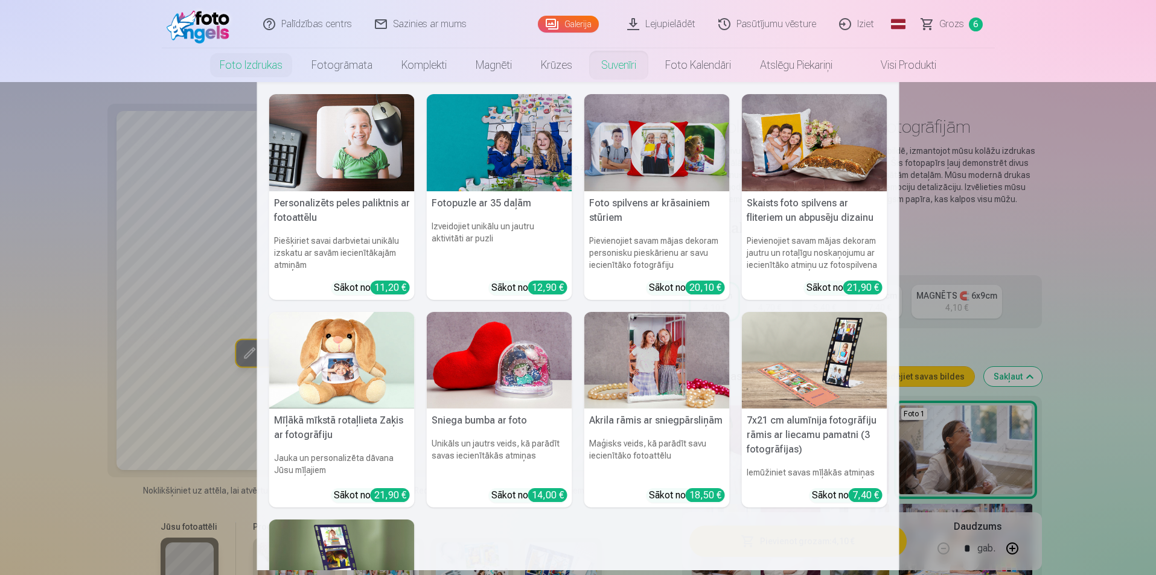
click at [608, 67] on link "Suvenīri" at bounding box center [619, 65] width 64 height 34
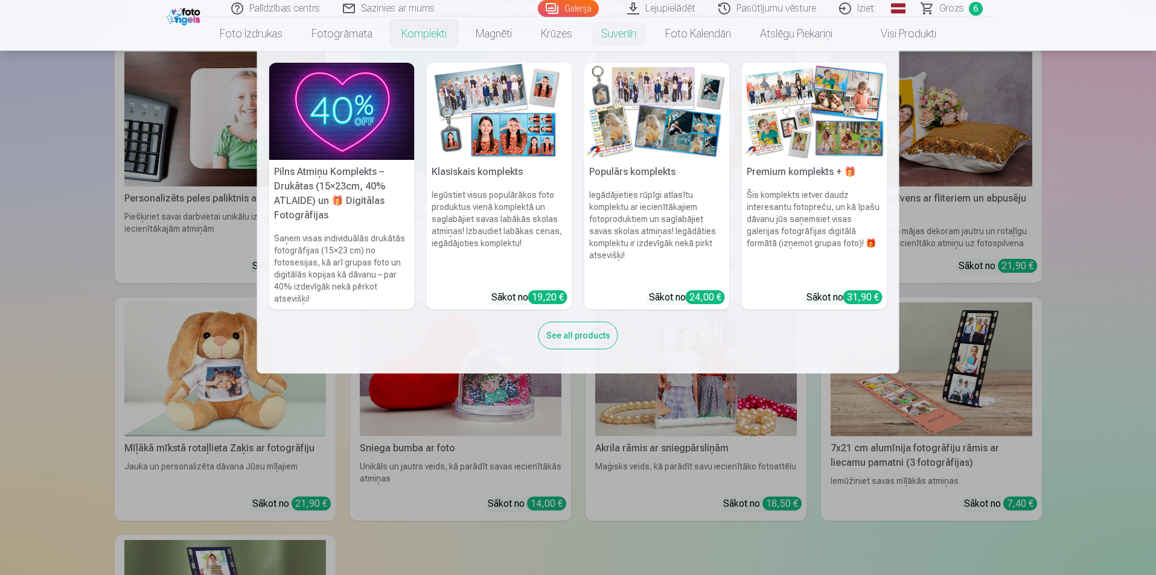
scroll to position [181, 0]
click at [584, 343] on div "See all products" at bounding box center [578, 336] width 80 height 28
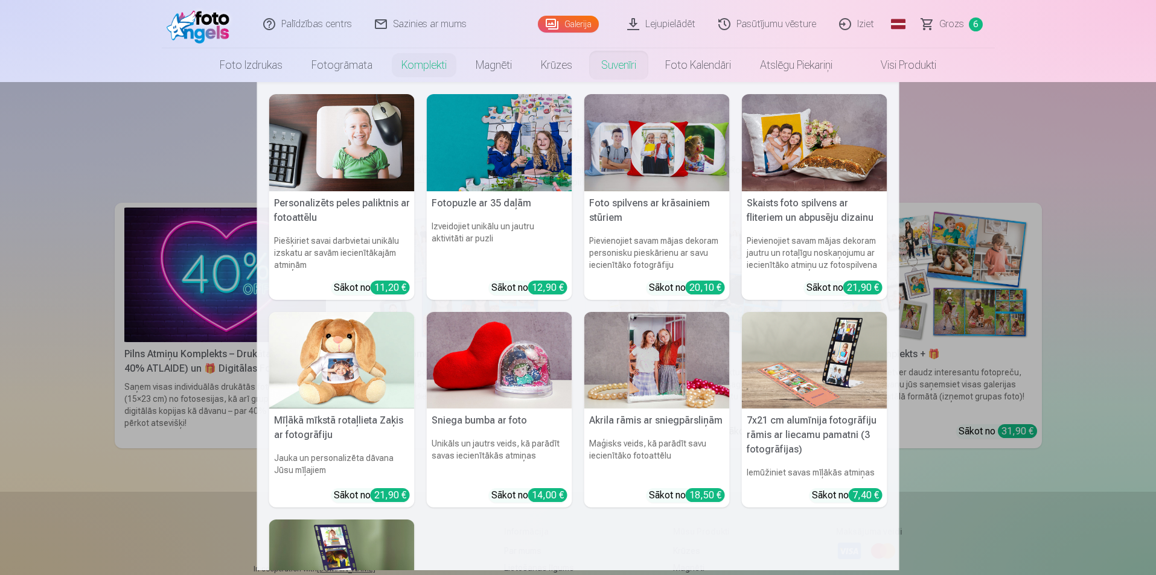
click at [630, 71] on link "Suvenīri" at bounding box center [619, 65] width 64 height 34
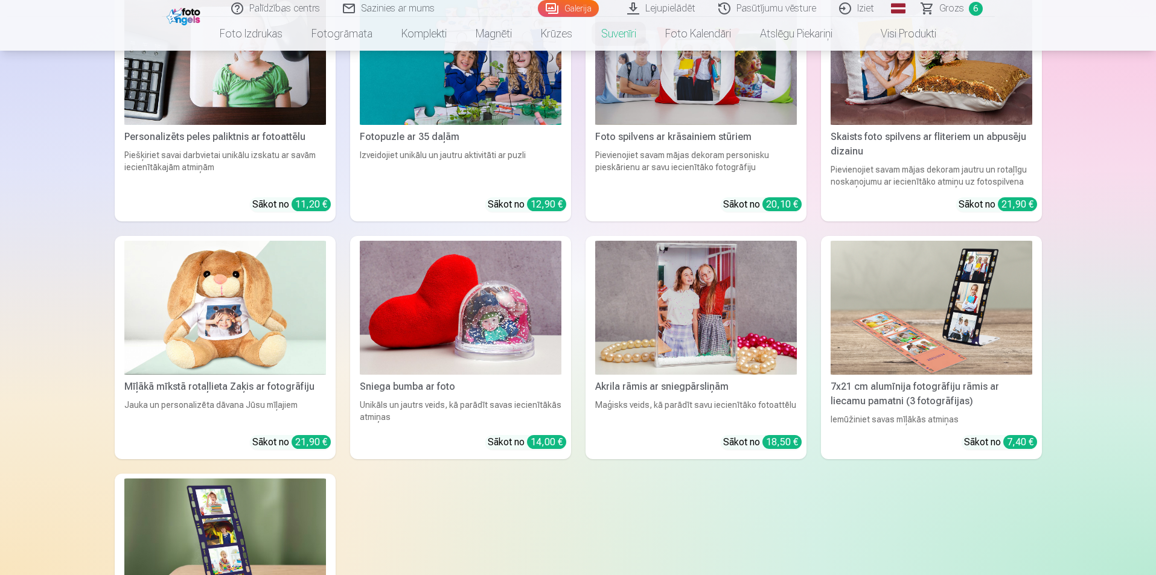
scroll to position [181, 0]
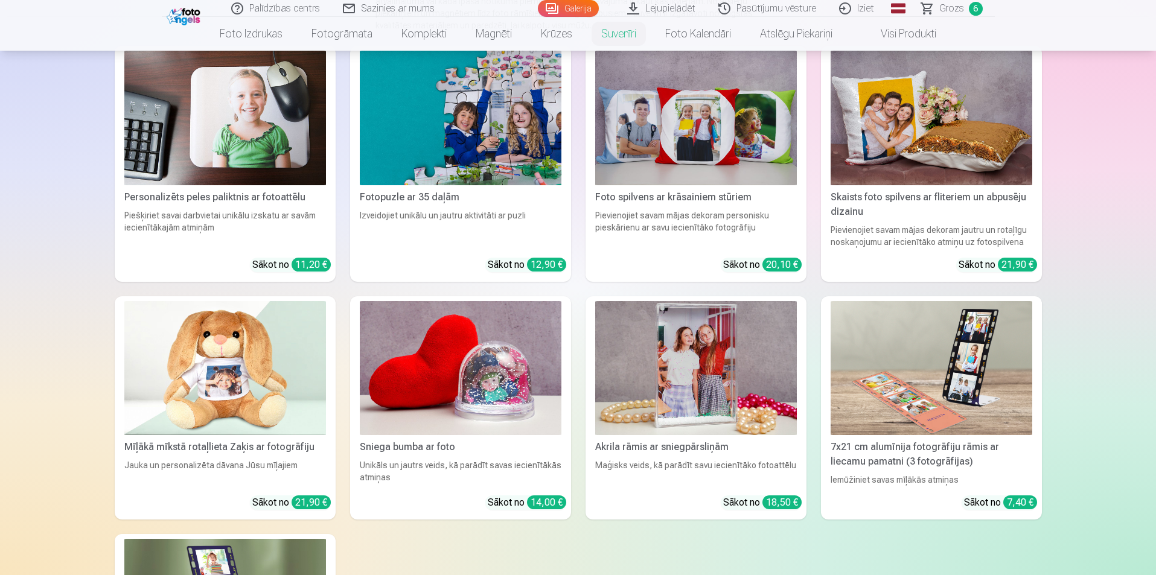
click at [938, 392] on img at bounding box center [931, 368] width 202 height 135
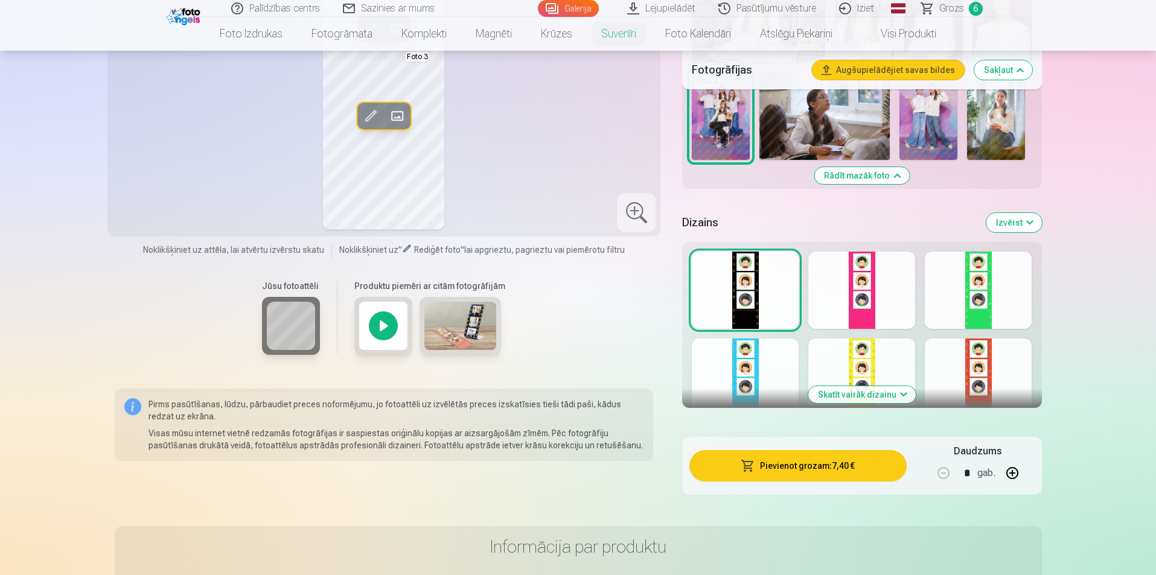
scroll to position [724, 0]
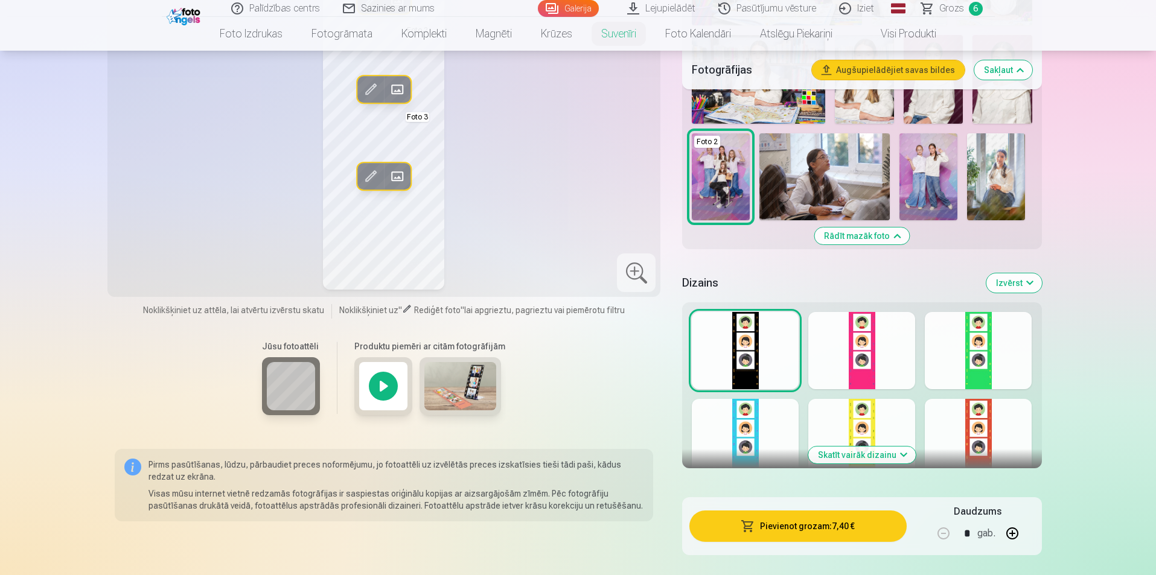
click at [880, 453] on button "Skatīt vairāk dizainu" at bounding box center [861, 455] width 107 height 17
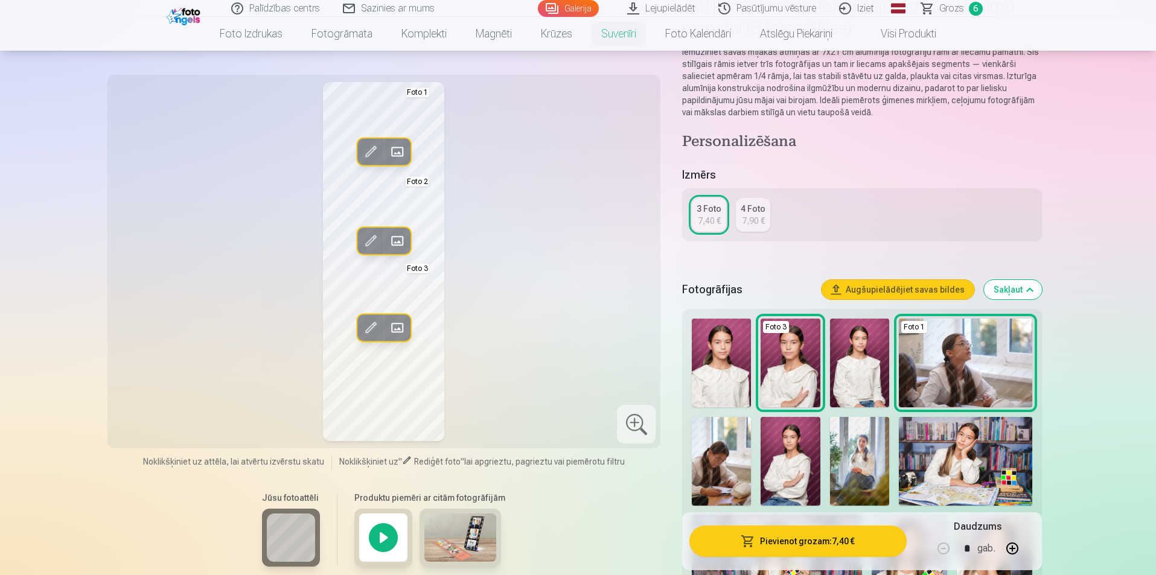
scroll to position [0, 0]
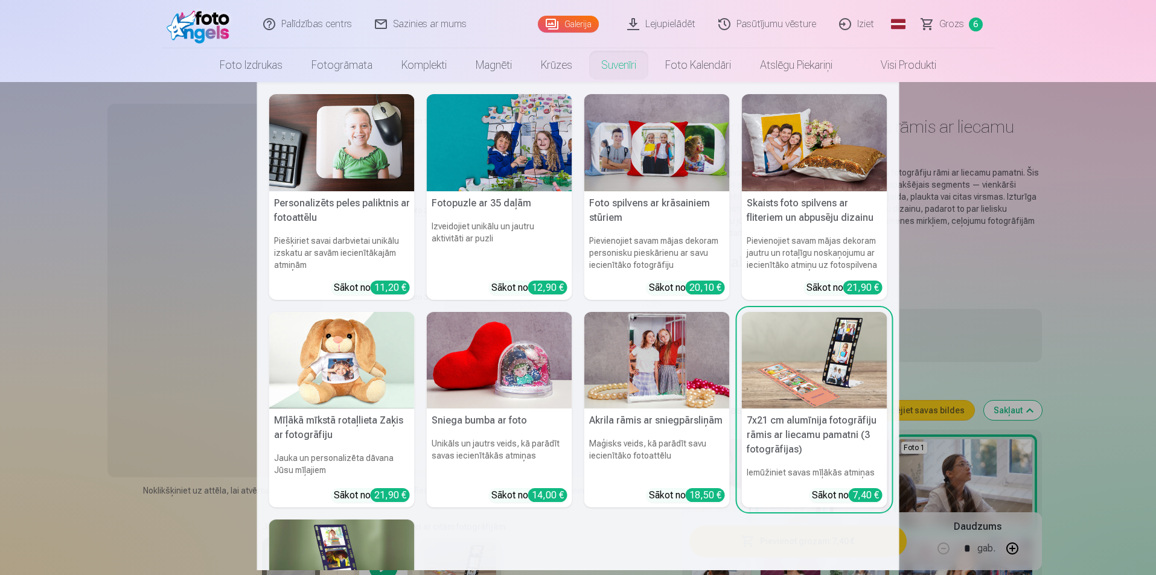
click at [604, 66] on link "Suvenīri" at bounding box center [619, 65] width 64 height 34
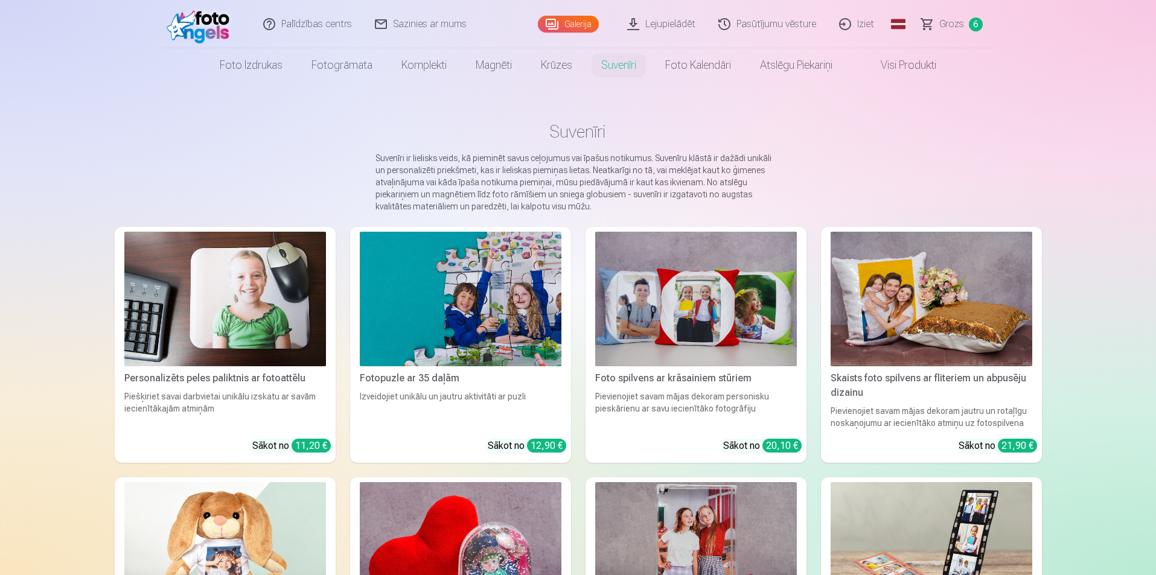
click at [664, 376] on div "Foto spilvens ar krāsainiem stūriem" at bounding box center [695, 378] width 211 height 14
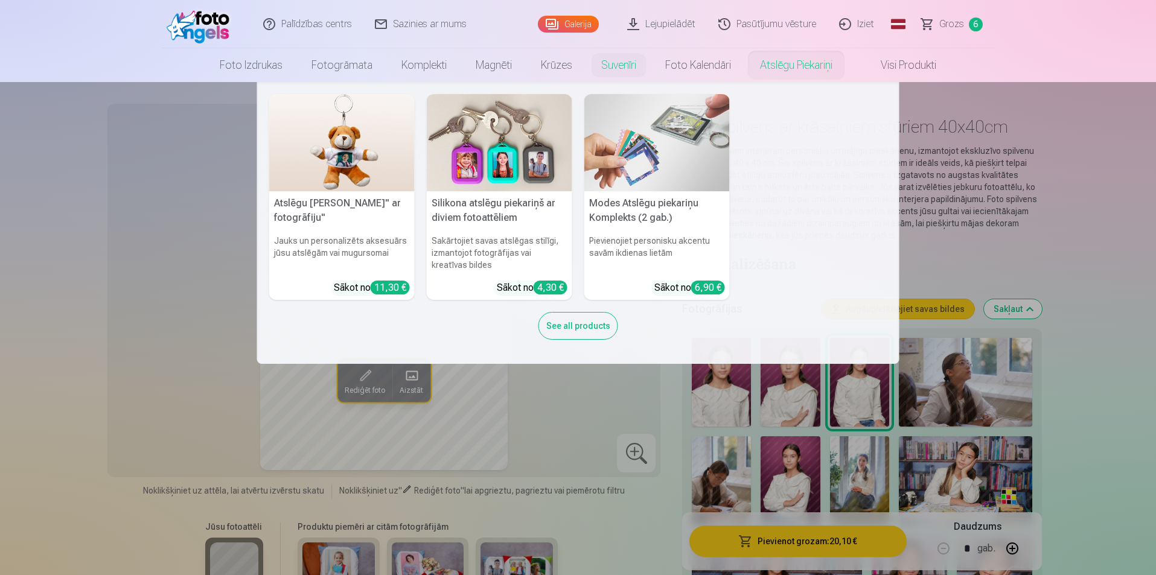
click at [768, 69] on link "Atslēgu piekariņi" at bounding box center [795, 65] width 101 height 34
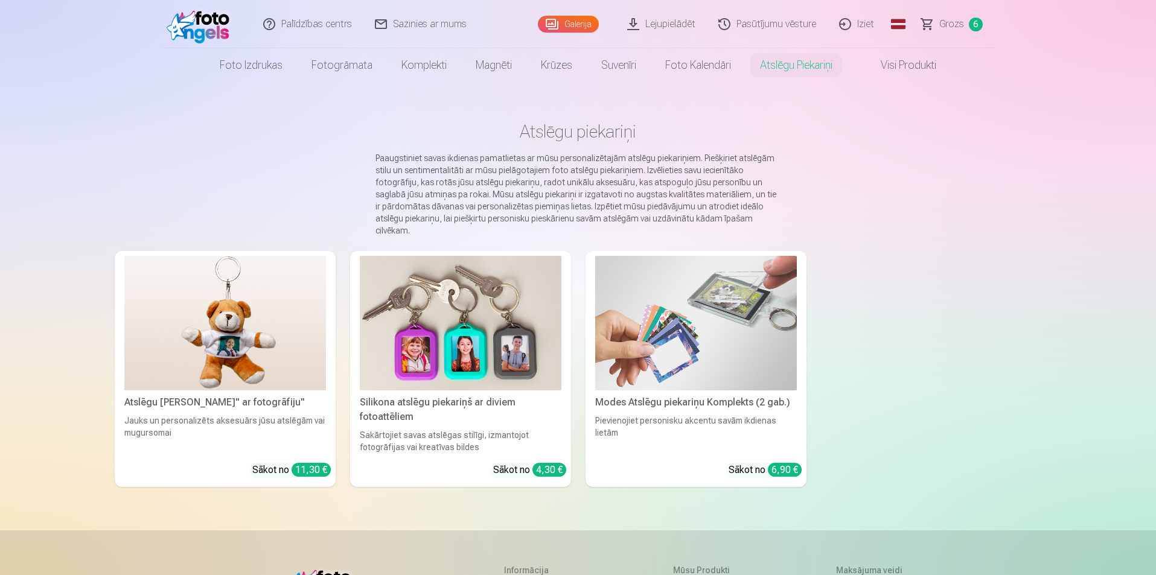
click at [690, 333] on img at bounding box center [696, 323] width 202 height 135
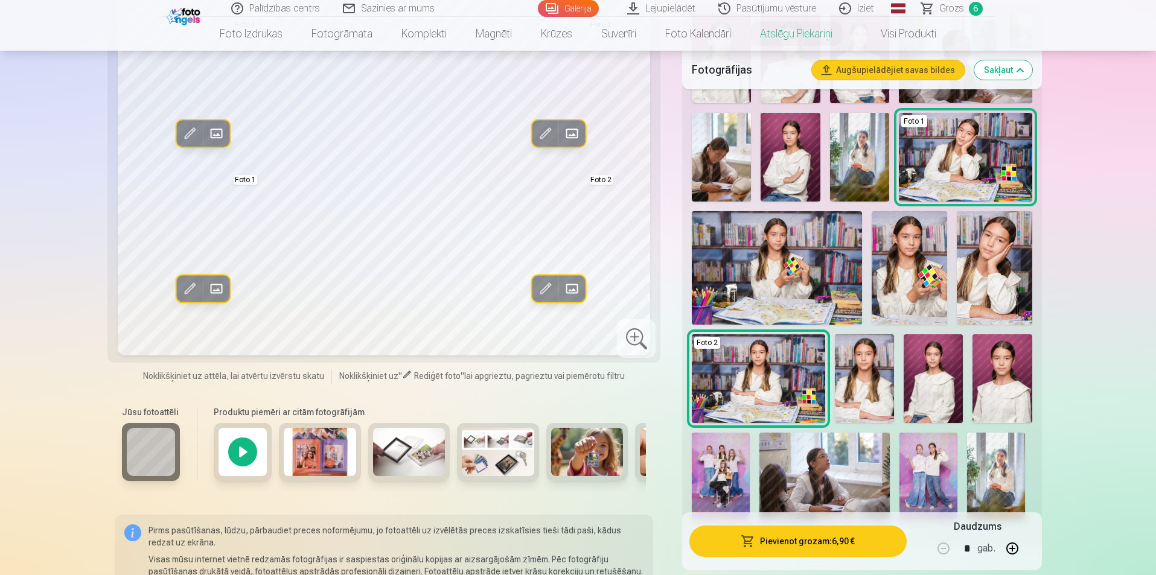
scroll to position [302, 0]
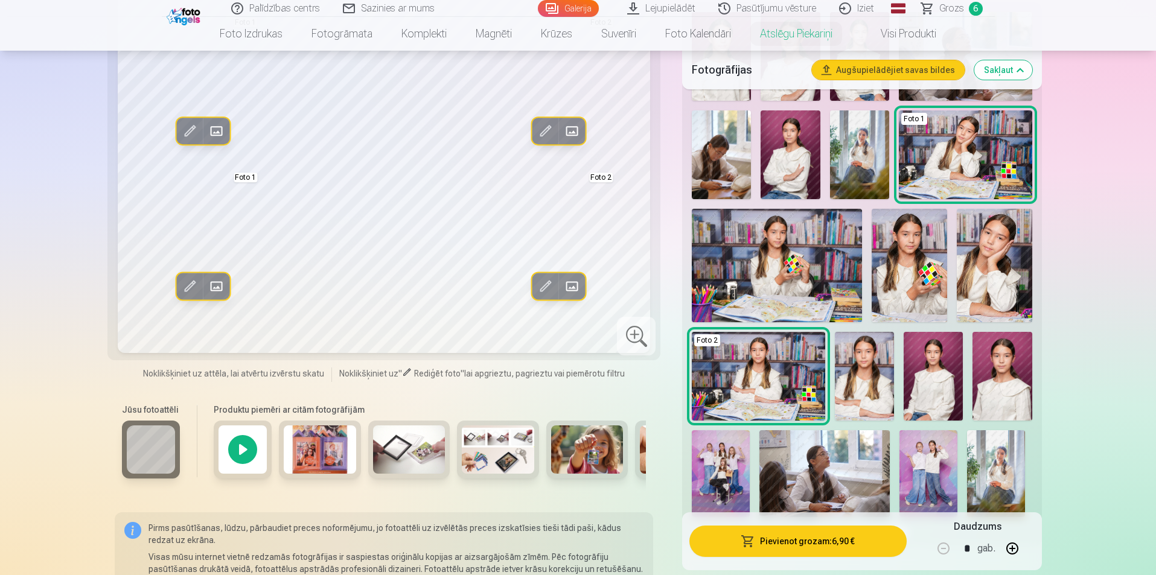
click at [480, 457] on img at bounding box center [498, 449] width 72 height 48
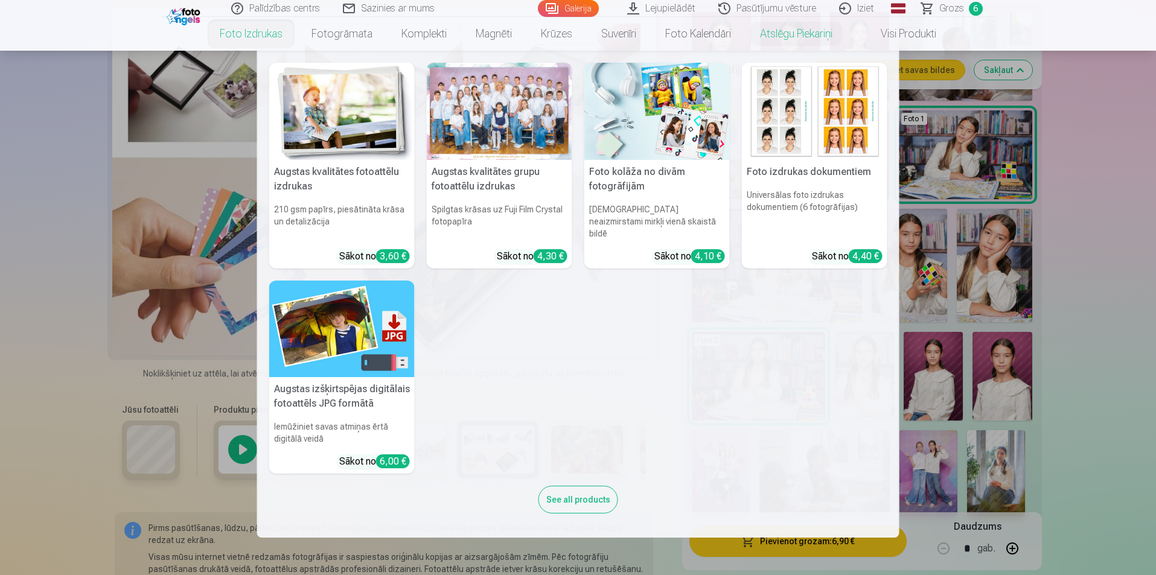
click at [261, 37] on link "Foto izdrukas" at bounding box center [251, 34] width 92 height 34
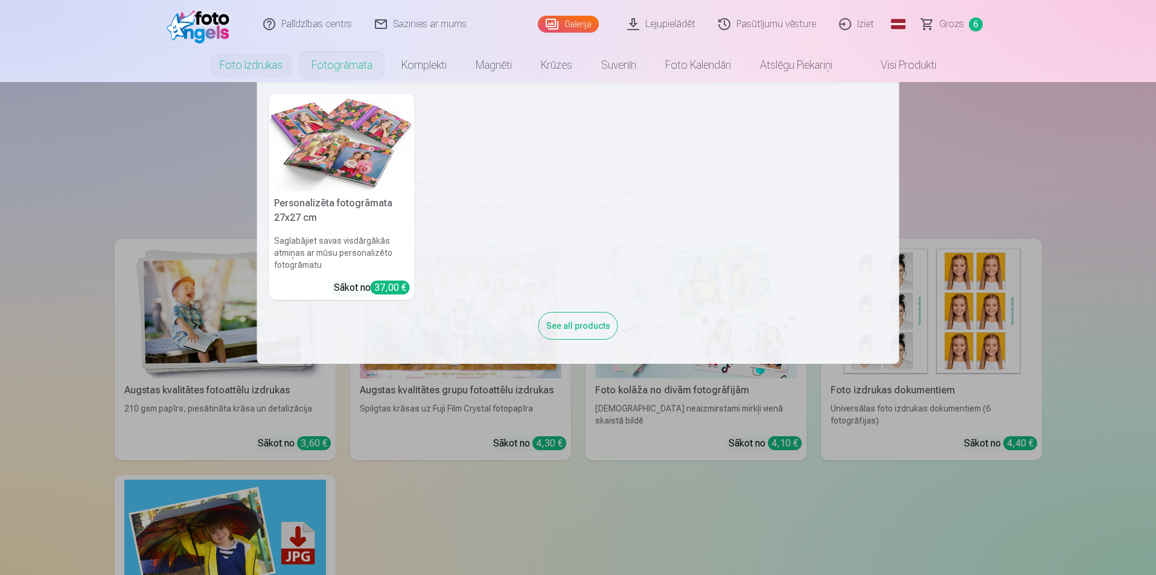
click at [193, 279] on nav "Personalizēta fotogrāmata 27x27 cm Saglabājiet savas visdārgākās atmiņas ar mūs…" at bounding box center [578, 223] width 1156 height 282
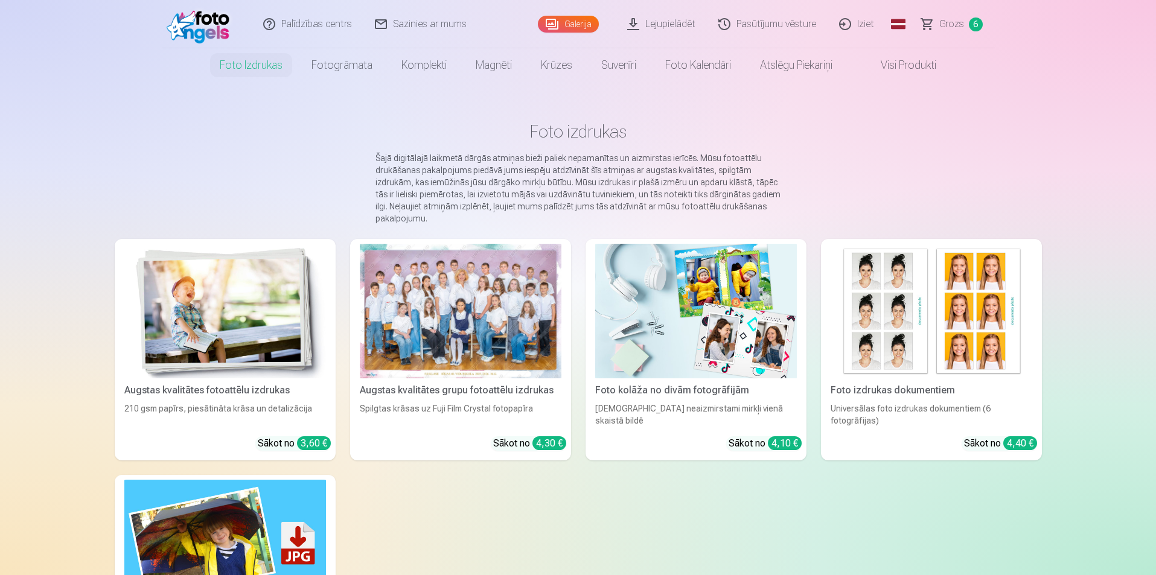
click at [260, 358] on img at bounding box center [225, 311] width 202 height 135
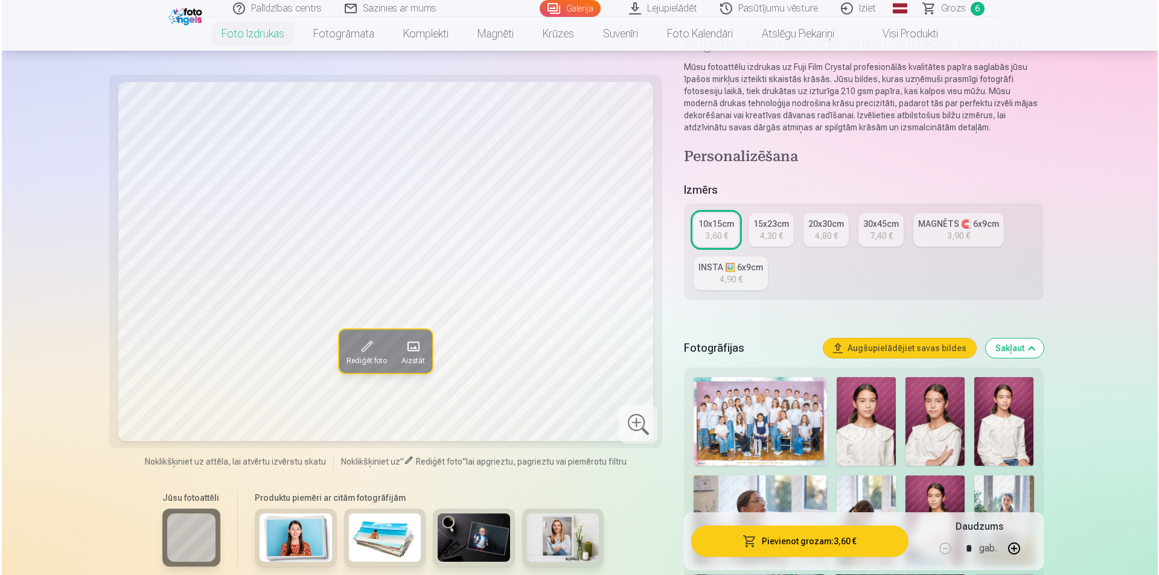
scroll to position [181, 0]
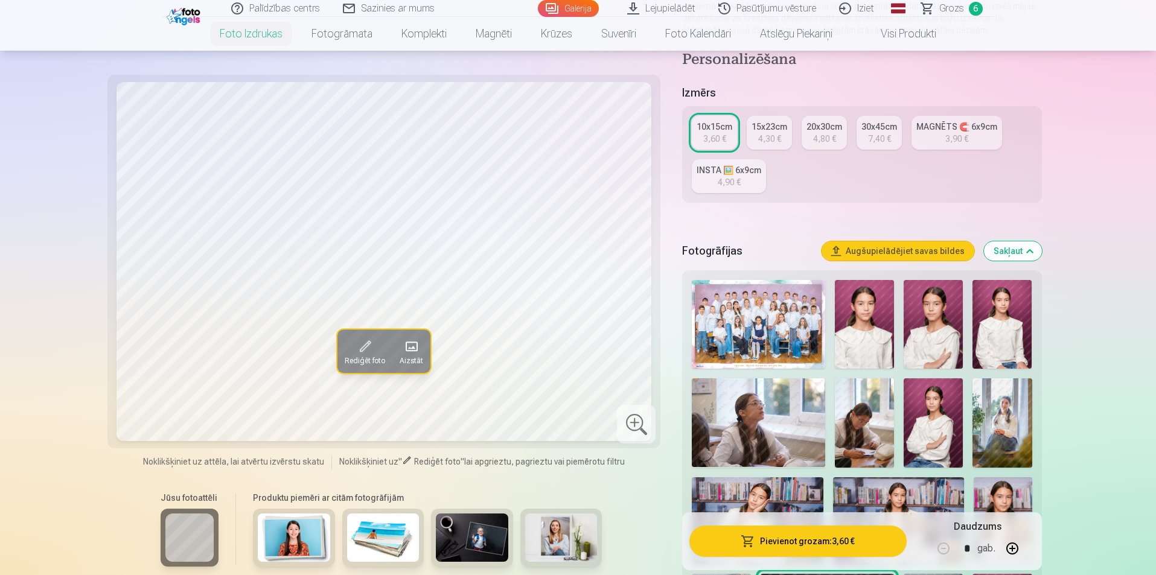
click at [925, 334] on img at bounding box center [932, 324] width 59 height 89
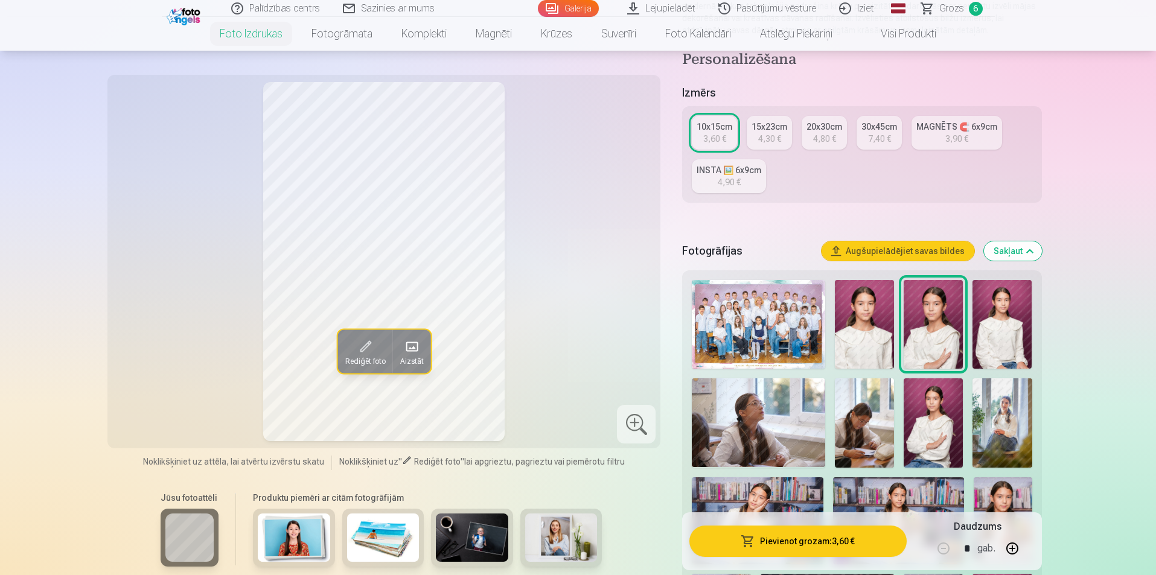
click at [777, 544] on button "Pievienot grozam : 3,60 €" at bounding box center [797, 541] width 217 height 31
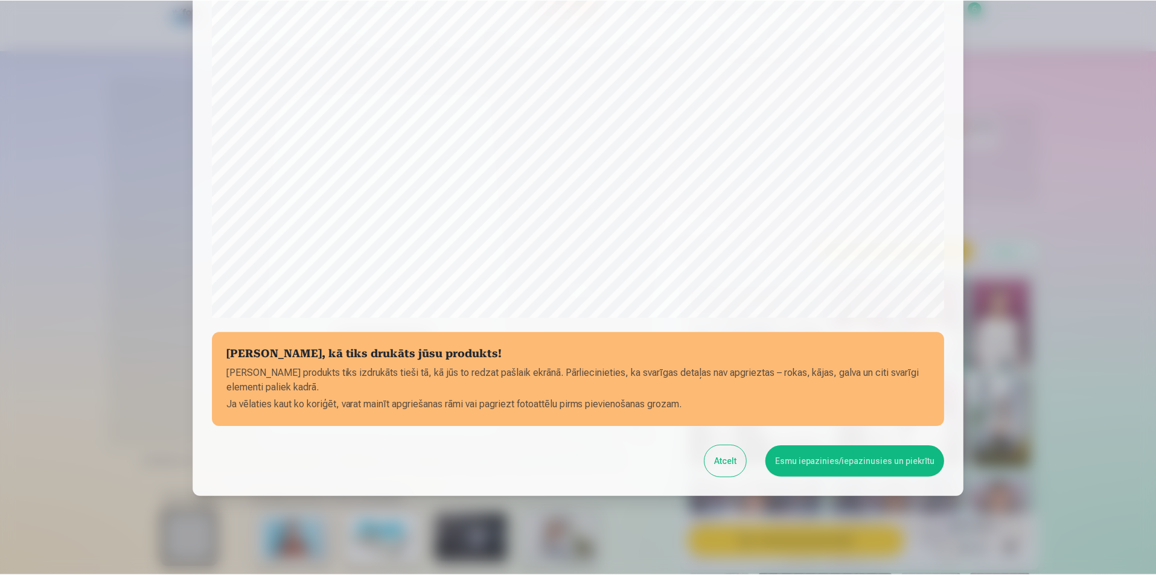
scroll to position [294, 0]
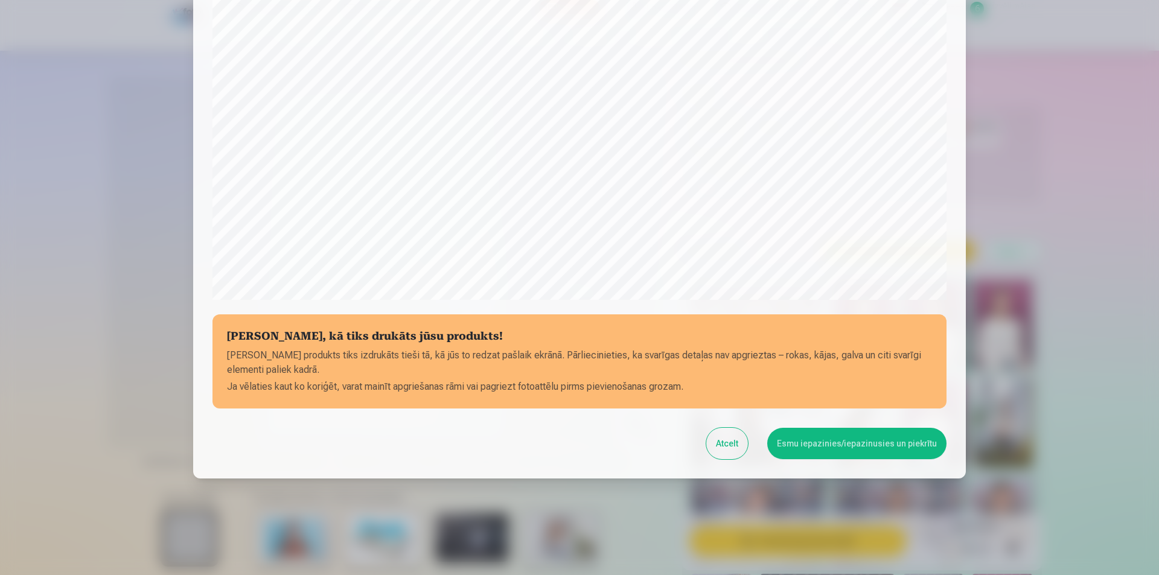
click at [831, 443] on button "Esmu iepazinies/iepazinusies un piekrītu" at bounding box center [856, 443] width 179 height 31
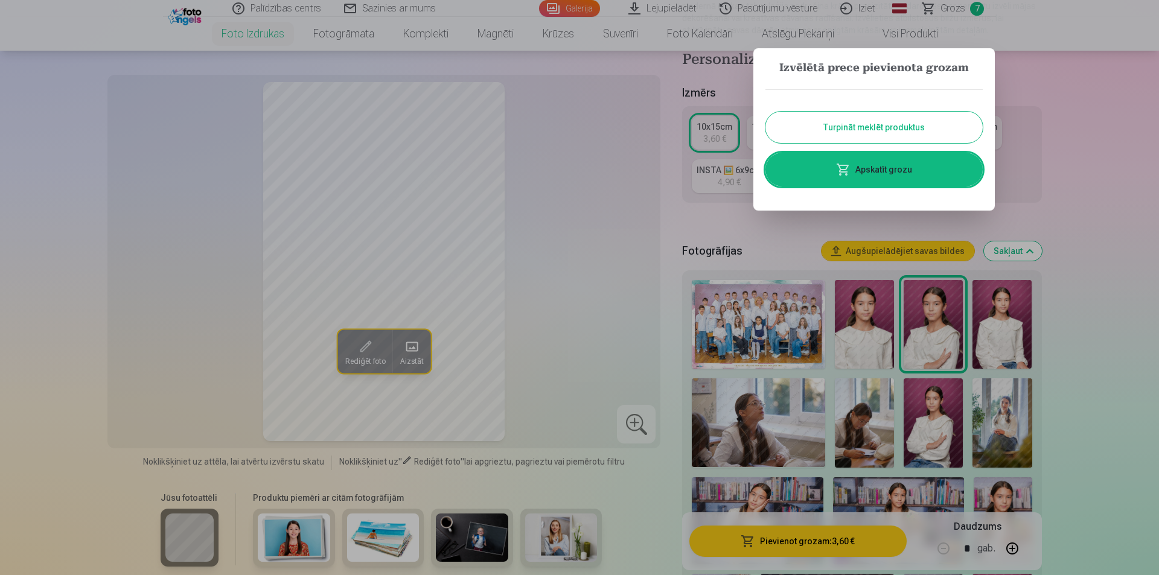
click at [880, 170] on link "Apskatīt grozu" at bounding box center [873, 170] width 217 height 34
